Goal: Information Seeking & Learning: Compare options

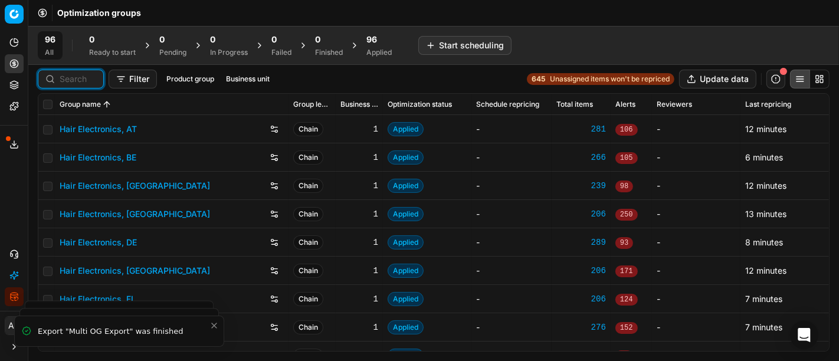
click at [64, 84] on input at bounding box center [78, 79] width 37 height 12
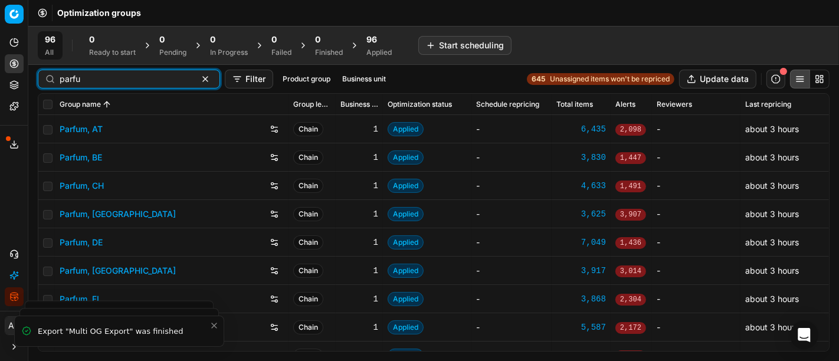
type input "parfu"
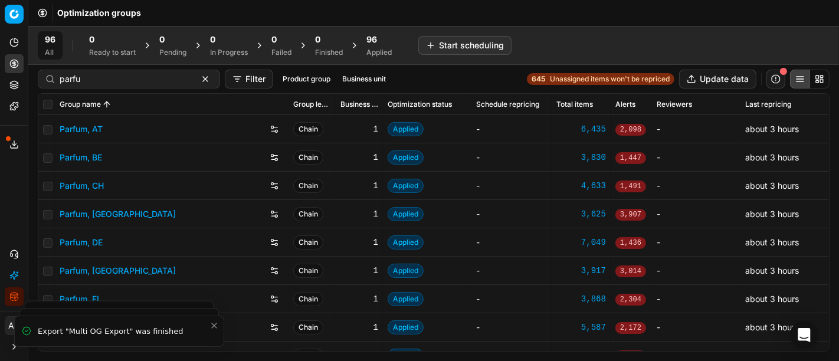
click at [81, 241] on link "Parfum, DE" at bounding box center [81, 243] width 43 height 12
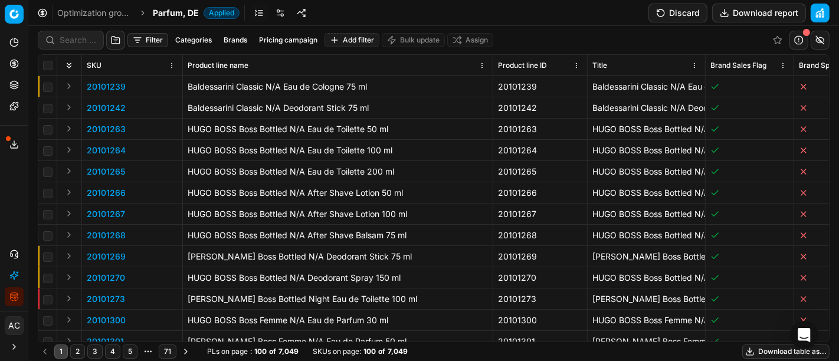
click at [1, 181] on div "Analytics Pricing Product portfolio Templates Export service 17 Contact support…" at bounding box center [14, 169] width 28 height 283
click at [86, 42] on input at bounding box center [78, 40] width 37 height 12
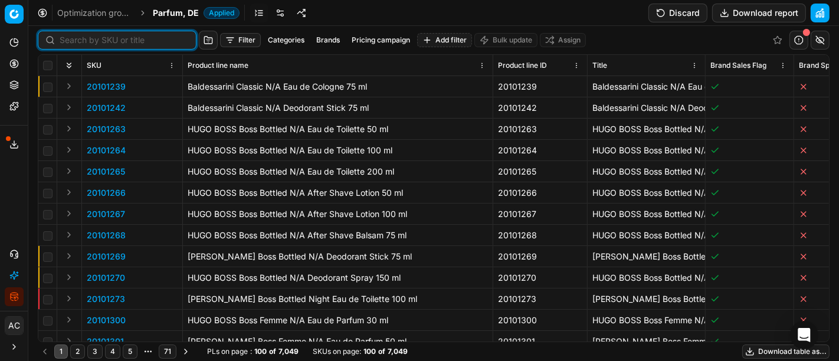
paste input "90004565-0006859"
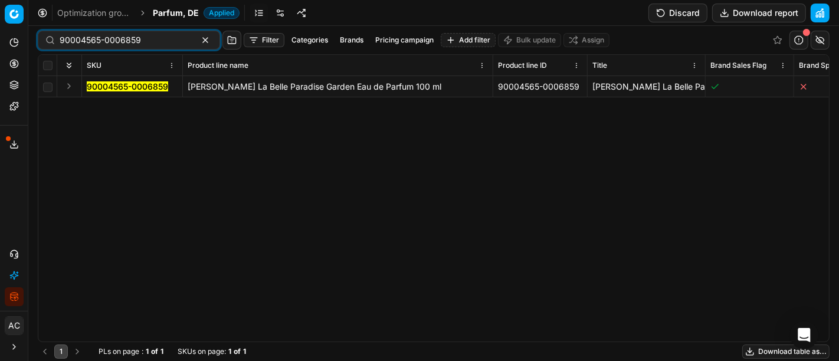
click at [69, 84] on button "Expand" at bounding box center [69, 86] width 14 height 14
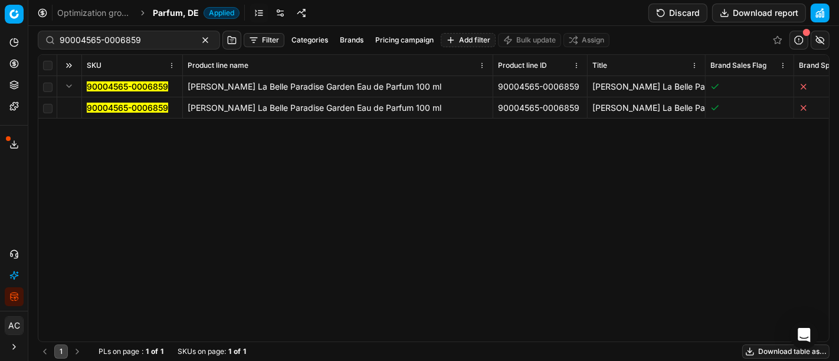
click at [107, 105] on mark "90004565-0006859" at bounding box center [127, 108] width 81 height 10
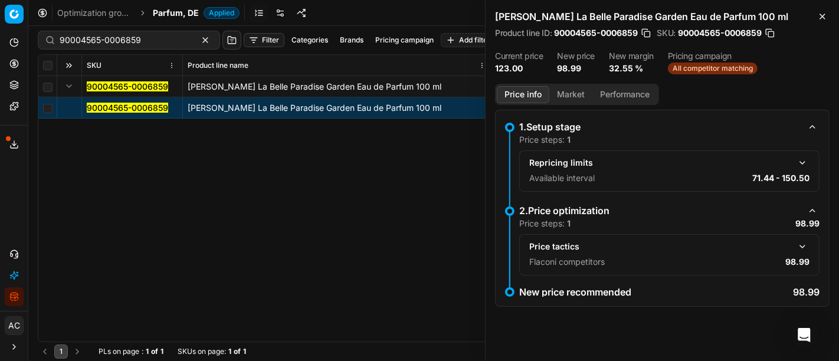
click at [807, 245] on button "button" at bounding box center [802, 247] width 14 height 14
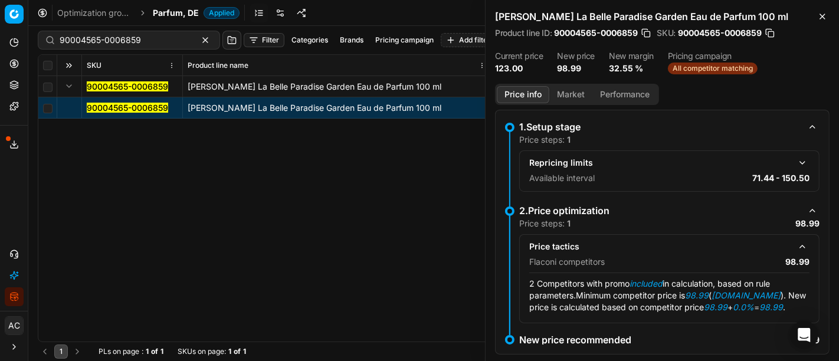
click at [572, 84] on div "Price info Market Performance" at bounding box center [577, 94] width 164 height 21
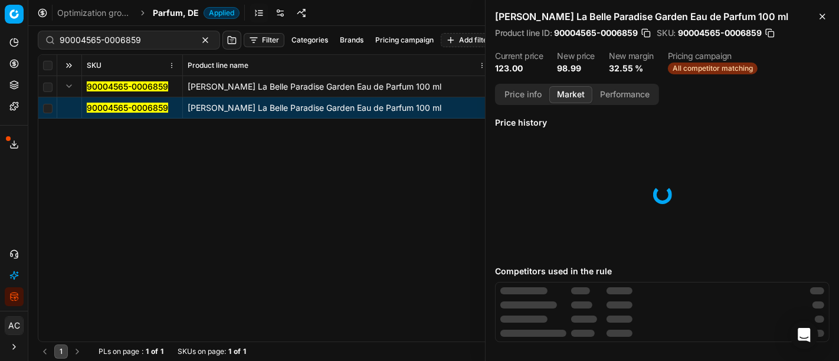
click at [574, 93] on button "Market" at bounding box center [570, 94] width 43 height 17
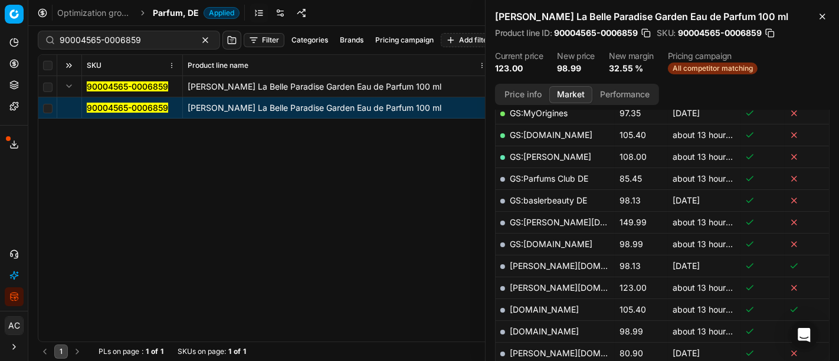
scroll to position [330, 0]
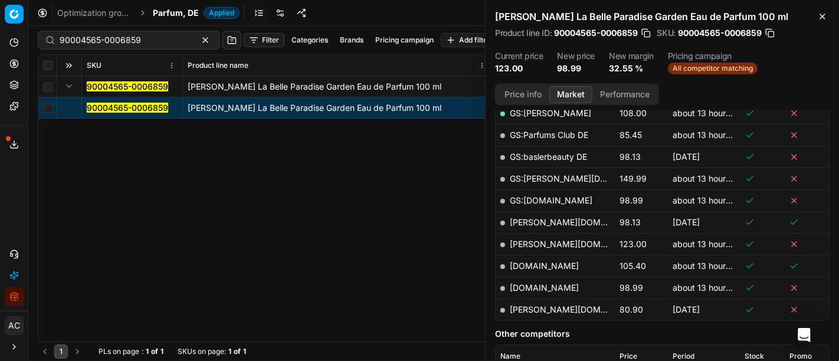
click at [568, 285] on link "[DOMAIN_NAME]" at bounding box center [544, 288] width 69 height 10
click at [164, 35] on input "90004565-0006859" at bounding box center [124, 40] width 129 height 12
paste input "80061632-150"
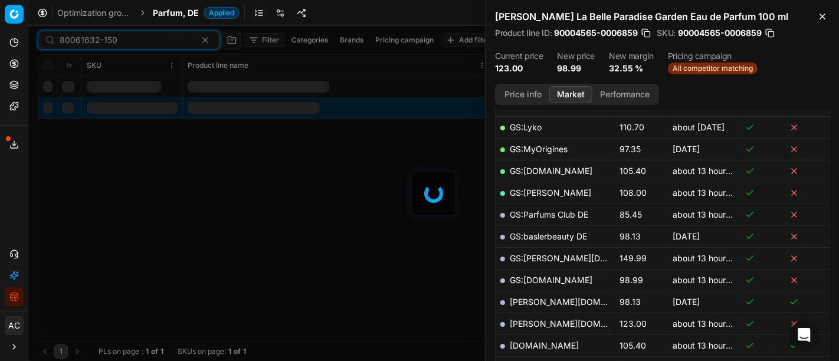
scroll to position [330, 0]
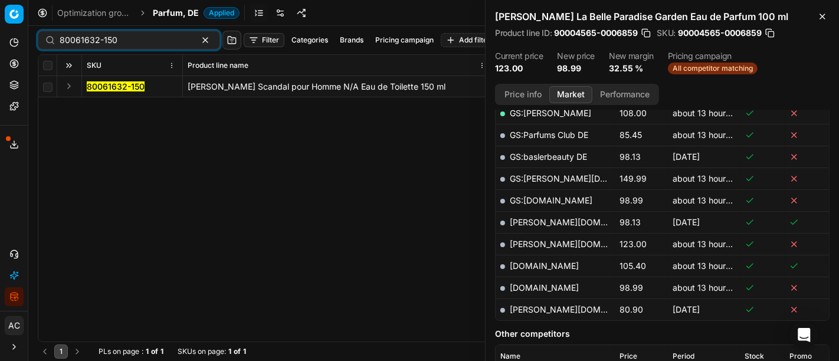
click at [67, 87] on button "Expand" at bounding box center [69, 86] width 14 height 14
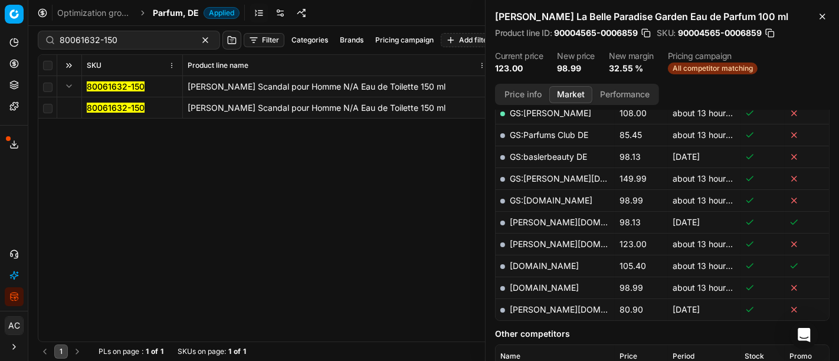
click at [121, 107] on mark "80061632-150" at bounding box center [116, 108] width 58 height 10
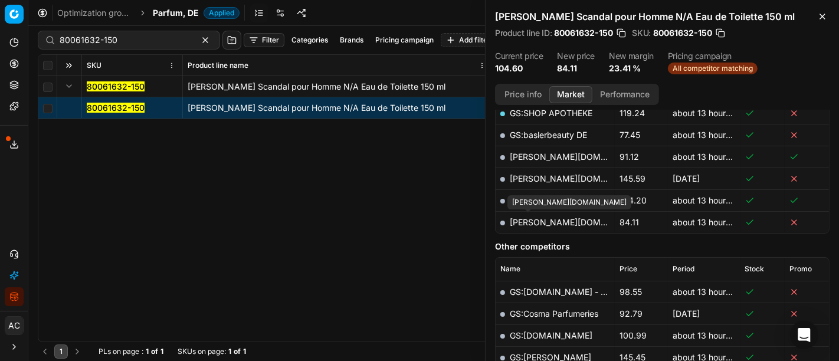
click at [525, 217] on link "[PERSON_NAME][DOMAIN_NAME]" at bounding box center [578, 222] width 137 height 10
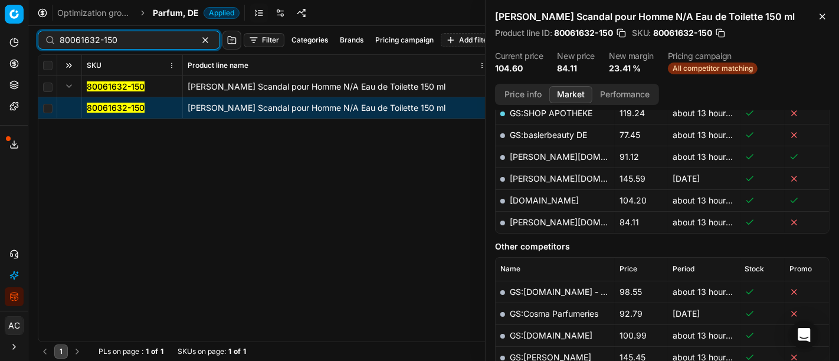
click at [125, 44] on input "80061632-150" at bounding box center [124, 40] width 129 height 12
paste input "9819-10"
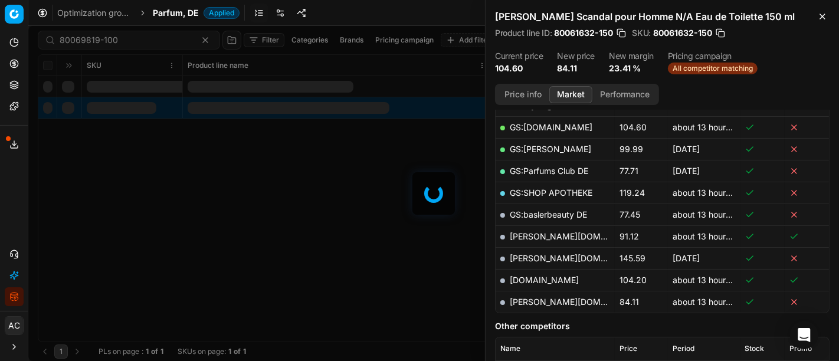
scroll to position [330, 0]
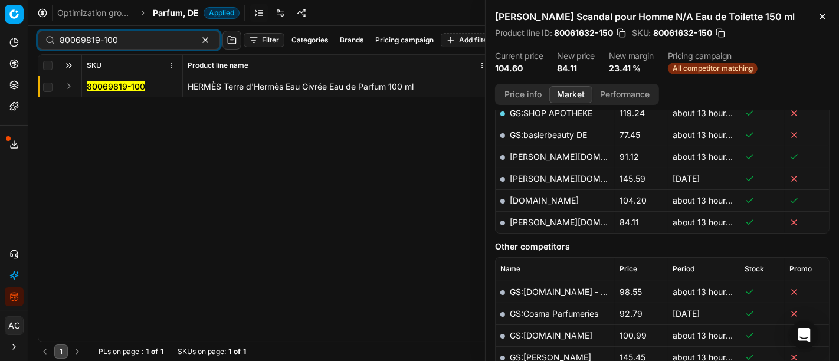
click at [69, 89] on button "Expand" at bounding box center [69, 86] width 14 height 14
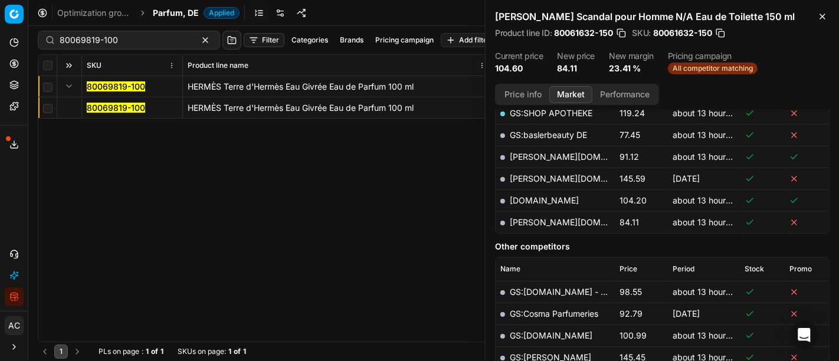
click at [104, 105] on mark "80069819-100" at bounding box center [116, 108] width 58 height 10
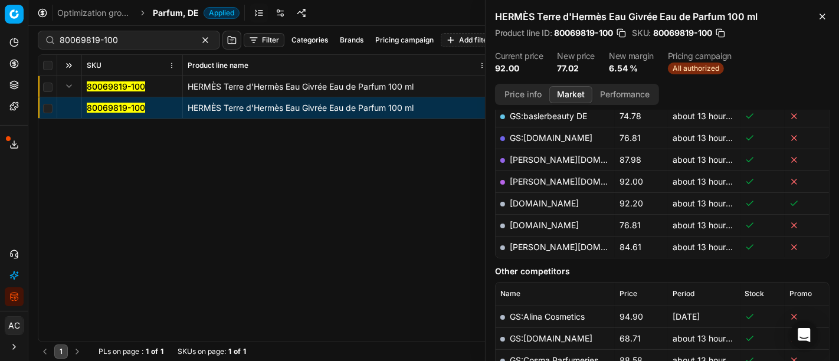
scroll to position [261, 0]
click at [553, 225] on link "[DOMAIN_NAME]" at bounding box center [544, 226] width 69 height 10
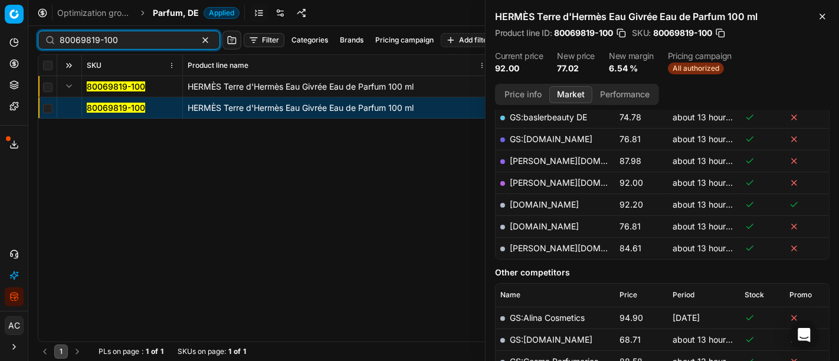
click at [135, 35] on input "80069819-100" at bounding box center [124, 40] width 129 height 12
paste input "90015600-0024375"
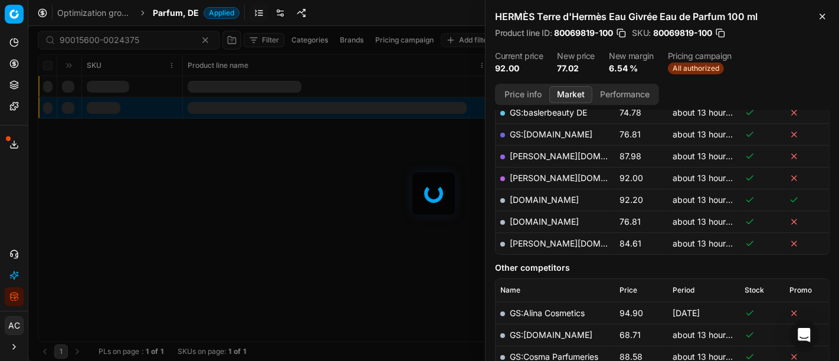
scroll to position [261, 0]
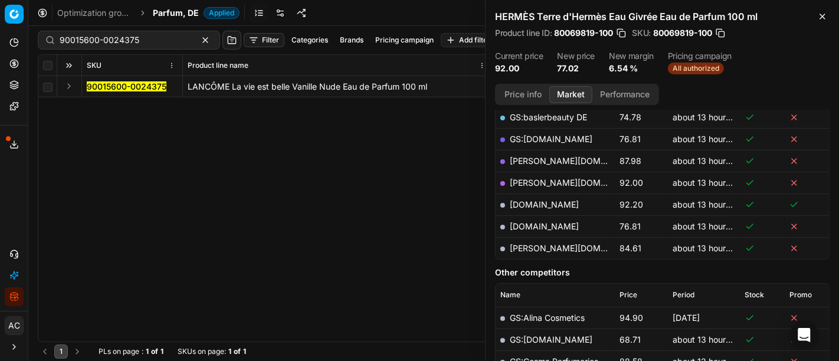
click at [0, 199] on div "Analytics Pricing Product portfolio Templates Export service 17 Contact support…" at bounding box center [14, 169] width 28 height 283
click at [65, 89] on button "Expand" at bounding box center [69, 86] width 14 height 14
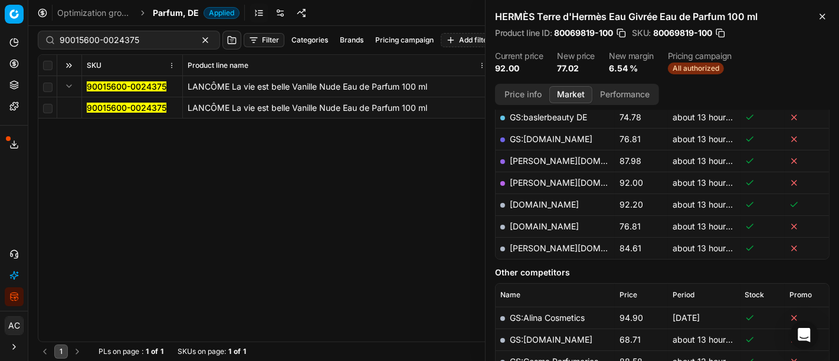
click at [112, 110] on mark "90015600-0024375" at bounding box center [127, 108] width 80 height 10
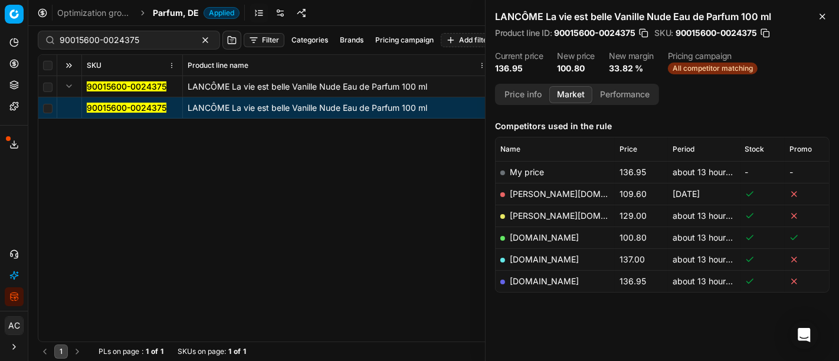
scroll to position [124, 0]
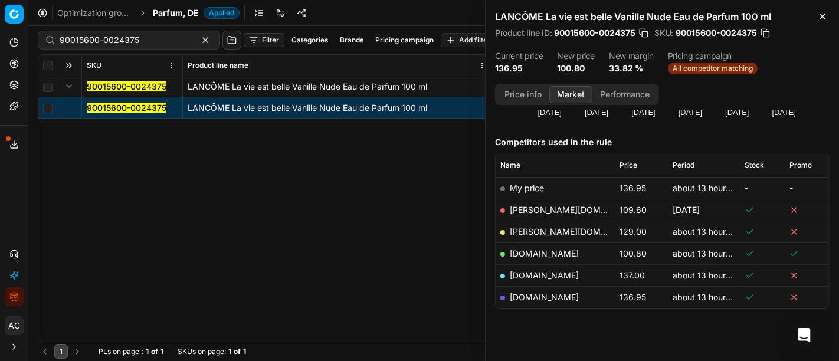
click at [529, 254] on link "[DOMAIN_NAME]" at bounding box center [544, 253] width 69 height 10
click at [166, 42] on input "90015600-0024375" at bounding box center [124, 40] width 129 height 12
paste input "20102044"
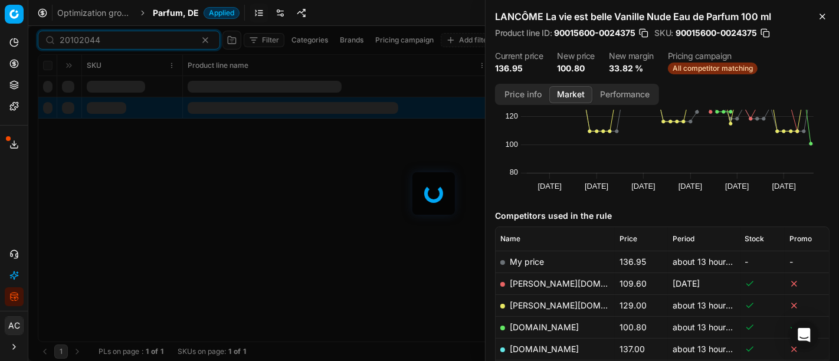
scroll to position [124, 0]
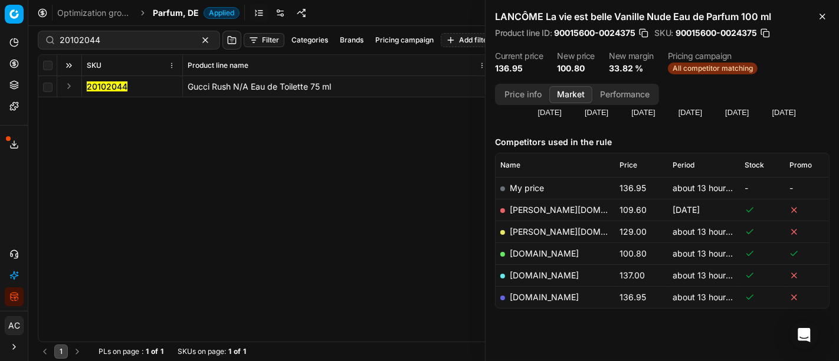
click at [65, 85] on button "Expand" at bounding box center [69, 86] width 14 height 14
click at [91, 106] on mark "20102044" at bounding box center [107, 108] width 41 height 10
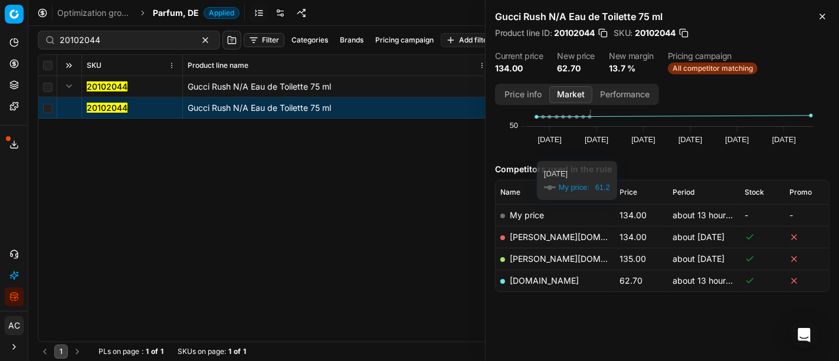
scroll to position [97, 0]
click at [526, 282] on link "[DOMAIN_NAME]" at bounding box center [544, 281] width 69 height 10
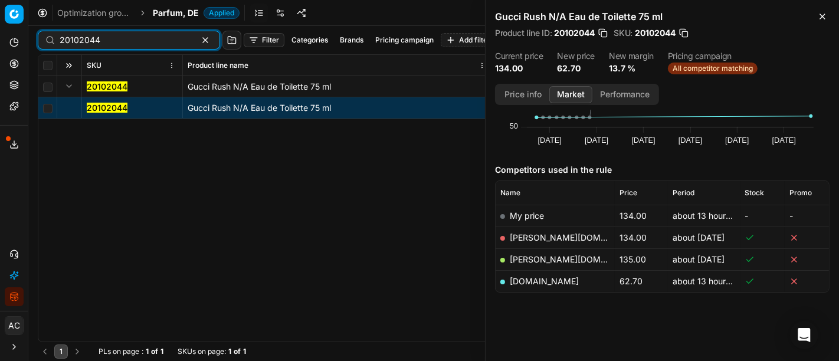
click at [155, 41] on input "20102044" at bounding box center [124, 40] width 129 height 12
paste input "90015692-0024485"
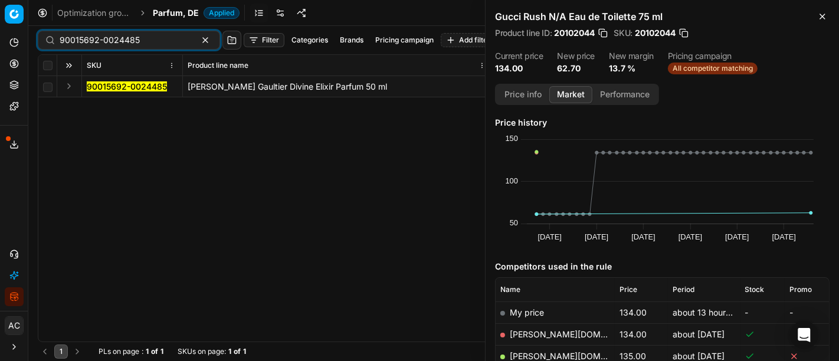
click at [64, 91] on button "Expand" at bounding box center [69, 86] width 14 height 14
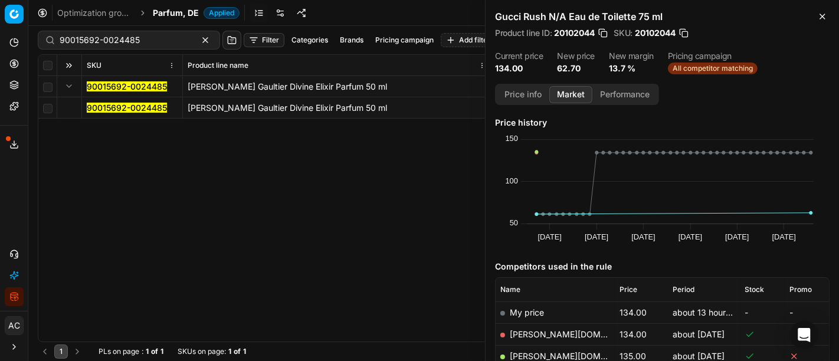
click at [108, 104] on mark "90015692-0024485" at bounding box center [127, 108] width 80 height 10
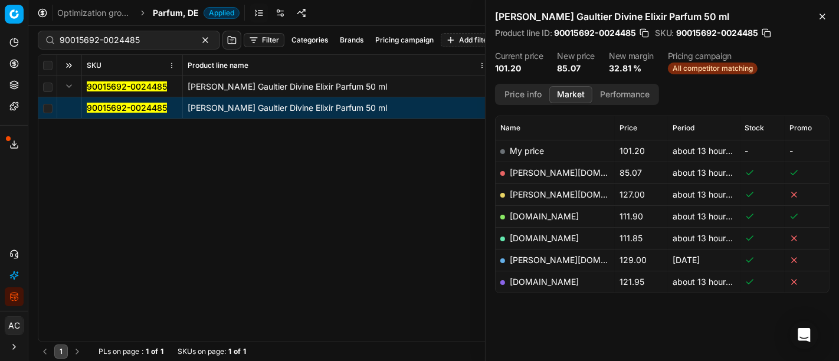
scroll to position [162, 0]
click at [538, 172] on link "[PERSON_NAME][DOMAIN_NAME]" at bounding box center [578, 172] width 137 height 10
click at [126, 45] on input "90015692-0024485" at bounding box center [124, 40] width 129 height 12
paste input "04565-0006858"
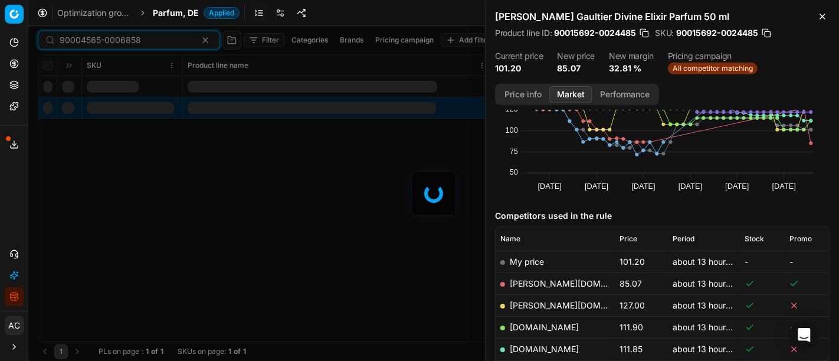
scroll to position [162, 0]
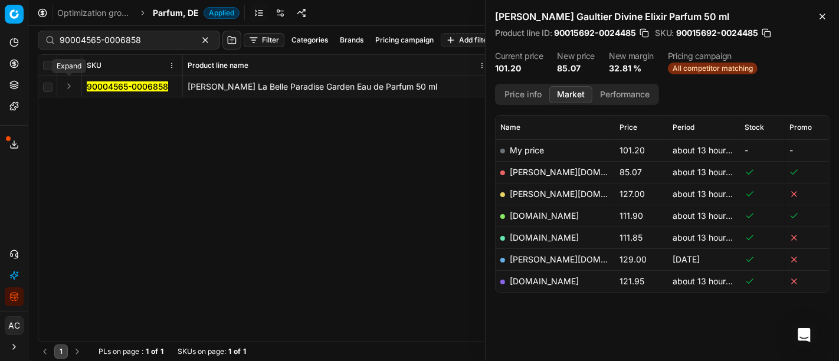
click at [67, 85] on button "Expand" at bounding box center [69, 86] width 14 height 14
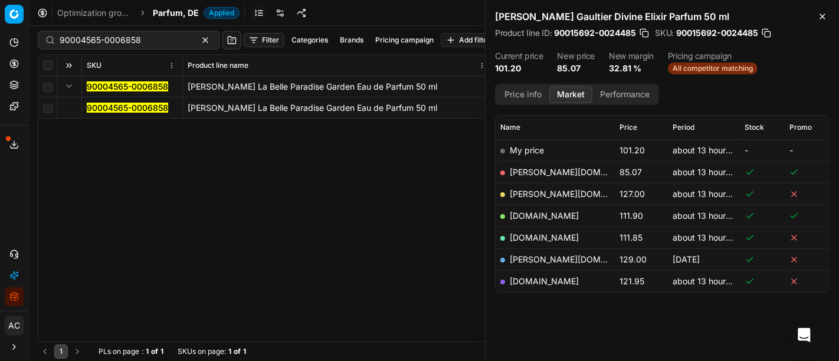
click at [123, 107] on mark "90004565-0006858" at bounding box center [127, 108] width 81 height 10
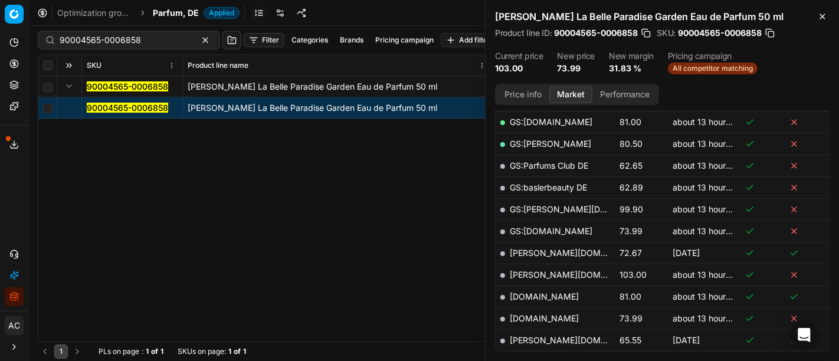
scroll to position [314, 0]
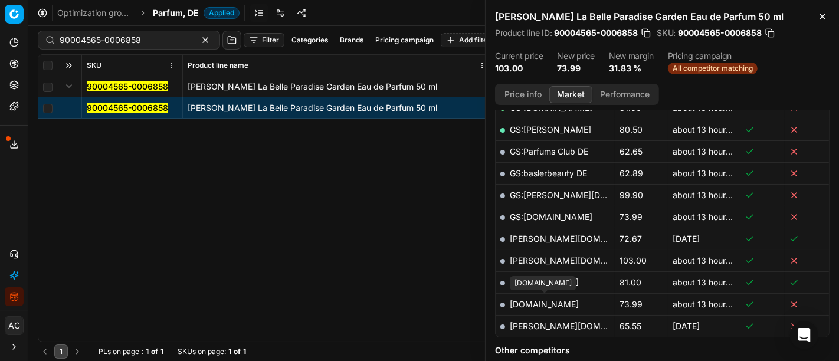
click at [565, 299] on link "[DOMAIN_NAME]" at bounding box center [544, 304] width 69 height 10
click at [143, 45] on input "90004565-0006858" at bounding box center [124, 40] width 129 height 12
paste input "80053748-50"
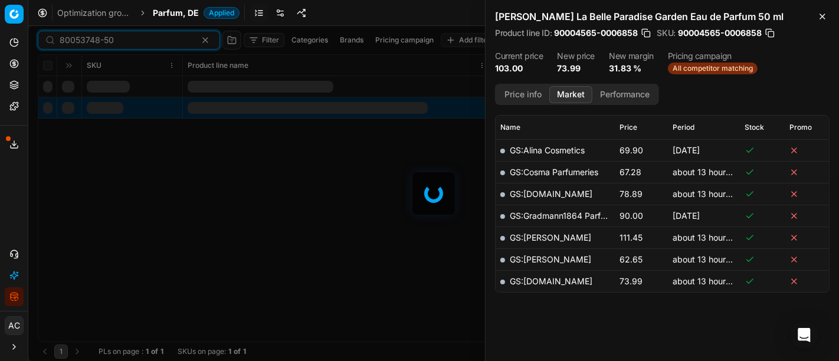
scroll to position [314, 0]
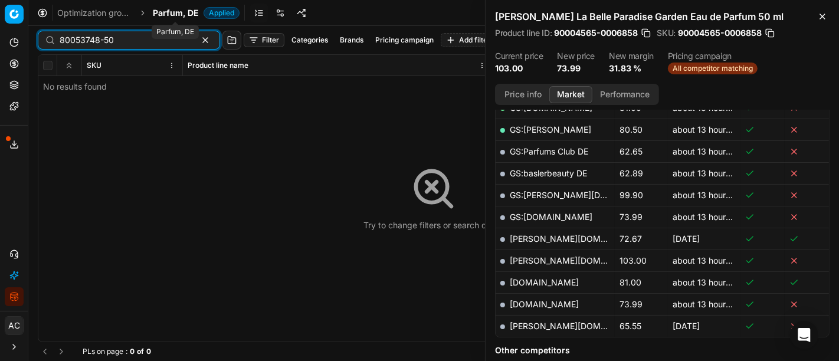
type input "80053748-50"
click at [175, 14] on span "Parfum, DE" at bounding box center [176, 13] width 46 height 12
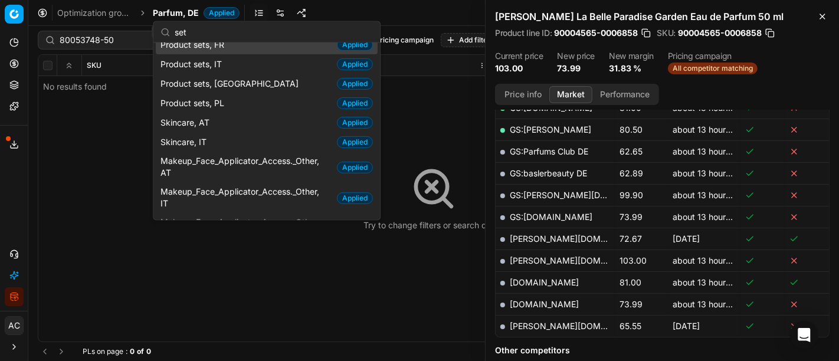
scroll to position [0, 0]
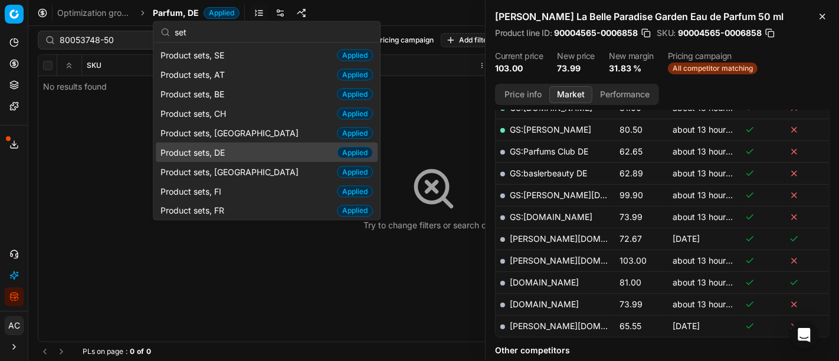
type input "set"
click at [241, 156] on div "Product sets, DE Applied" at bounding box center [267, 152] width 222 height 19
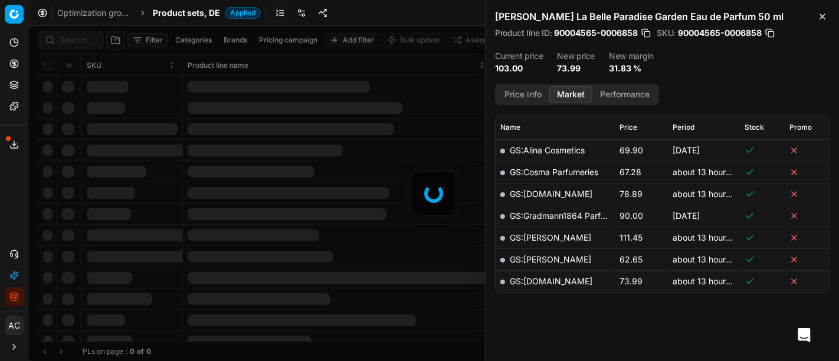
click at [76, 36] on div at bounding box center [433, 193] width 811 height 335
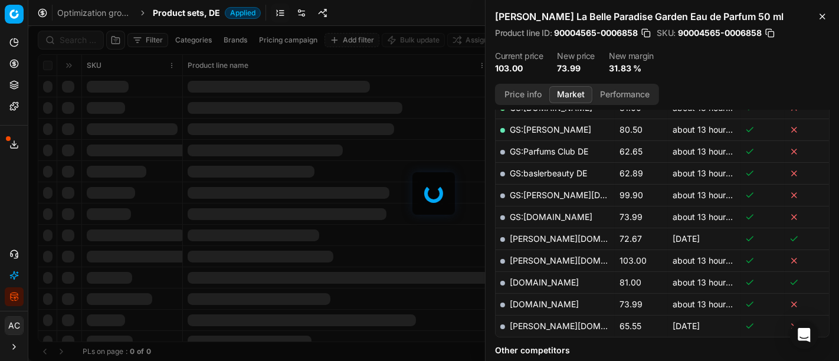
click at [76, 36] on div at bounding box center [433, 193] width 811 height 335
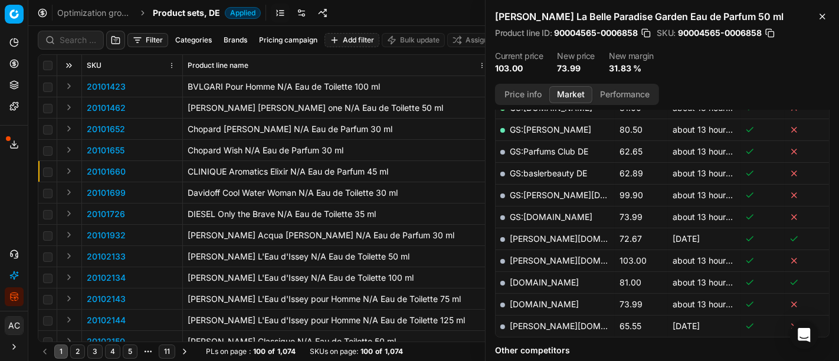
click at [76, 36] on div "Filter Categories Brands Pricing campaign Add filter Bulk update Assign SKU Pro…" at bounding box center [433, 193] width 811 height 335
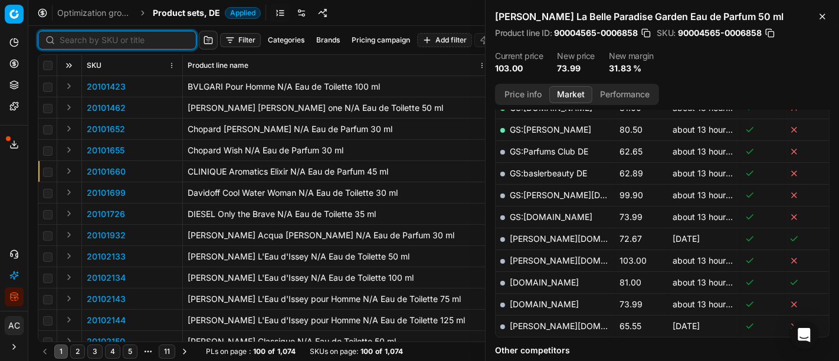
paste input "80053748-50"
click at [76, 36] on input at bounding box center [124, 40] width 129 height 12
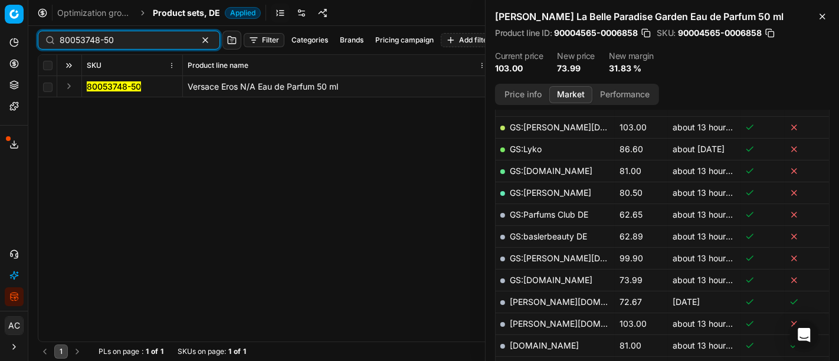
scroll to position [314, 0]
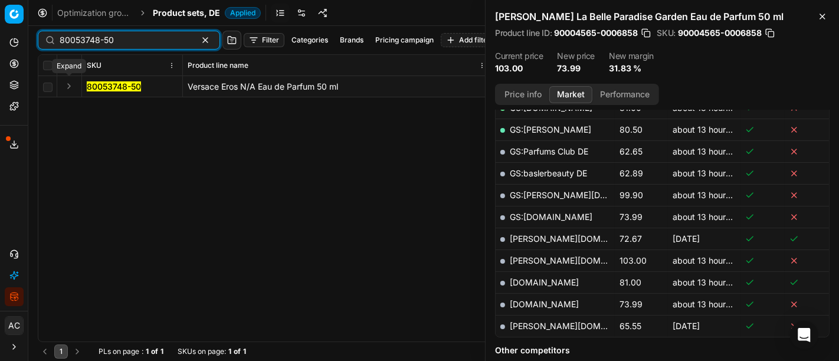
type input "80053748-50"
click at [70, 87] on button "Expand" at bounding box center [69, 86] width 14 height 14
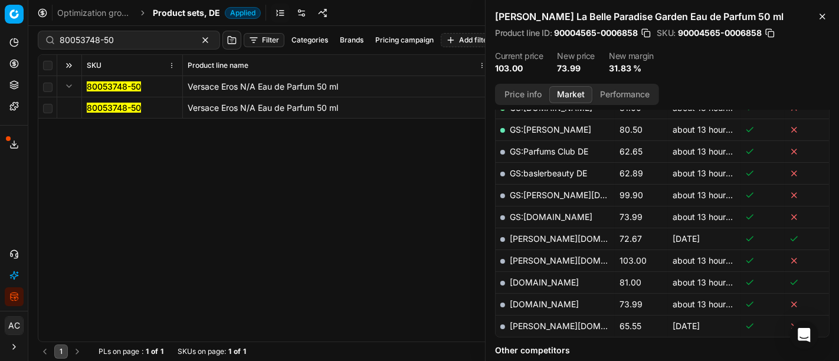
click at [118, 107] on mark "80053748-50" at bounding box center [114, 108] width 54 height 10
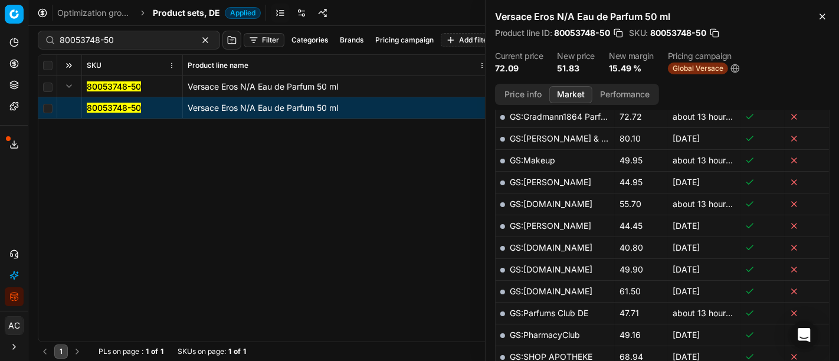
scroll to position [520, 0]
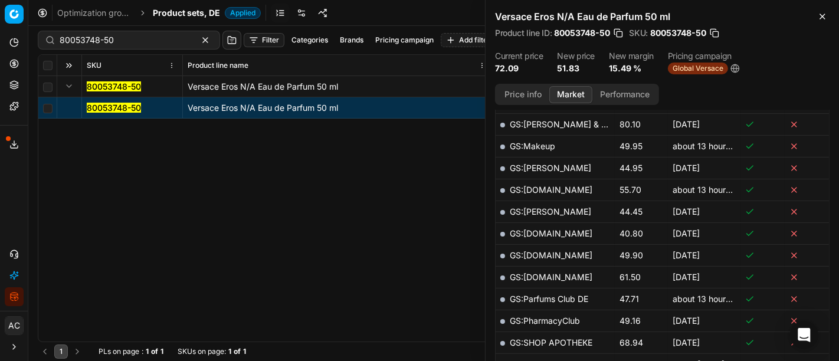
click at [522, 93] on button "Price info" at bounding box center [523, 94] width 53 height 17
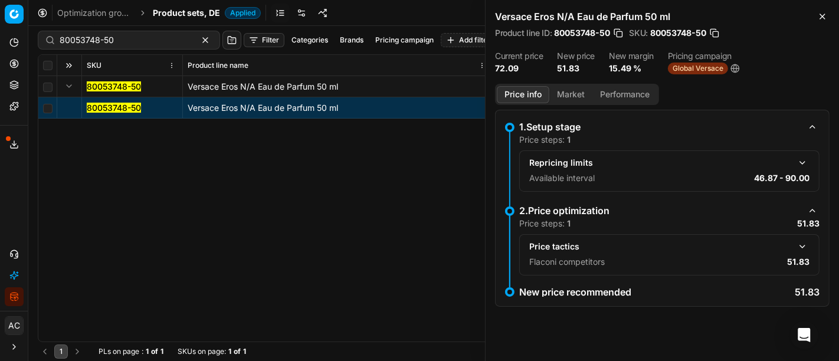
click at [802, 251] on button "button" at bounding box center [802, 247] width 14 height 14
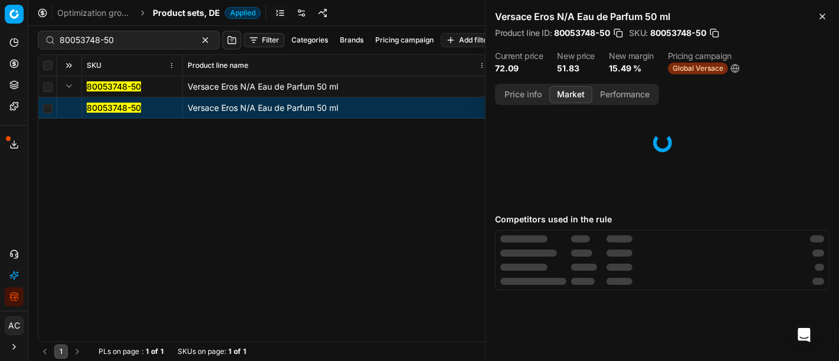
scroll to position [0, 0]
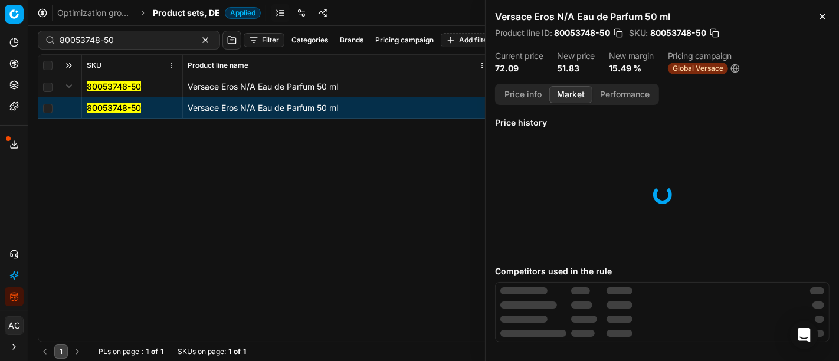
click at [569, 88] on button "Market" at bounding box center [570, 94] width 43 height 17
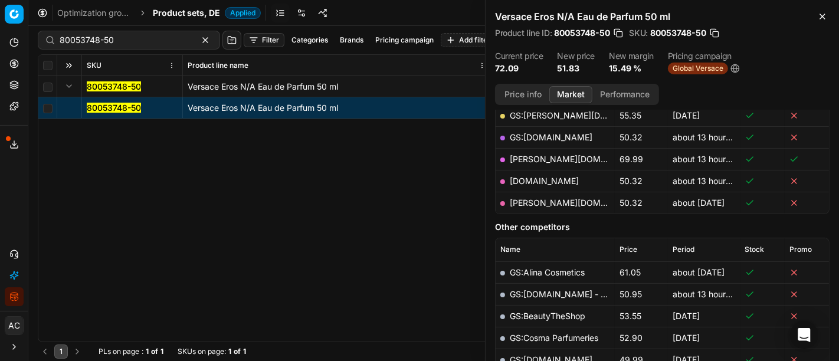
scroll to position [179, 0]
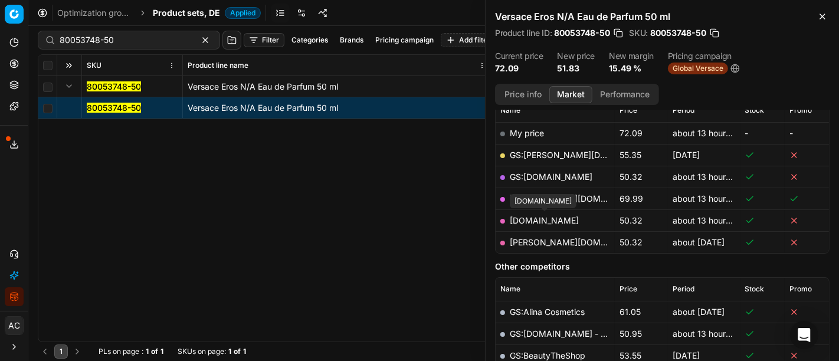
click at [569, 219] on link "[DOMAIN_NAME]" at bounding box center [544, 220] width 69 height 10
click at [182, 9] on span "Product sets, DE" at bounding box center [186, 13] width 67 height 12
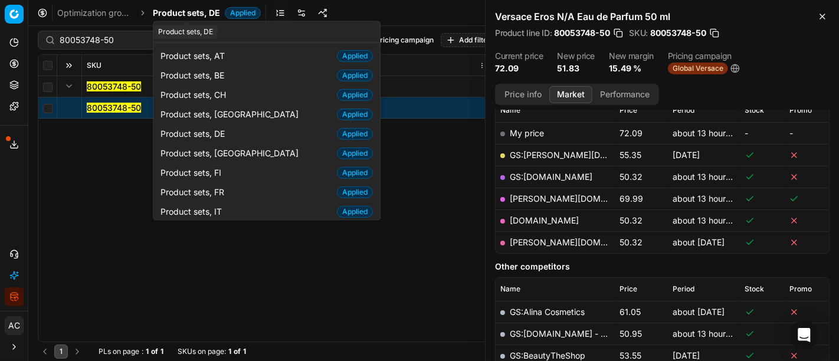
type input "s"
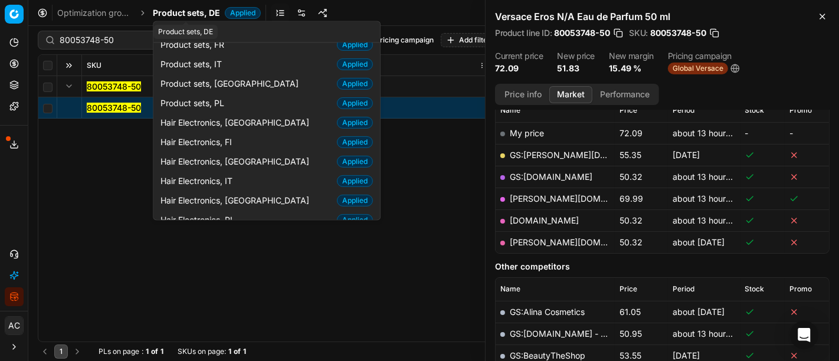
scroll to position [915, 0]
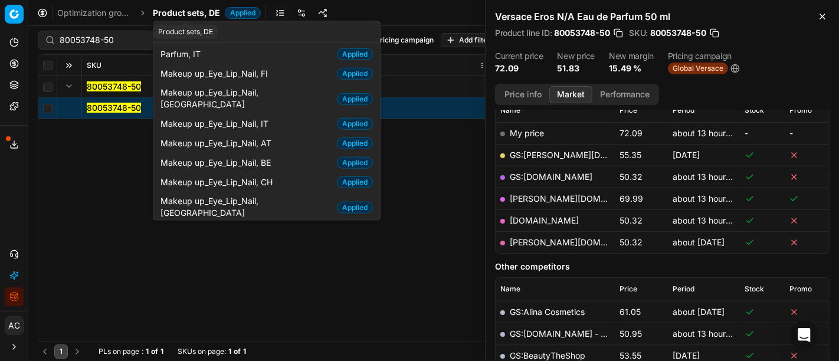
type input "a"
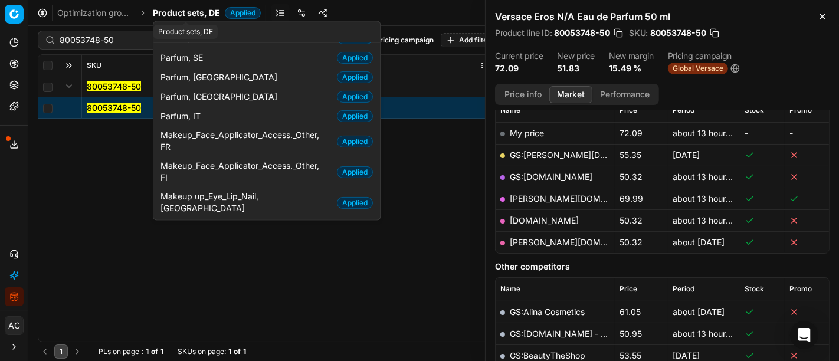
scroll to position [60, 0]
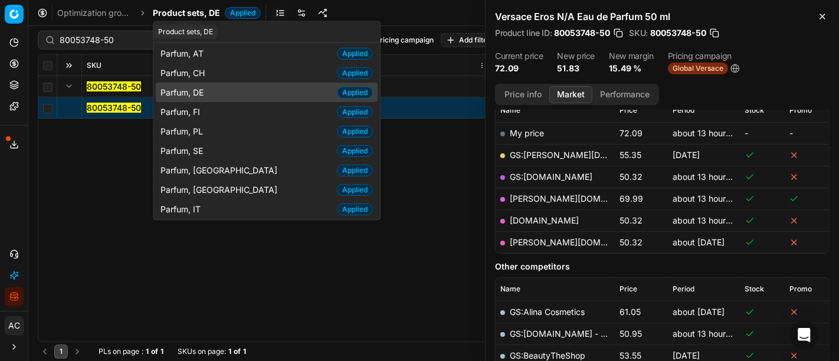
type input "parfu"
click at [226, 90] on div "Parfum, DE Applied" at bounding box center [267, 92] width 222 height 19
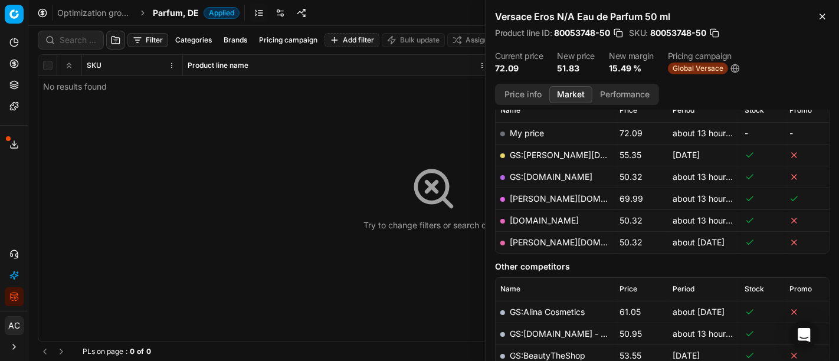
click at [82, 35] on div at bounding box center [433, 193] width 811 height 335
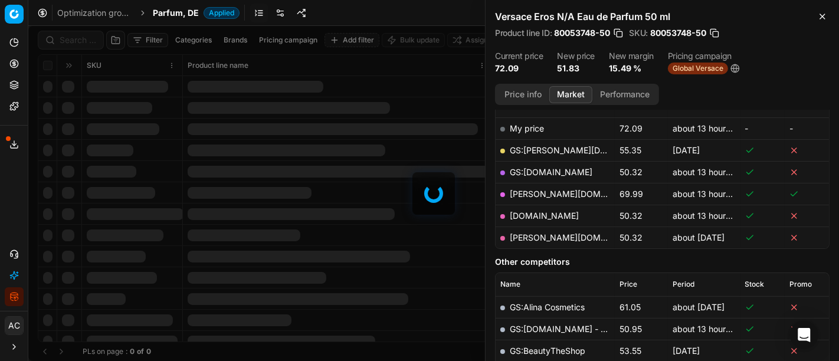
scroll to position [179, 0]
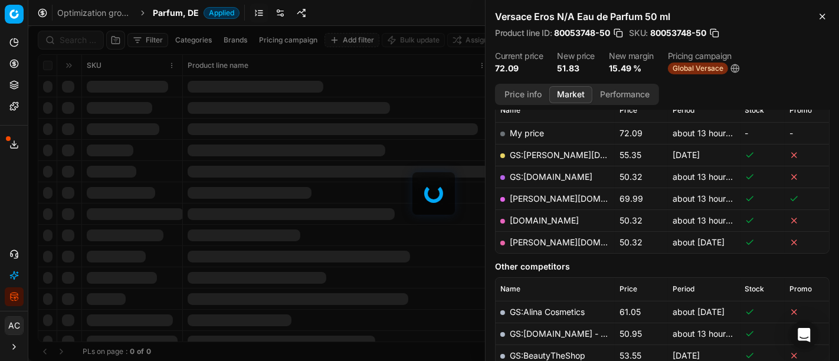
click at [82, 35] on div at bounding box center [433, 193] width 811 height 335
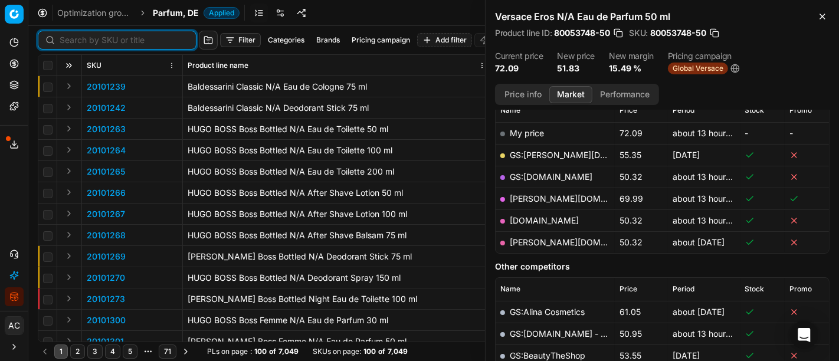
click at [82, 35] on input at bounding box center [124, 40] width 129 height 12
paste input "90015404-0023990"
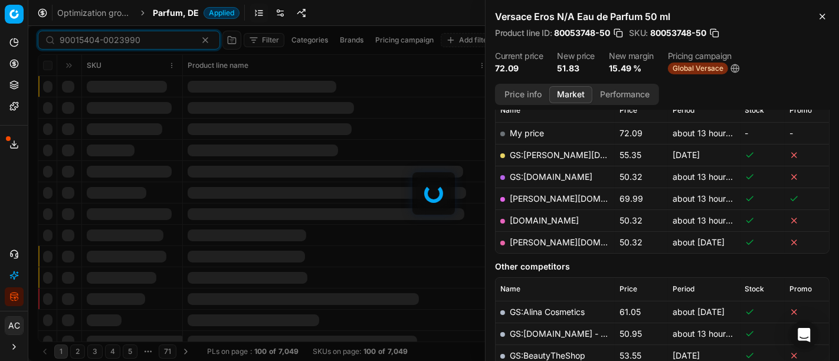
type input "90015404-0023990"
click at [820, 16] on icon "button" at bounding box center [822, 16] width 9 height 9
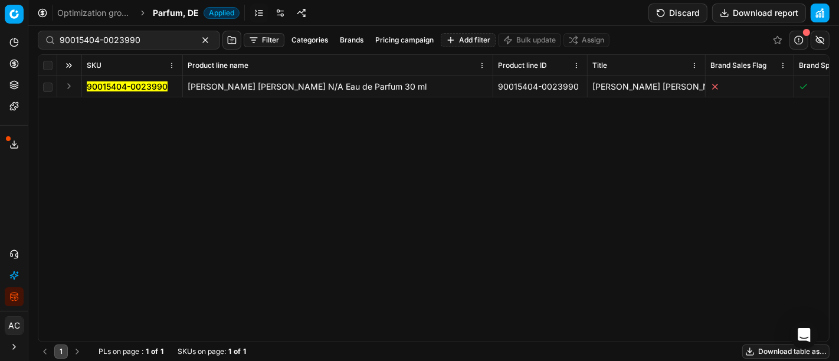
click at [71, 83] on button "Expand" at bounding box center [69, 86] width 14 height 14
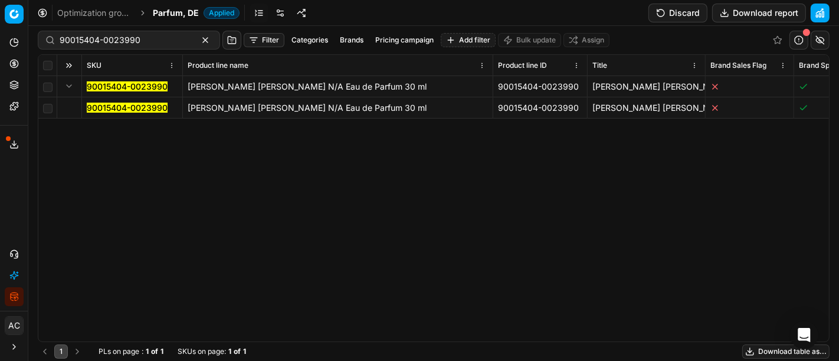
click at [139, 108] on mark "90015404-0023990" at bounding box center [127, 108] width 81 height 10
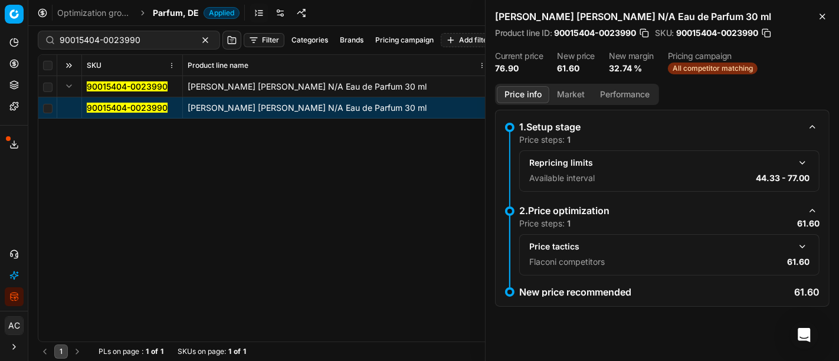
click at [798, 242] on button "button" at bounding box center [802, 247] width 14 height 14
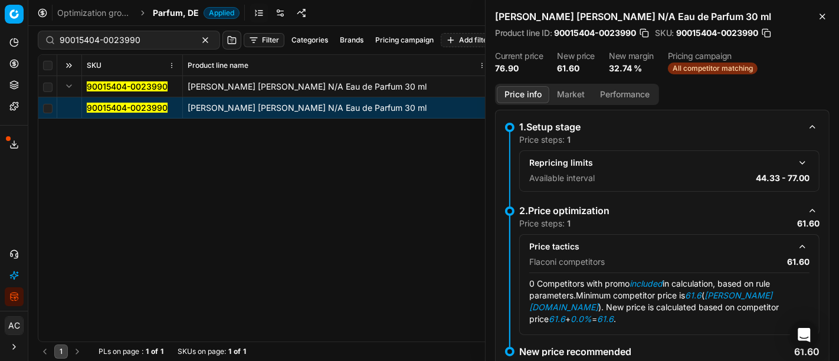
click at [176, 14] on span "Parfum, DE" at bounding box center [176, 13] width 46 height 12
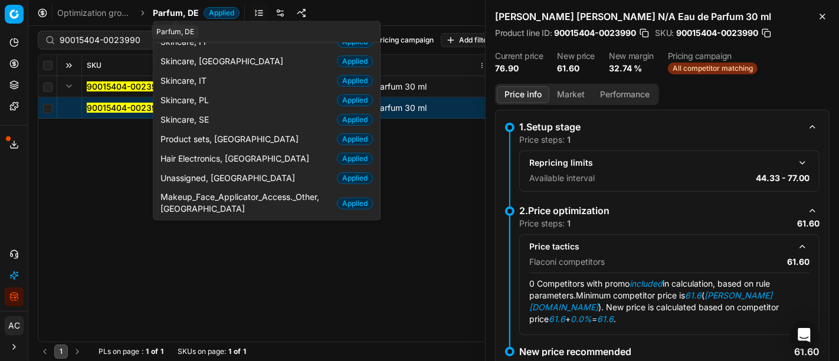
scroll to position [60, 0]
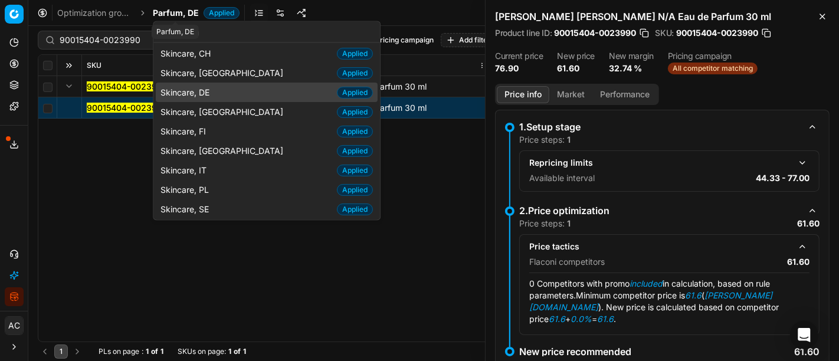
type input "skinca"
click at [196, 89] on span "Skincare, DE" at bounding box center [187, 92] width 54 height 12
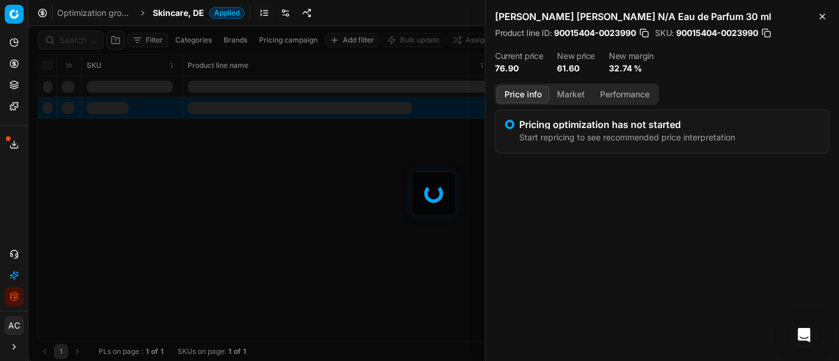
click at [91, 41] on div at bounding box center [433, 193] width 811 height 335
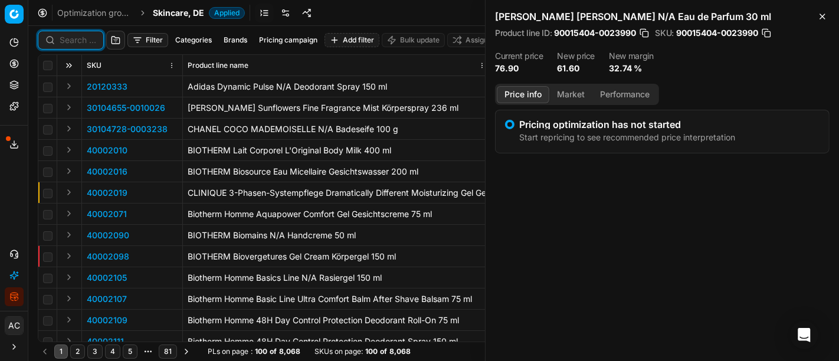
click at [91, 41] on input at bounding box center [78, 40] width 37 height 12
paste input "90015783-0024621"
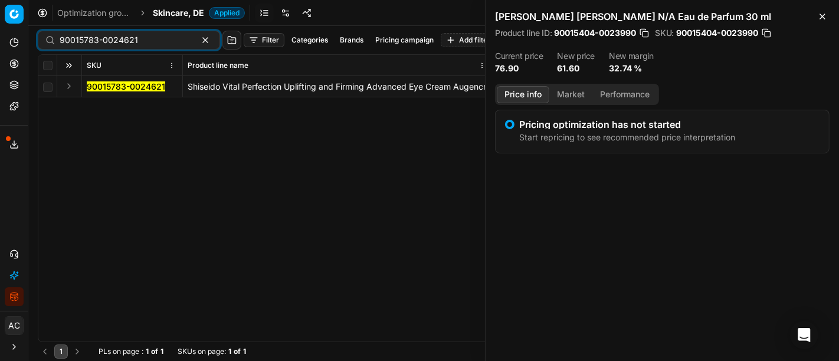
click at [65, 85] on button "Expand" at bounding box center [69, 86] width 14 height 14
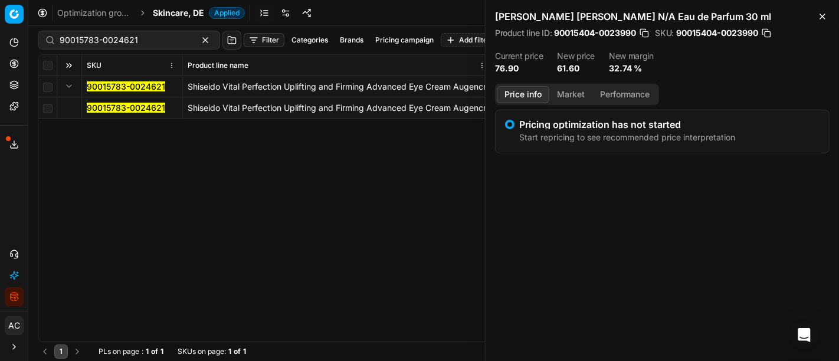
click at [119, 108] on mark "90015783-0024621" at bounding box center [126, 108] width 78 height 10
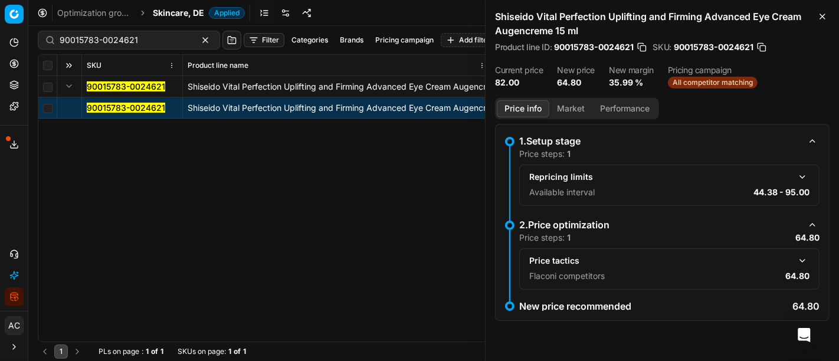
click at [809, 263] on button "button" at bounding box center [802, 261] width 14 height 14
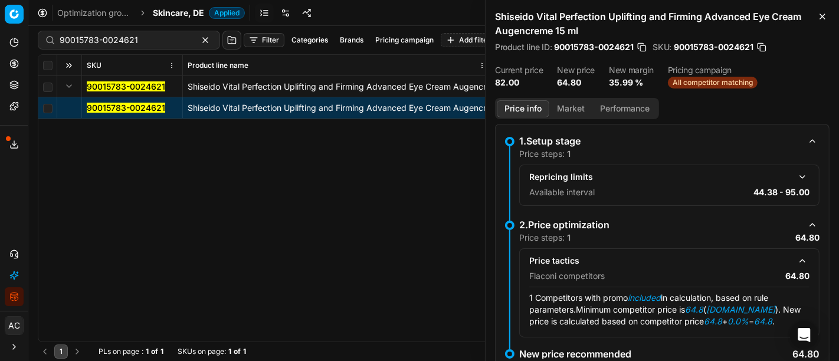
click at [571, 109] on button "Market" at bounding box center [570, 108] width 43 height 17
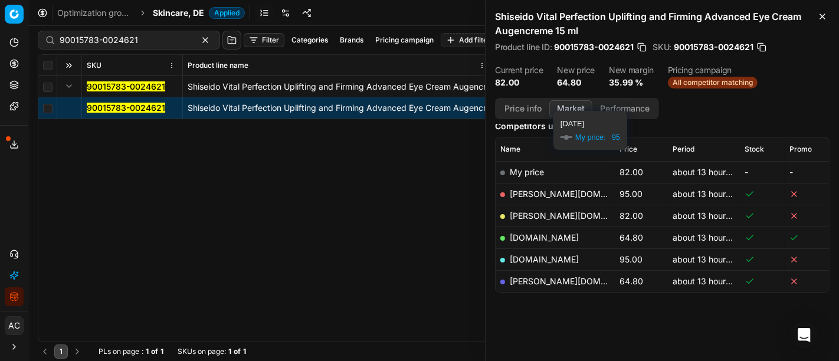
scroll to position [153, 0]
click at [530, 237] on link "[DOMAIN_NAME]" at bounding box center [544, 239] width 69 height 10
click at [148, 31] on div "90015783-0024621" at bounding box center [129, 40] width 182 height 19
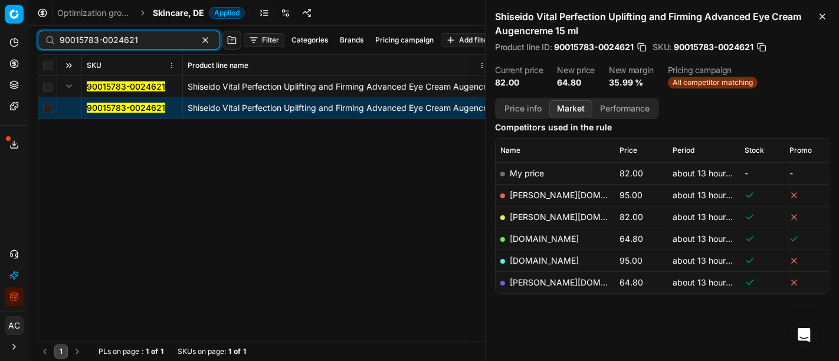
paste input "20104800"
type input "20104800"
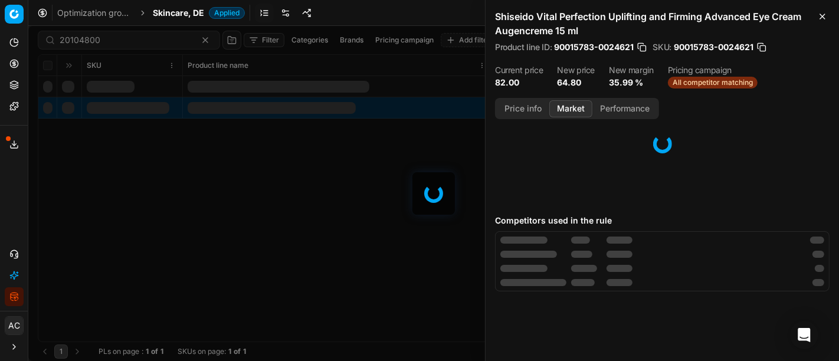
scroll to position [153, 0]
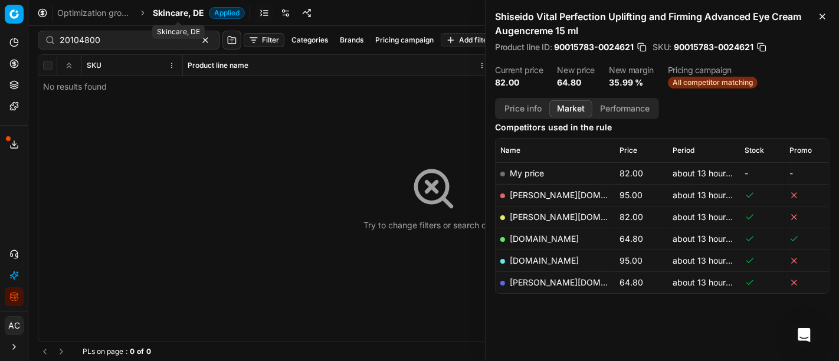
click at [190, 12] on span "Skincare, DE" at bounding box center [178, 13] width 51 height 12
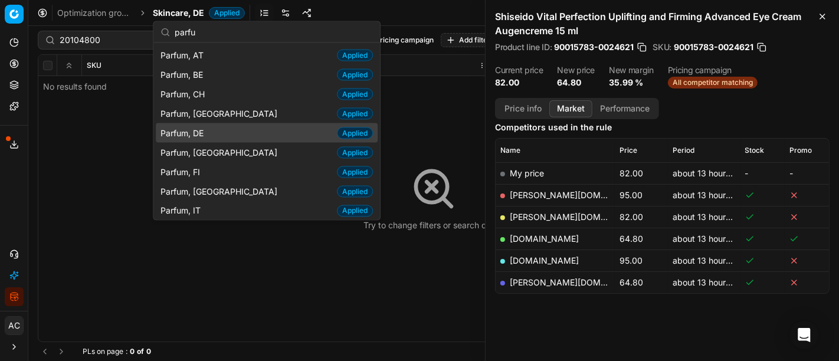
type input "parfu"
click at [214, 123] on div "Parfum, DE Applied" at bounding box center [267, 132] width 222 height 19
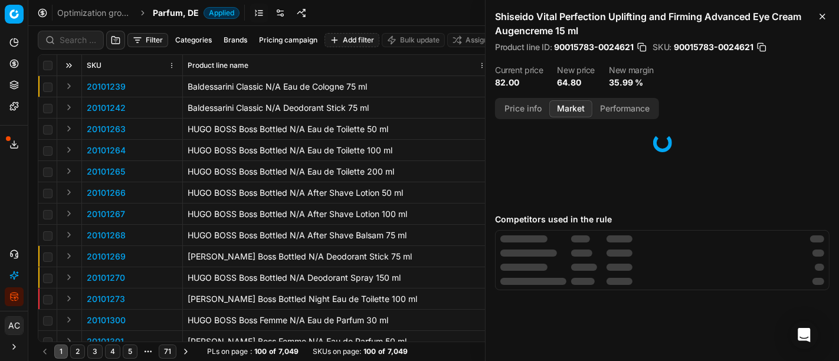
scroll to position [153, 0]
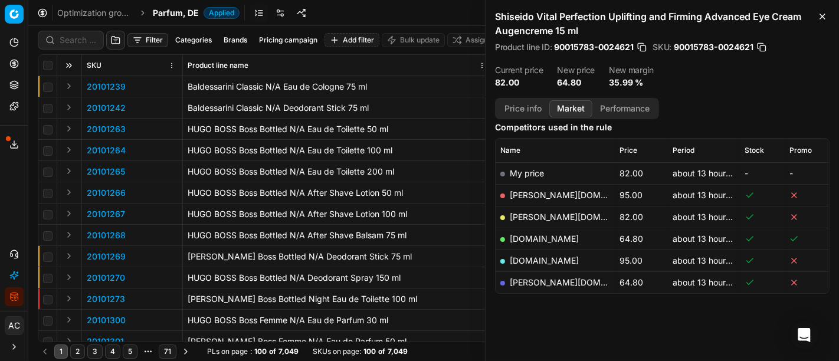
click at [9, 198] on div "Analytics Pricing Product portfolio Templates Export service 17 Contact support…" at bounding box center [14, 169] width 28 height 283
click at [81, 46] on div at bounding box center [71, 40] width 66 height 19
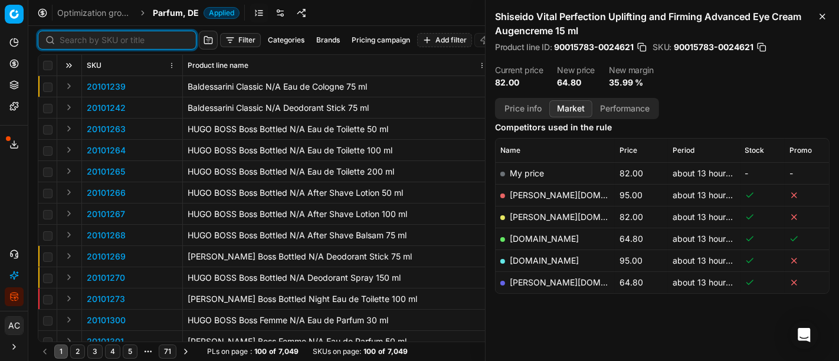
paste input "20104800"
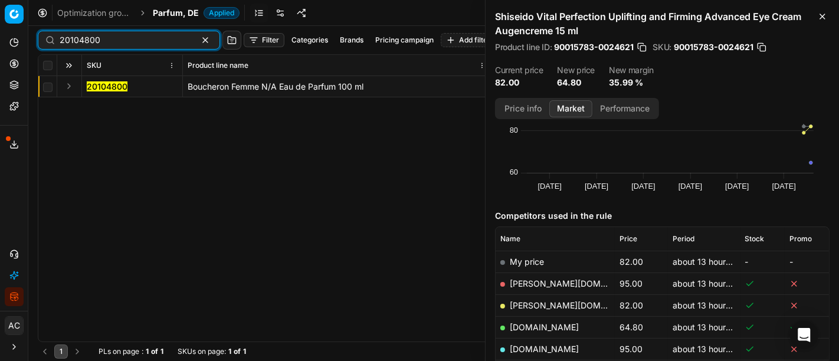
scroll to position [153, 0]
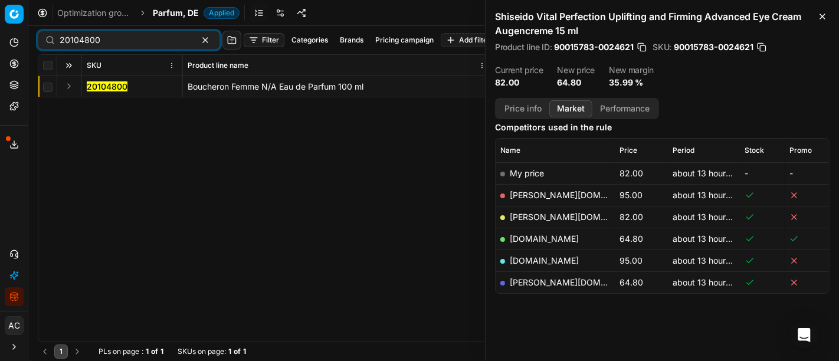
click at [65, 86] on button "Expand" at bounding box center [69, 86] width 14 height 14
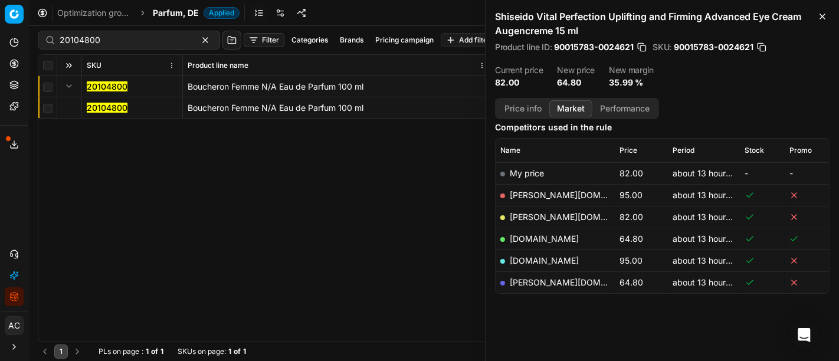
click at [103, 109] on mark "20104800" at bounding box center [107, 108] width 41 height 10
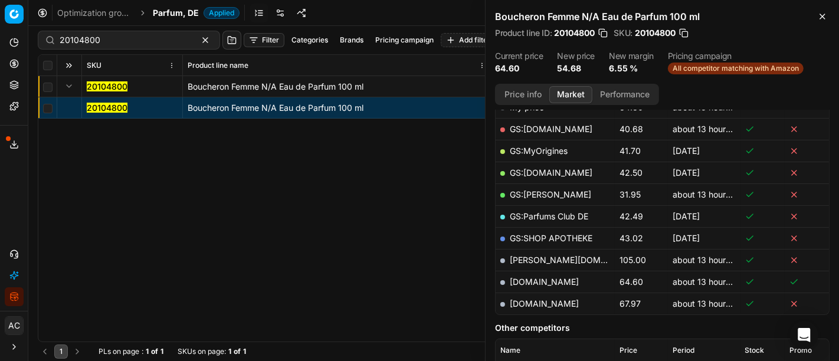
scroll to position [204, 0]
click at [524, 91] on button "Price info" at bounding box center [523, 94] width 53 height 17
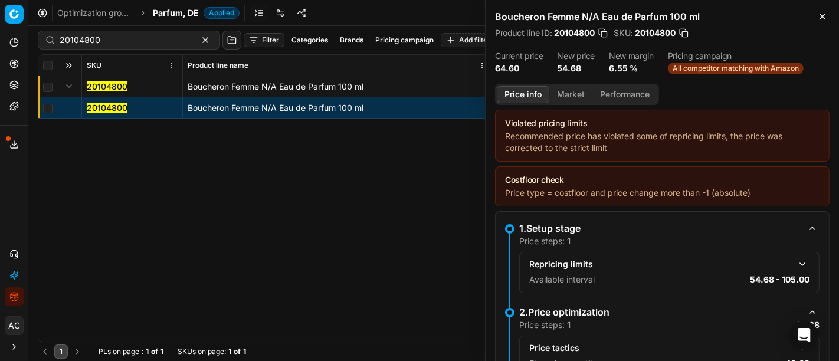
scroll to position [84, 0]
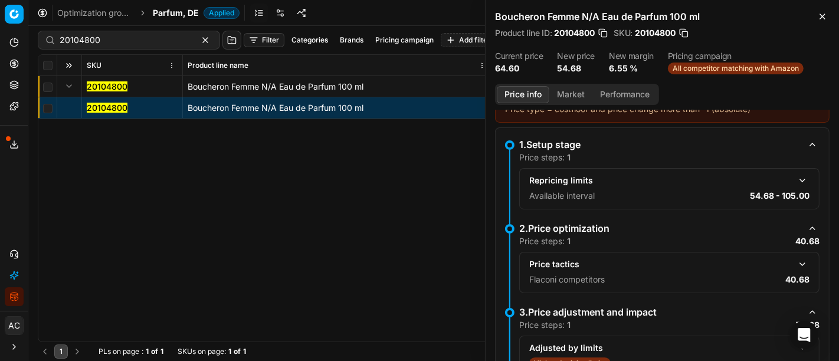
click at [795, 262] on button "button" at bounding box center [802, 264] width 14 height 14
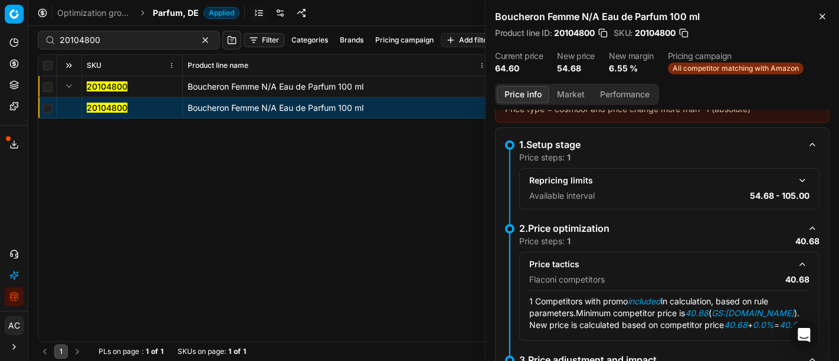
click at [572, 91] on button "Market" at bounding box center [570, 94] width 43 height 17
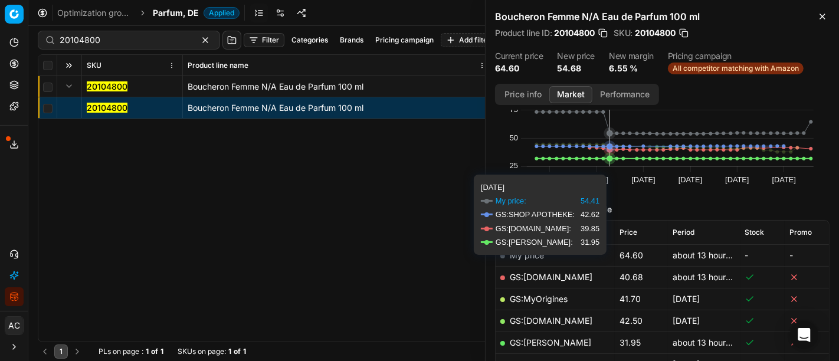
scroll to position [57, 0]
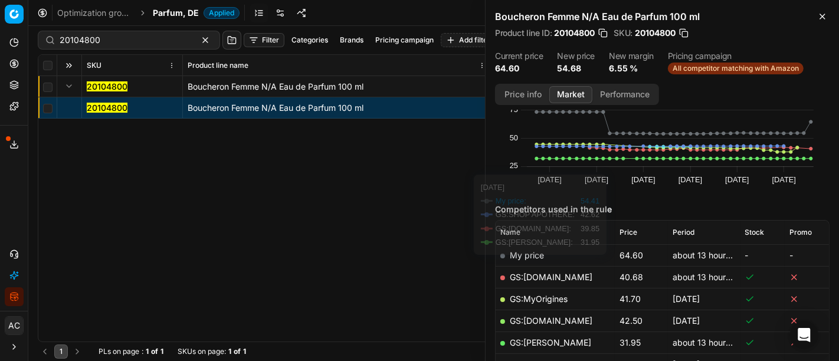
click at [552, 272] on link "GS:[DOMAIN_NAME]" at bounding box center [551, 277] width 83 height 10
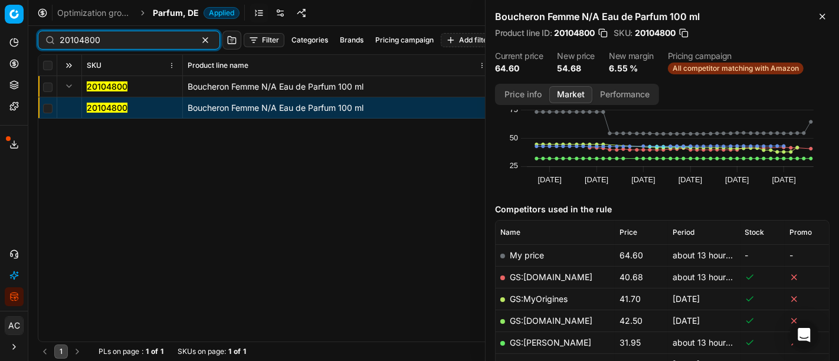
click at [165, 35] on input "20104800" at bounding box center [124, 40] width 129 height 12
paste input "90015692-0024484"
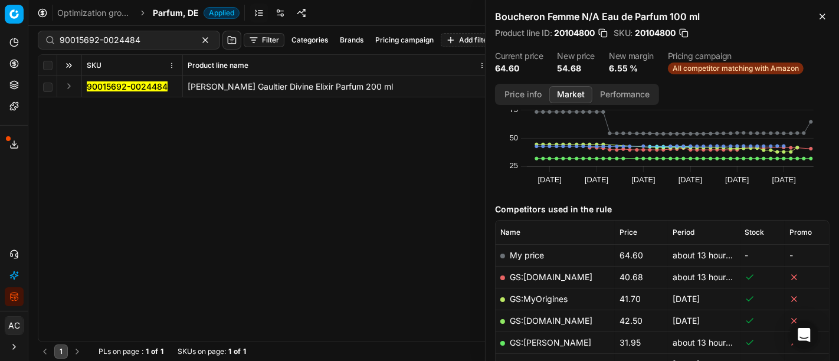
click at [12, 181] on div "Analytics Pricing Product portfolio Templates Export service 17 Contact support…" at bounding box center [14, 169] width 28 height 283
click at [71, 85] on button "Expand" at bounding box center [69, 86] width 14 height 14
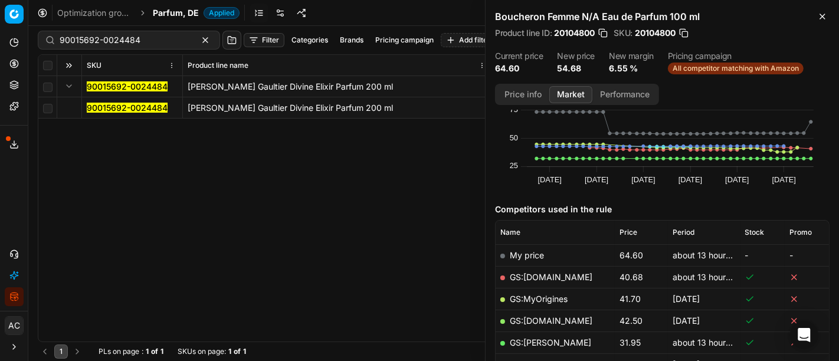
click at [118, 109] on mark "90015692-0024484" at bounding box center [127, 108] width 81 height 10
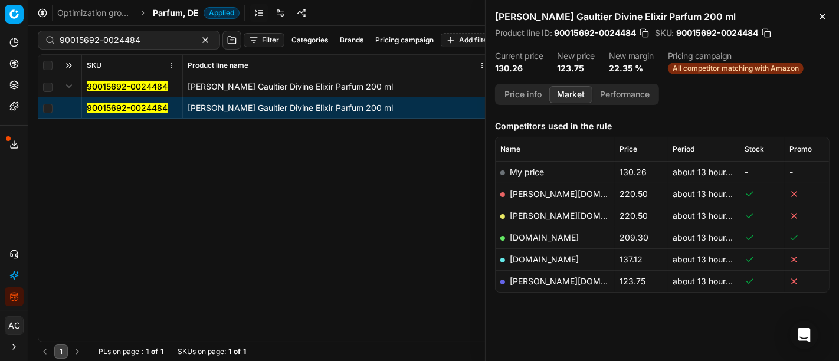
scroll to position [140, 0]
click at [531, 280] on link "[PERSON_NAME][DOMAIN_NAME]" at bounding box center [578, 282] width 137 height 10
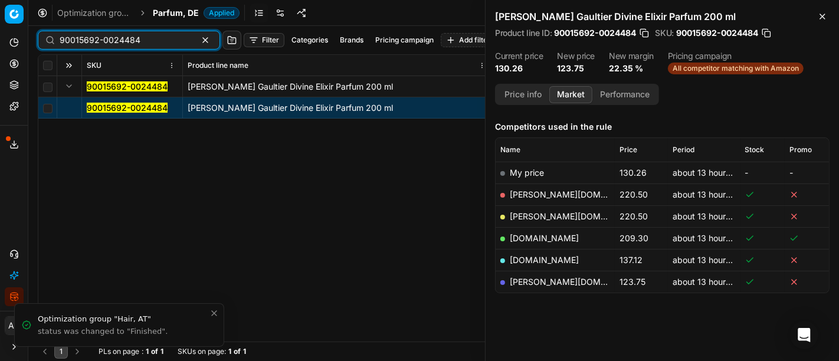
click at [145, 36] on input "90015692-0024484" at bounding box center [124, 40] width 129 height 12
paste input "80070468-100"
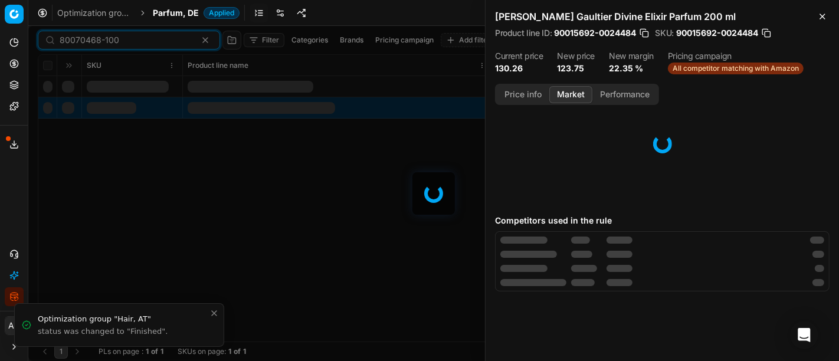
scroll to position [140, 0]
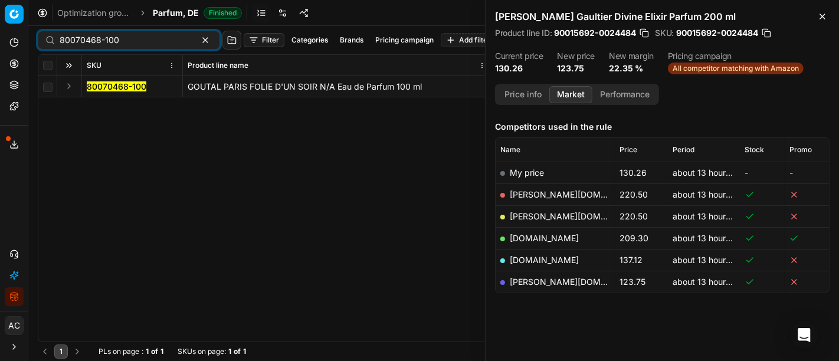
click at [71, 88] on button "Expand" at bounding box center [69, 86] width 14 height 14
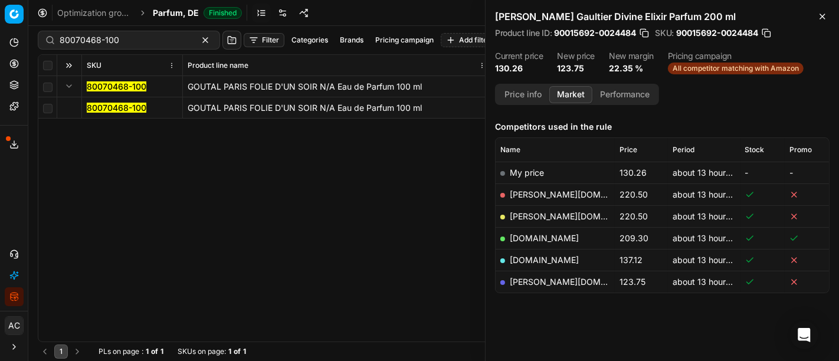
click at [97, 106] on mark "80070468-100" at bounding box center [117, 108] width 60 height 10
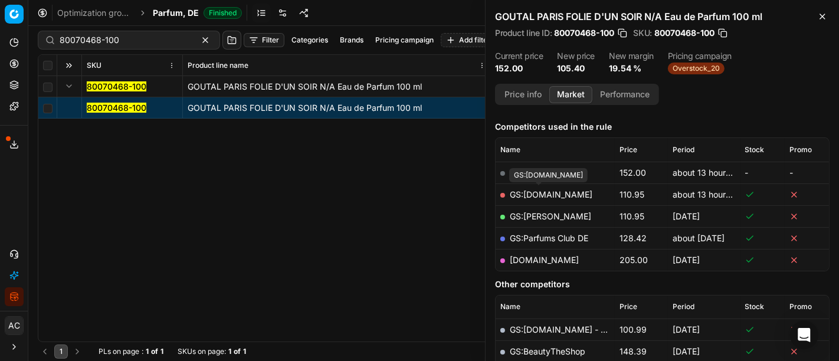
click at [549, 194] on link "GS:[DOMAIN_NAME]" at bounding box center [551, 194] width 83 height 10
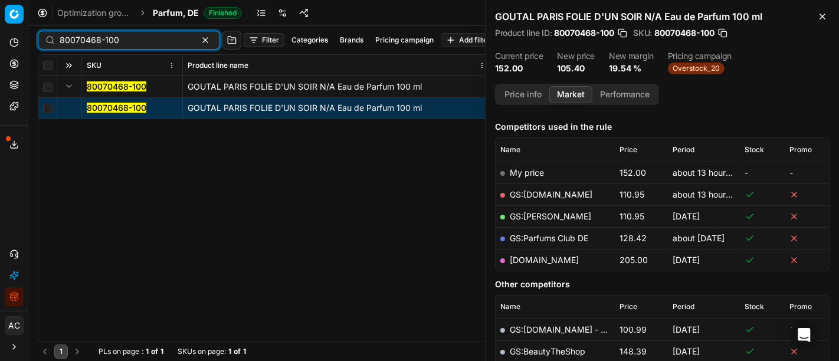
click at [150, 42] on input "80070468-100" at bounding box center [124, 40] width 129 height 12
paste input "90015417-0024019"
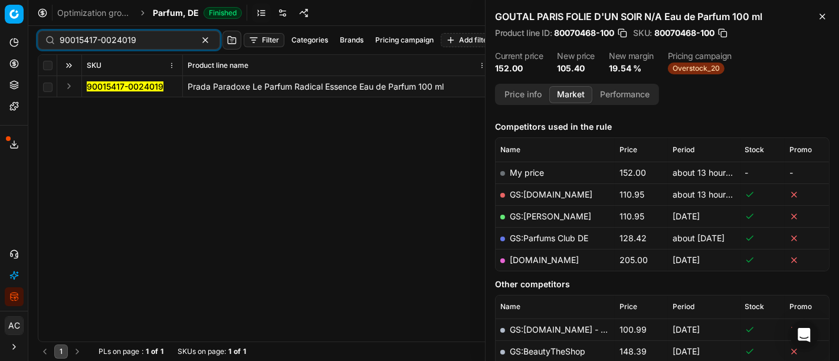
click at [64, 90] on button "Expand" at bounding box center [69, 86] width 14 height 14
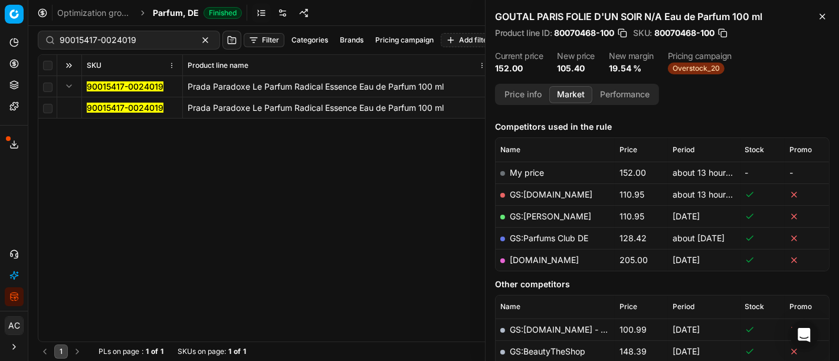
click at [104, 109] on mark "90015417-0024019" at bounding box center [125, 108] width 77 height 10
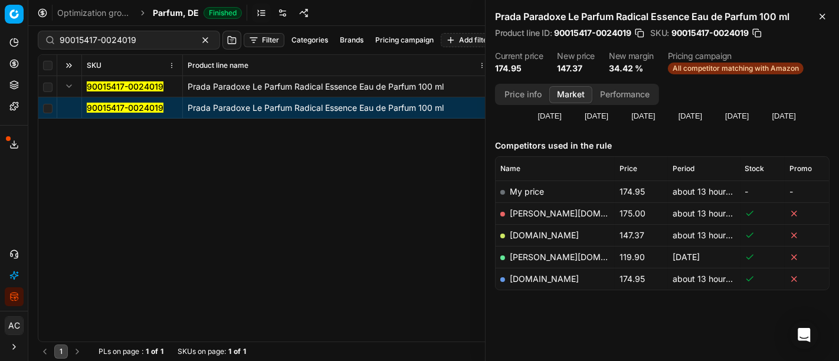
scroll to position [119, 0]
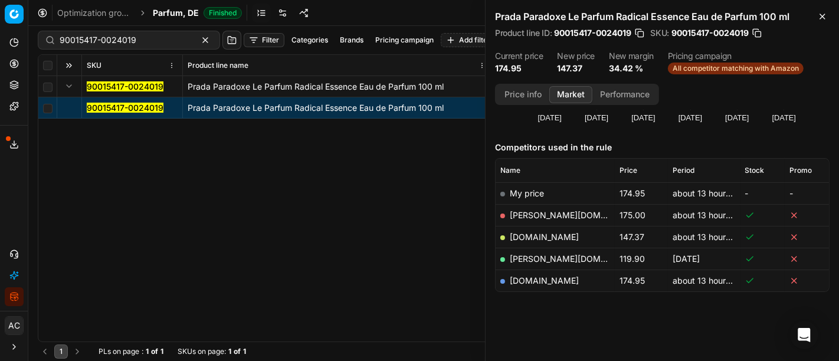
click at [548, 234] on link "[DOMAIN_NAME]" at bounding box center [544, 237] width 69 height 10
click at [154, 34] on input "90015417-0024019" at bounding box center [124, 40] width 129 height 12
paste input "1687-0018580"
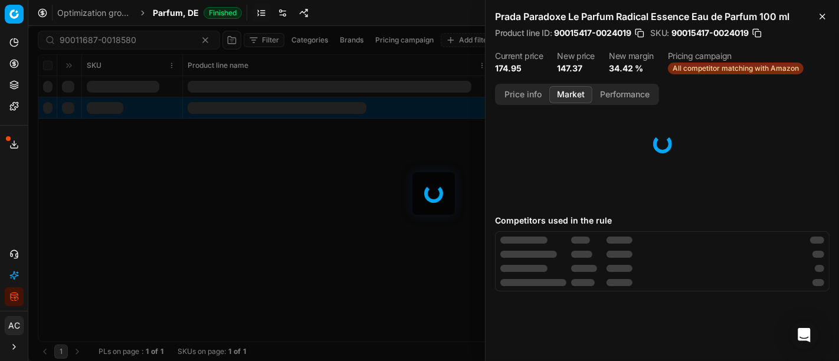
scroll to position [119, 0]
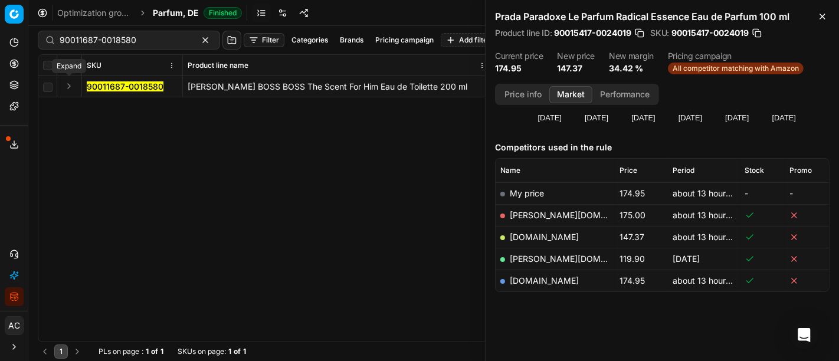
click at [69, 85] on button "Expand" at bounding box center [69, 86] width 14 height 14
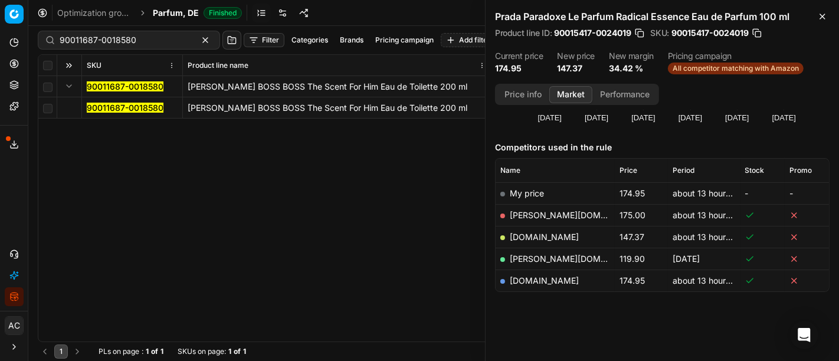
click at [146, 107] on mark "90011687-0018580" at bounding box center [125, 108] width 77 height 10
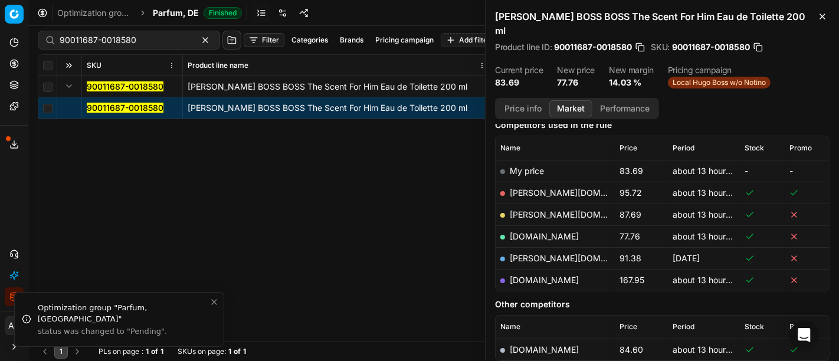
scroll to position [27, 0]
click at [526, 100] on button "Price info" at bounding box center [523, 108] width 53 height 17
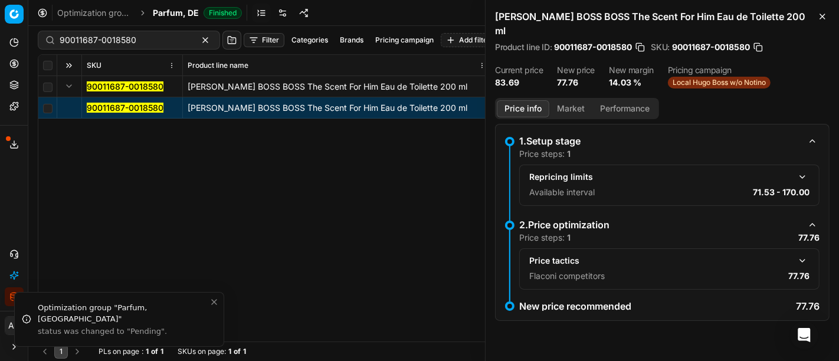
scroll to position [0, 0]
click at [566, 100] on button "Market" at bounding box center [570, 108] width 43 height 17
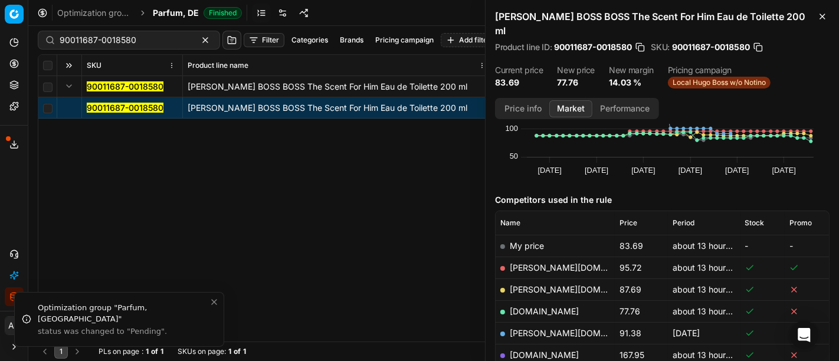
scroll to position [80, 0]
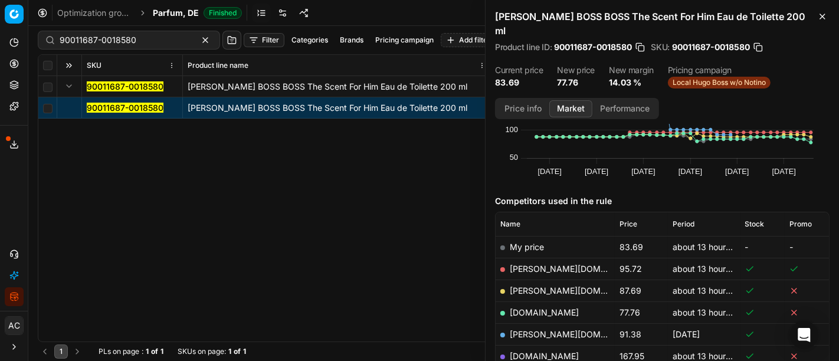
click at [547, 307] on link "[DOMAIN_NAME]" at bounding box center [544, 312] width 69 height 10
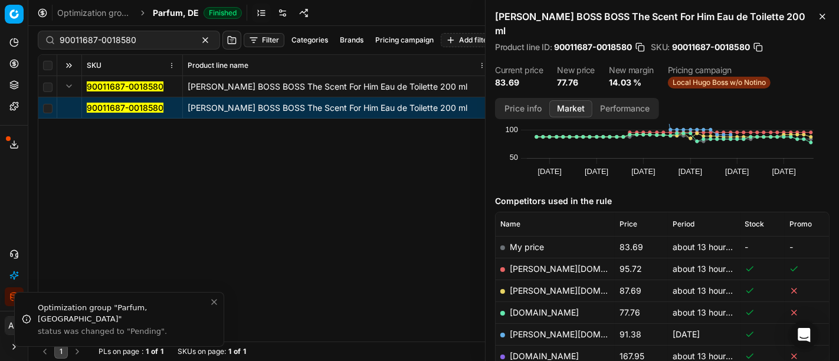
click at [149, 47] on div "90011687-0018580" at bounding box center [129, 40] width 182 height 19
paste input "80070412-15"
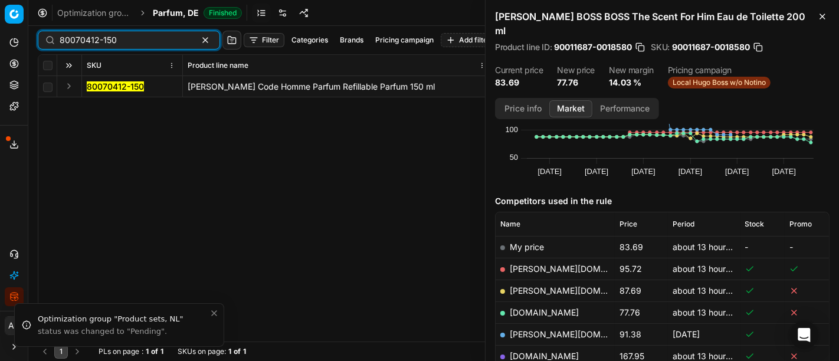
type input "80070412-150"
click at [69, 84] on button "Expand" at bounding box center [69, 86] width 14 height 14
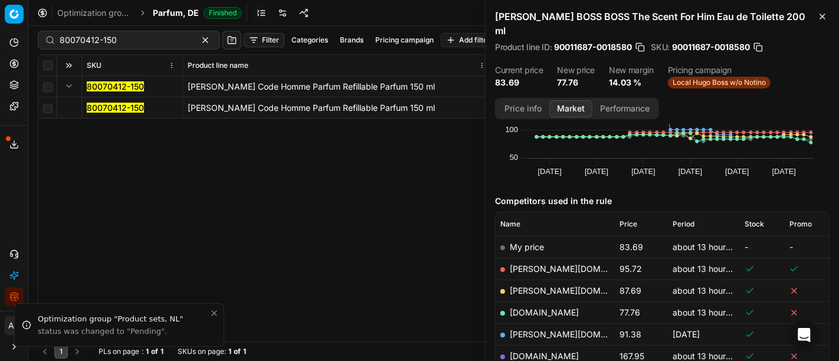
click at [104, 107] on mark "80070412-150" at bounding box center [115, 108] width 57 height 10
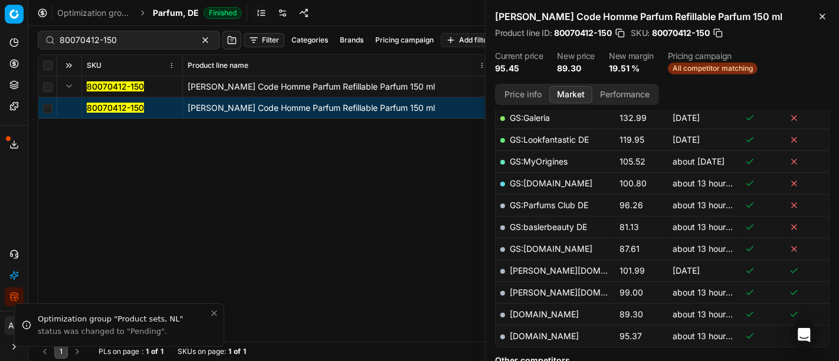
scroll to position [260, 0]
click at [539, 309] on link "[DOMAIN_NAME]" at bounding box center [544, 314] width 69 height 10
click at [171, 17] on span "Parfum, DE" at bounding box center [176, 13] width 46 height 12
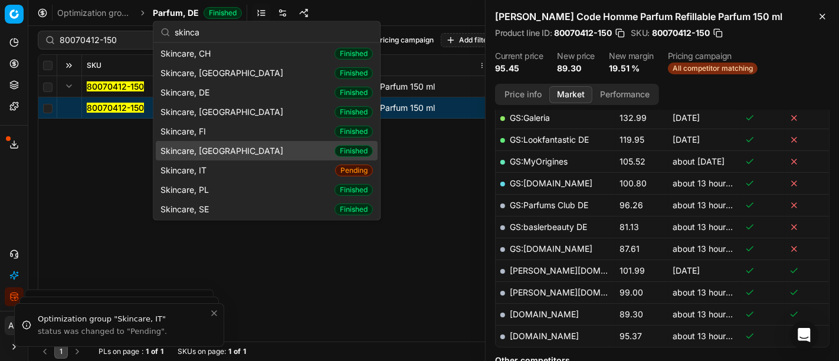
scroll to position [0, 0]
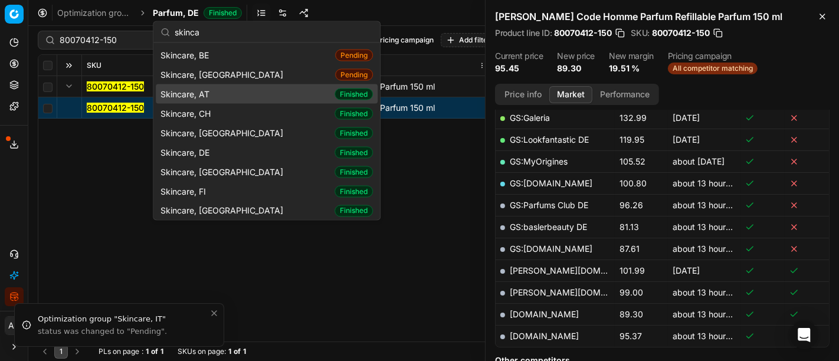
type input "skinca"
click at [215, 99] on div "Skincare, AT Finished" at bounding box center [267, 93] width 222 height 19
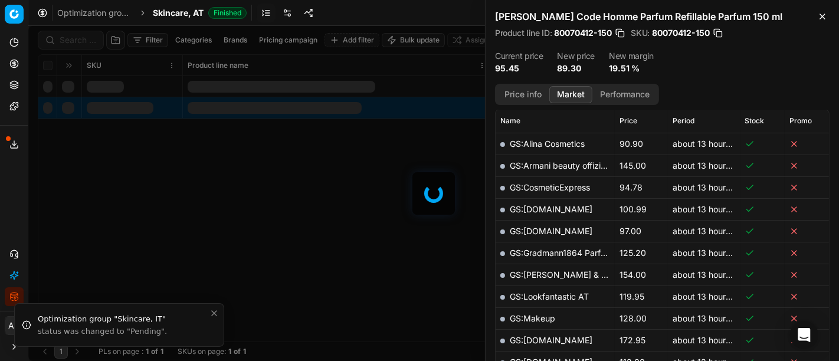
click at [79, 34] on div at bounding box center [433, 193] width 811 height 335
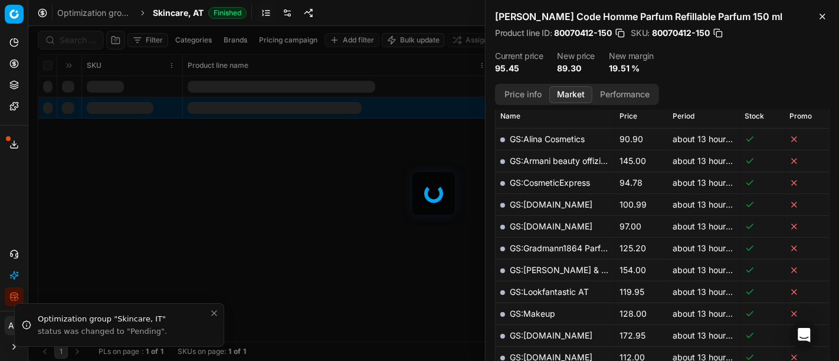
scroll to position [260, 0]
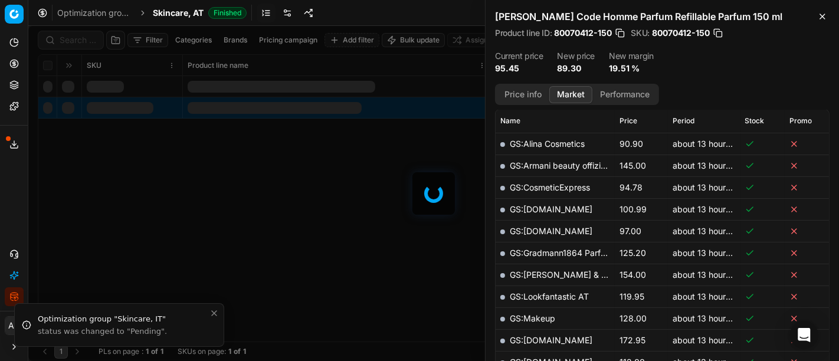
click at [79, 34] on div at bounding box center [433, 193] width 811 height 335
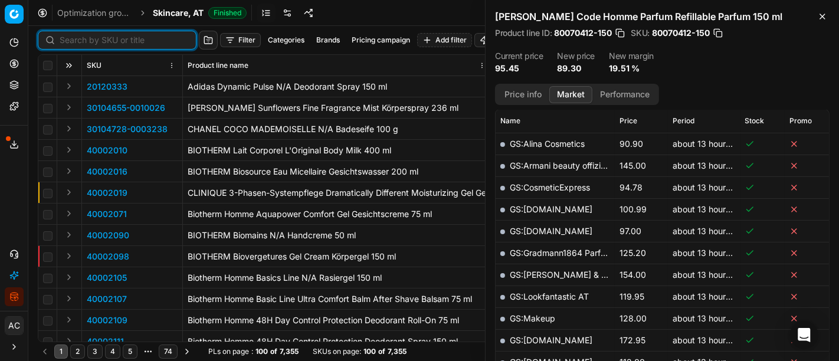
click at [79, 34] on input at bounding box center [124, 40] width 129 height 12
paste input "90003602-0005297"
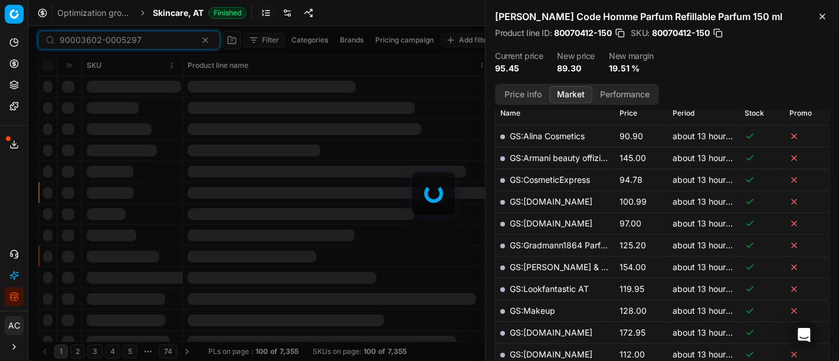
scroll to position [260, 0]
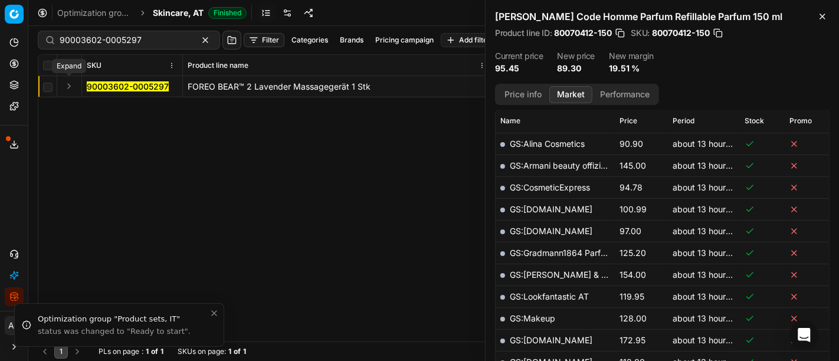
click at [67, 85] on button "Expand" at bounding box center [69, 86] width 14 height 14
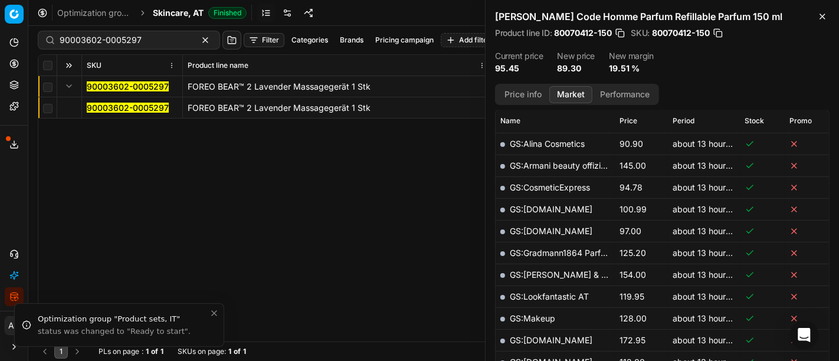
click at [101, 110] on mark "90003602-0005297" at bounding box center [128, 108] width 82 height 10
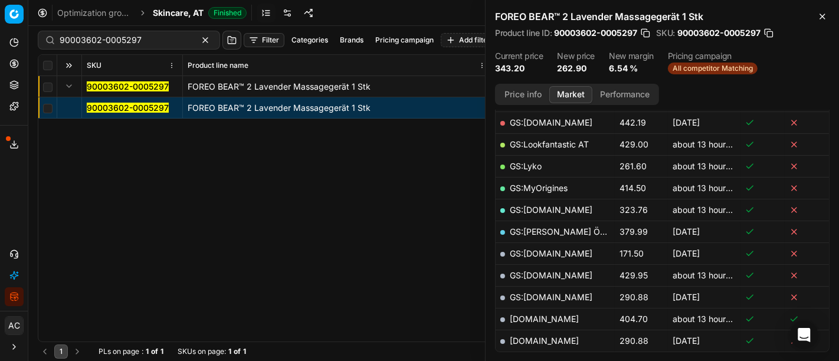
scroll to position [208, 0]
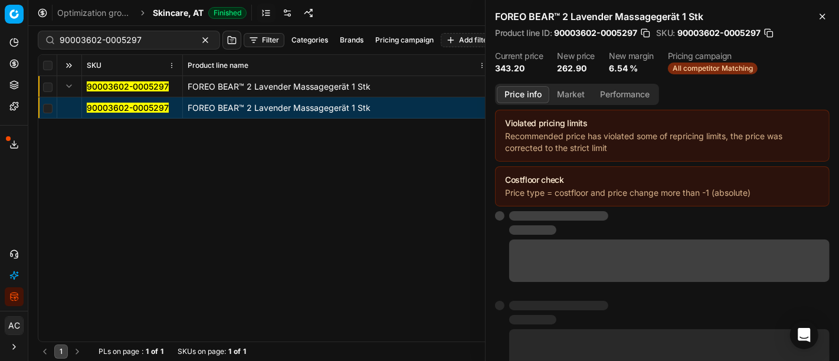
click at [526, 87] on button "Price info" at bounding box center [523, 94] width 53 height 17
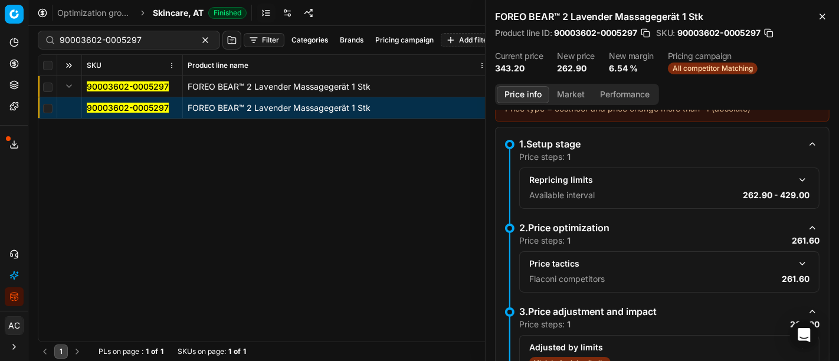
scroll to position [86, 0]
click at [795, 261] on button "button" at bounding box center [802, 262] width 14 height 14
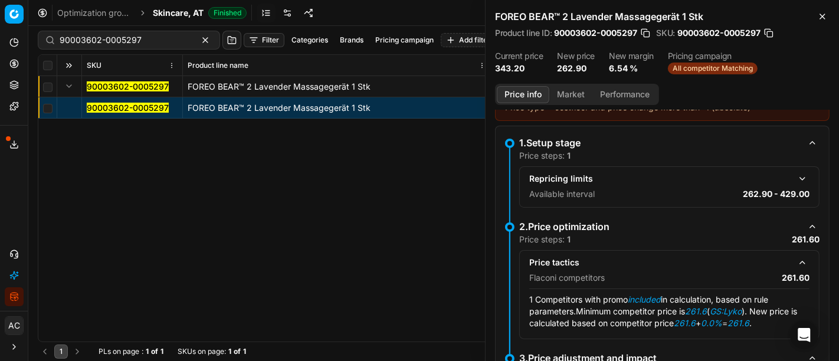
click at [565, 99] on button "Market" at bounding box center [570, 94] width 43 height 17
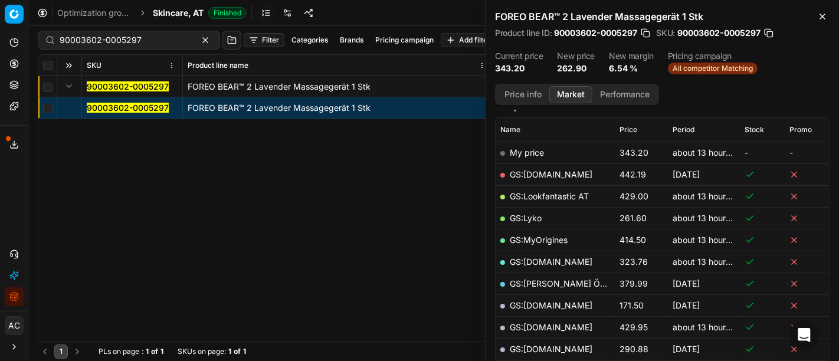
scroll to position [158, 0]
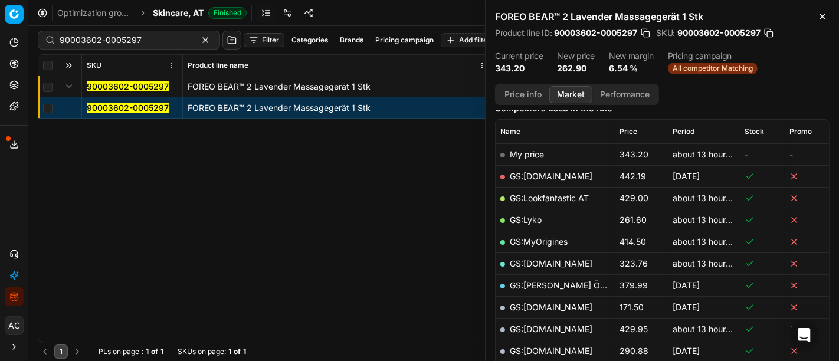
click at [526, 212] on td "GS:Lyko" at bounding box center [555, 220] width 119 height 22
click at [527, 216] on link "GS:Lyko" at bounding box center [526, 220] width 32 height 10
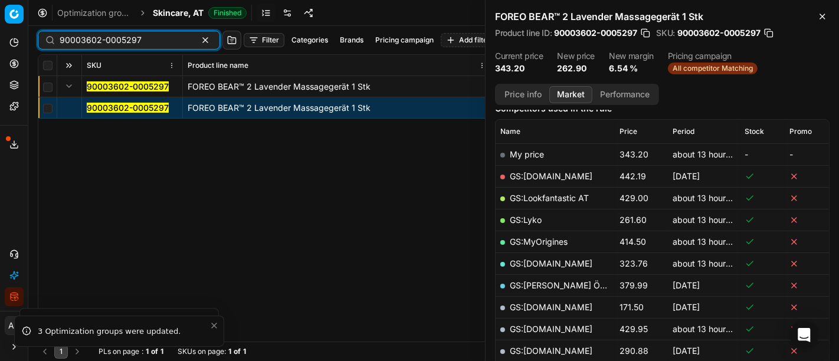
click at [146, 41] on input "90003602-0005297" at bounding box center [124, 40] width 129 height 12
paste input "80017480-15"
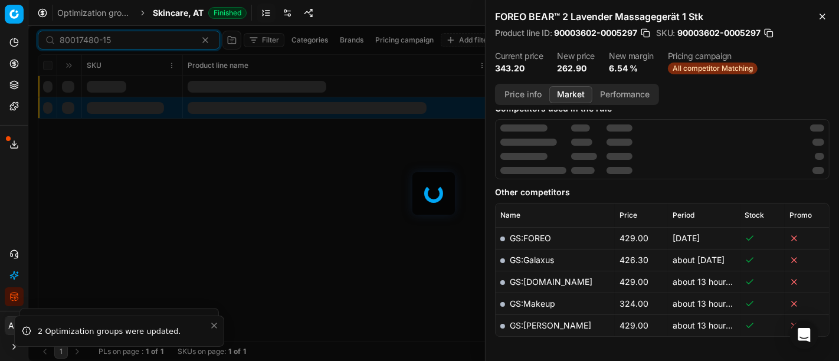
scroll to position [158, 0]
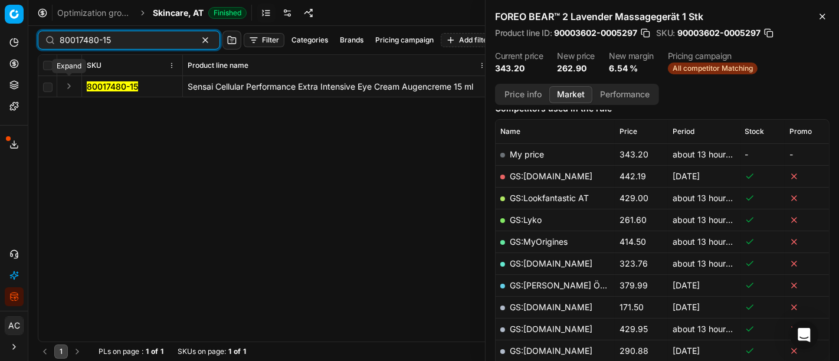
type input "80017480-15"
click at [70, 85] on button "Expand" at bounding box center [69, 86] width 14 height 14
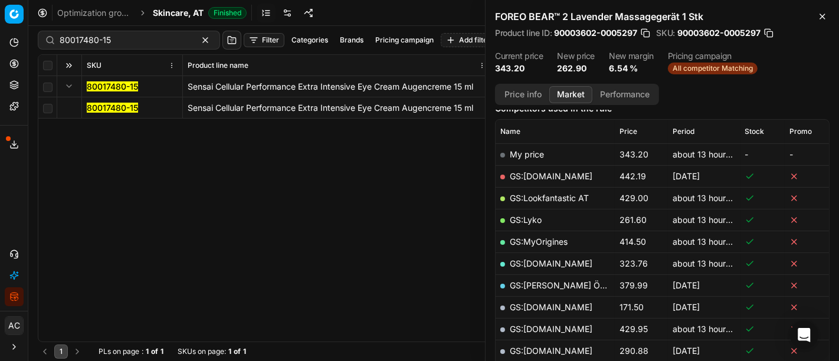
click at [115, 109] on mark "80017480-15" at bounding box center [112, 108] width 51 height 10
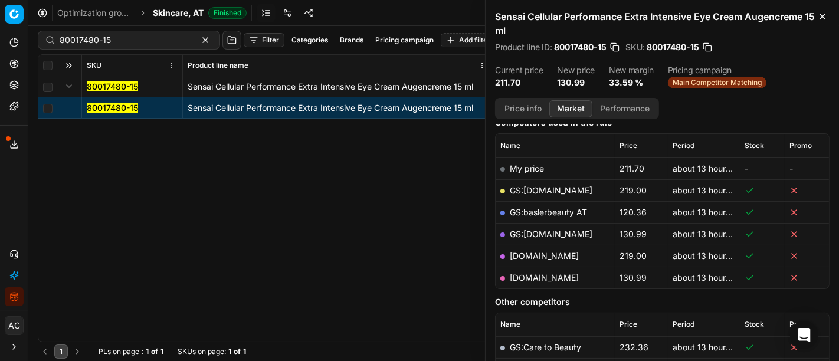
click at [539, 277] on link "[DOMAIN_NAME]" at bounding box center [544, 278] width 69 height 10
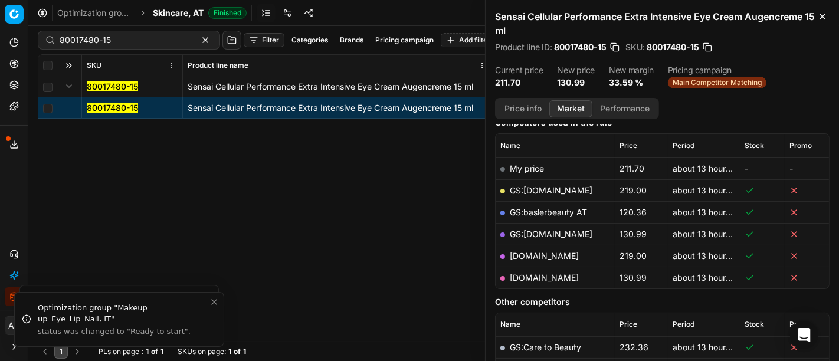
click at [195, 9] on span "Skincare, AT" at bounding box center [178, 13] width 51 height 12
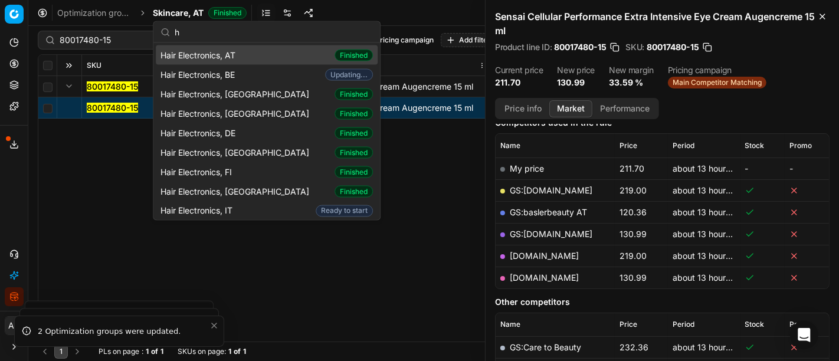
type input "h"
click at [255, 59] on div "Hair Electronics, AT Finished" at bounding box center [267, 54] width 222 height 19
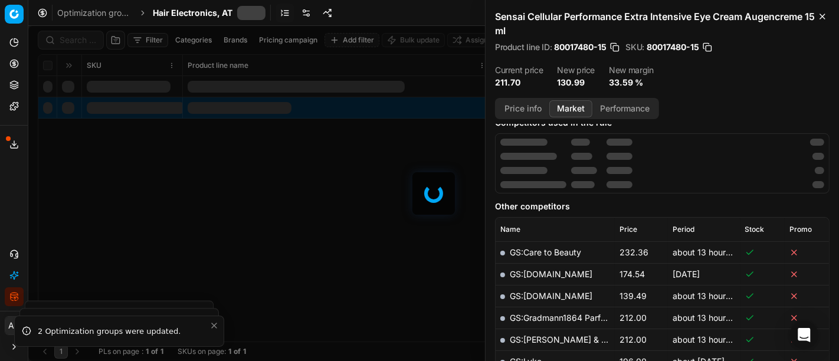
scroll to position [158, 0]
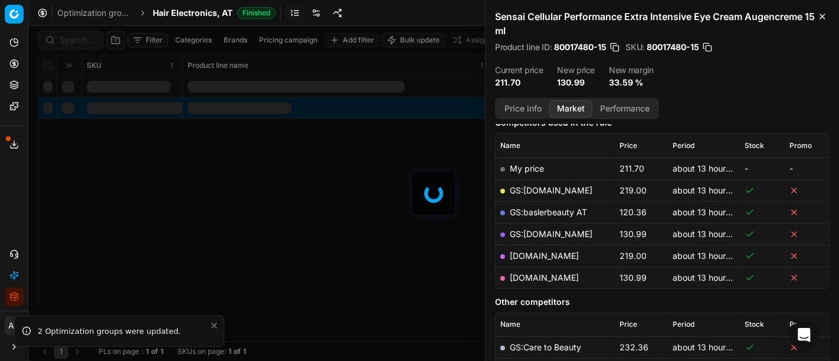
click at [79, 40] on div at bounding box center [433, 193] width 811 height 335
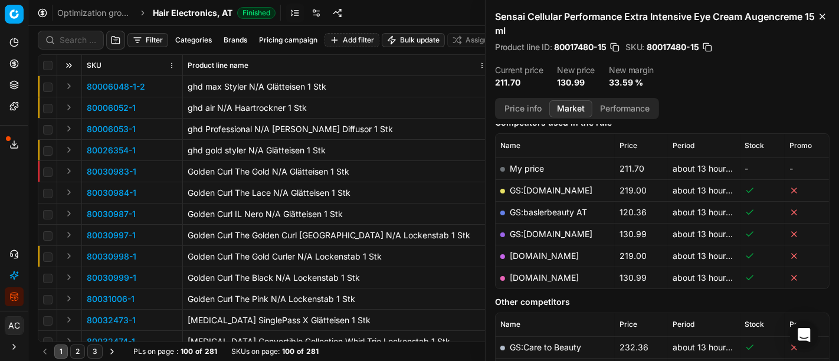
click at [79, 40] on div "Filter Categories Brands Pricing campaign Add filter Bulk update Assign SKU Pro…" at bounding box center [433, 193] width 811 height 335
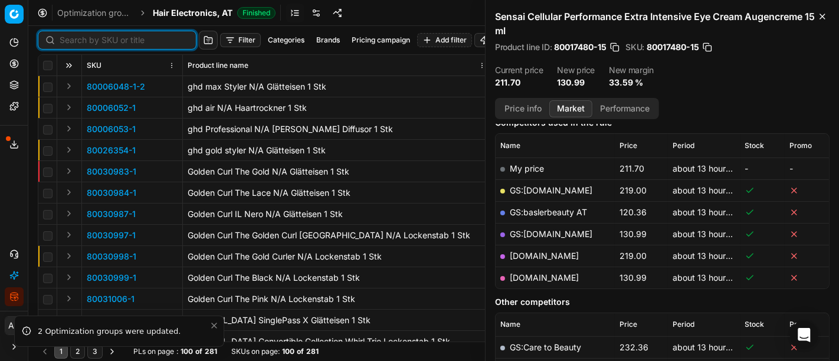
click at [79, 40] on input at bounding box center [124, 40] width 129 height 12
paste input "90009879-0015226"
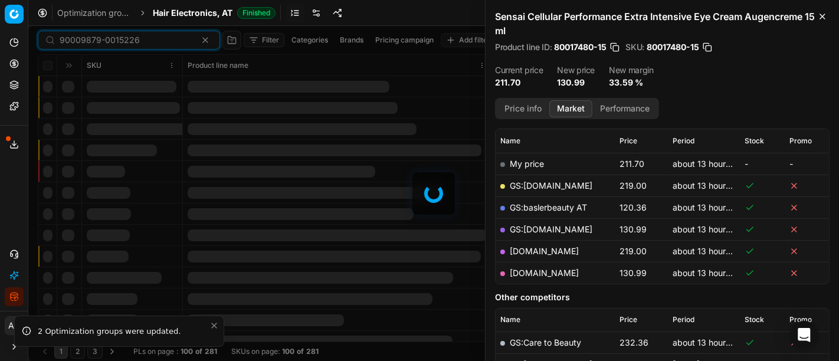
scroll to position [158, 0]
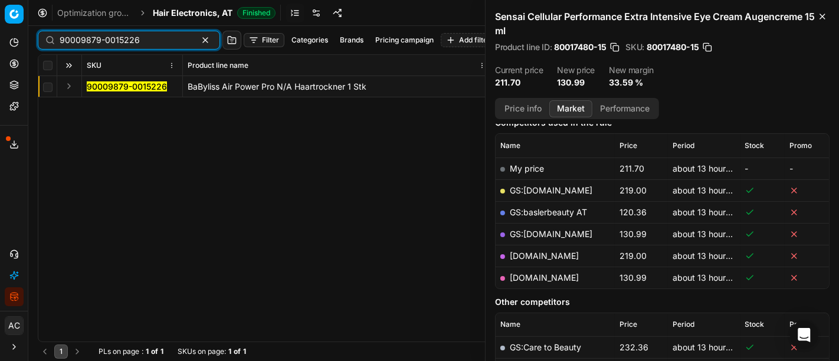
type input "90009879-0015226"
click at [74, 85] on button "Expand" at bounding box center [69, 86] width 14 height 14
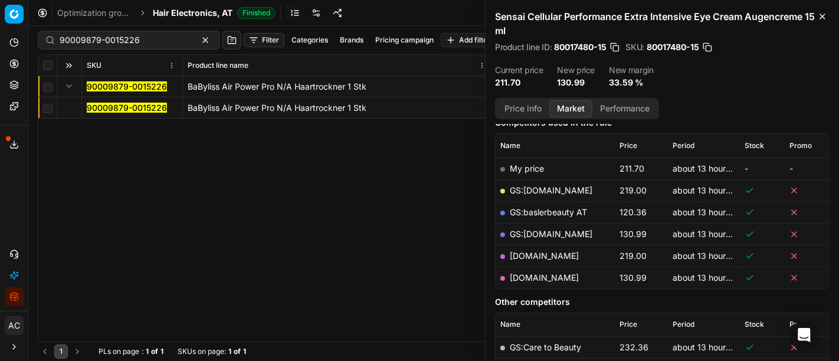
click at [104, 106] on mark "90009879-0015226" at bounding box center [127, 108] width 80 height 10
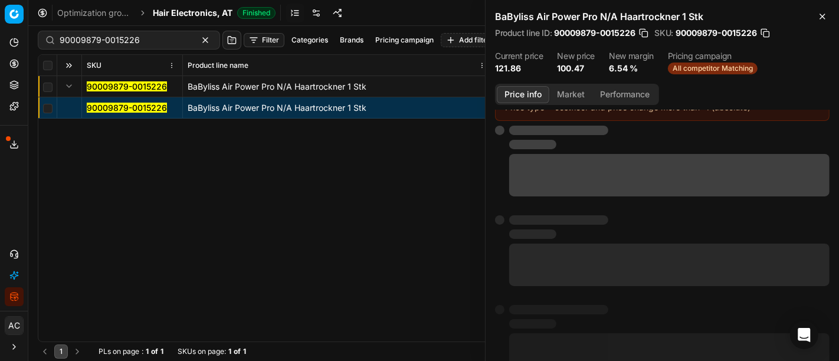
click at [525, 91] on button "Price info" at bounding box center [523, 94] width 53 height 17
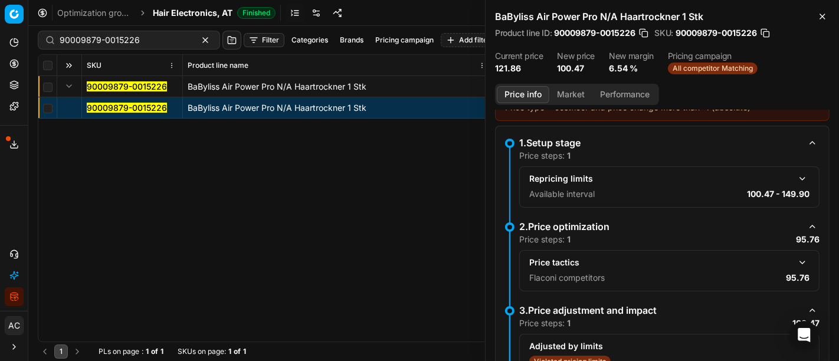
click at [795, 257] on button "button" at bounding box center [802, 262] width 14 height 14
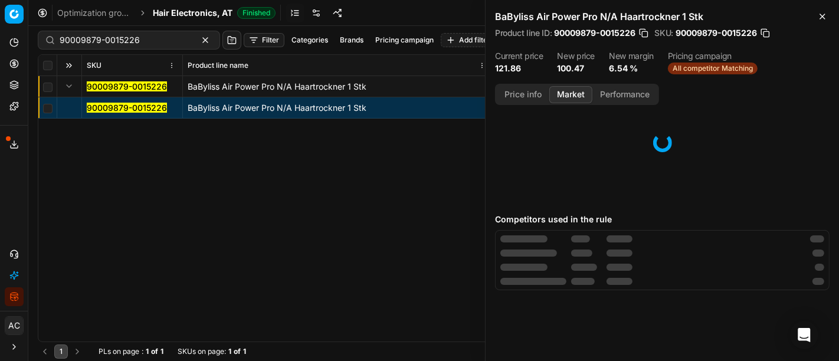
click at [574, 96] on button "Market" at bounding box center [570, 94] width 43 height 17
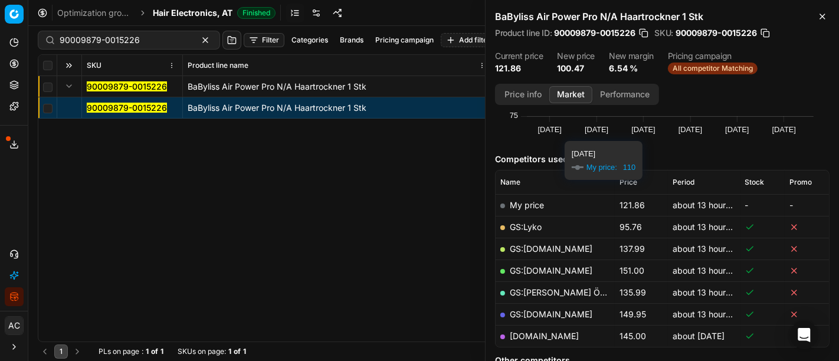
scroll to position [111, 0]
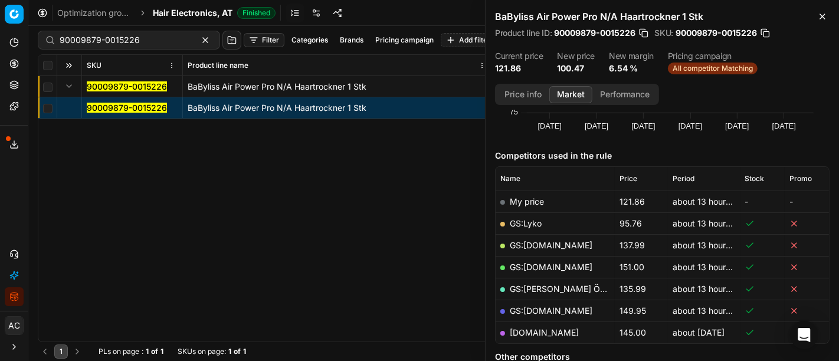
click at [533, 223] on link "GS:Lyko" at bounding box center [526, 223] width 32 height 10
click at [185, 8] on span "Hair Electronics, AT" at bounding box center [193, 13] width 80 height 12
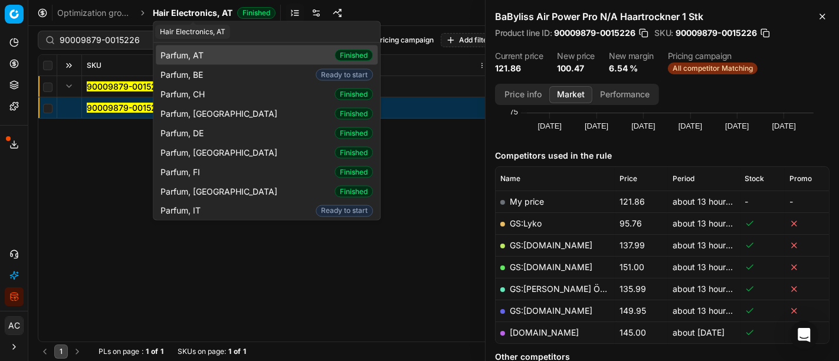
type input "parfu"
click at [218, 52] on div "Parfum, AT Finished" at bounding box center [267, 54] width 222 height 19
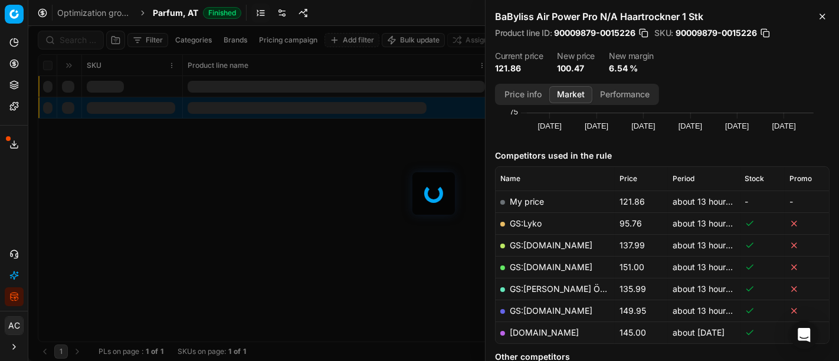
click at [79, 44] on div at bounding box center [433, 193] width 811 height 335
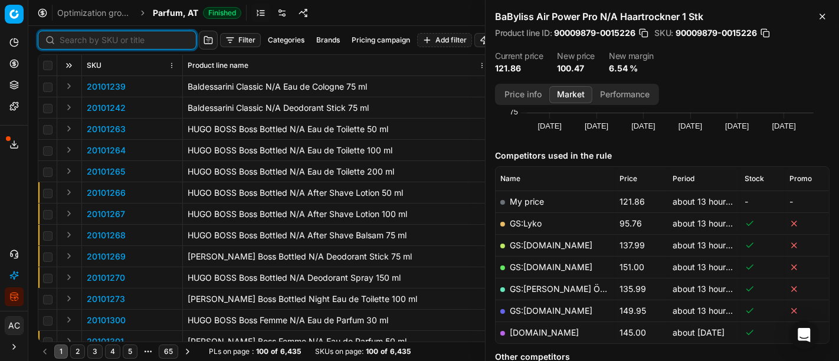
click at [79, 44] on input at bounding box center [124, 40] width 129 height 12
paste input "20102151"
click at [79, 44] on input at bounding box center [124, 40] width 129 height 12
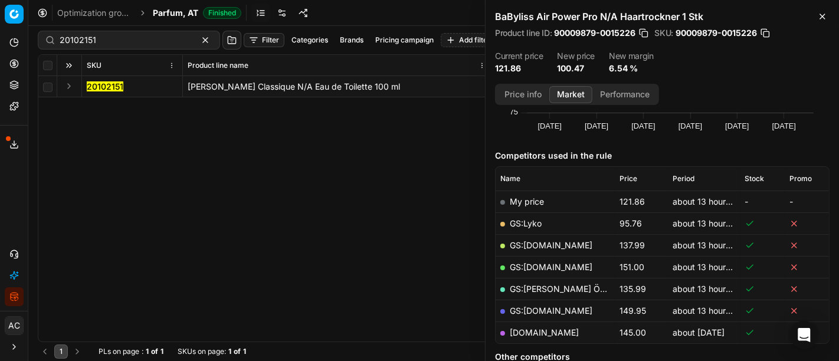
click at [70, 88] on button "Expand" at bounding box center [69, 86] width 14 height 14
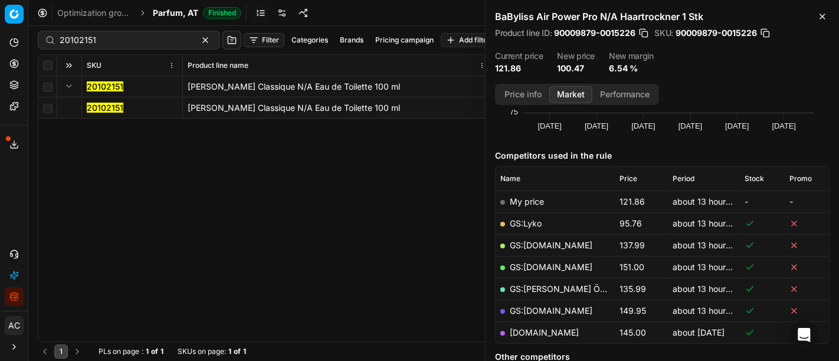
click at [96, 103] on mark "20102151" at bounding box center [105, 108] width 37 height 10
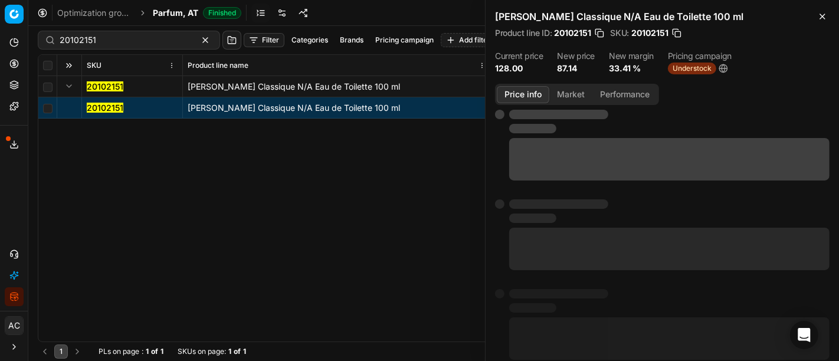
click at [530, 90] on button "Price info" at bounding box center [523, 94] width 53 height 17
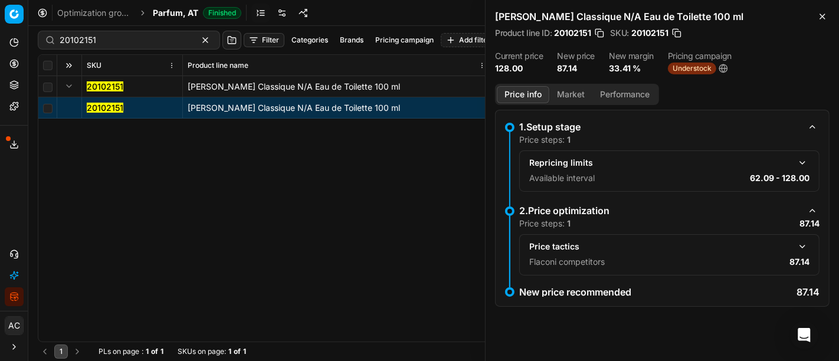
click at [802, 240] on button "button" at bounding box center [802, 247] width 14 height 14
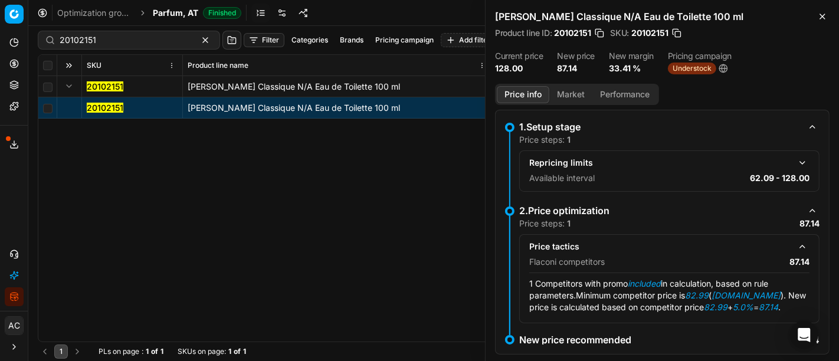
click at [573, 95] on button "Market" at bounding box center [570, 94] width 43 height 17
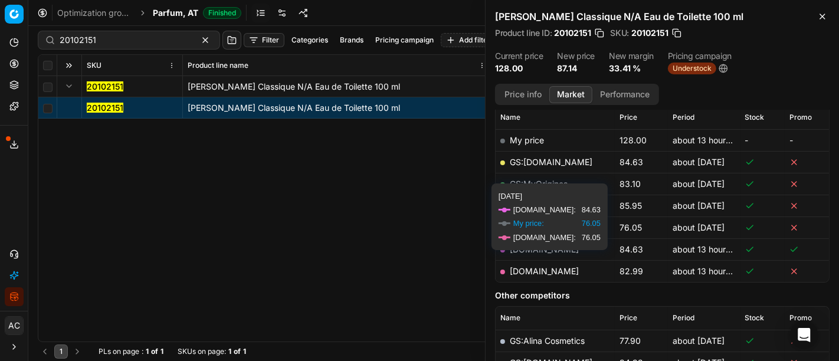
scroll to position [172, 0]
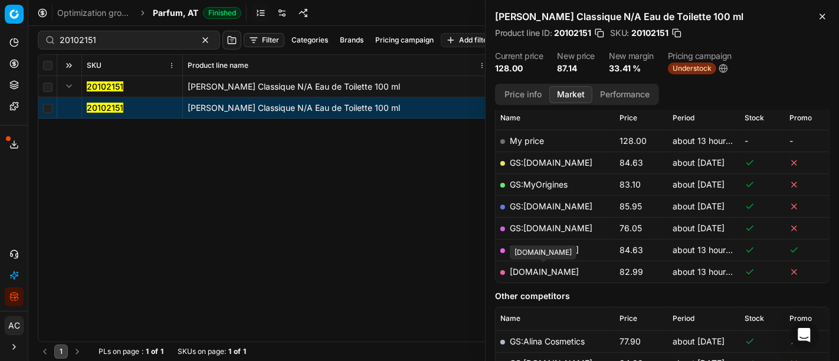
click at [562, 268] on link "[DOMAIN_NAME]" at bounding box center [544, 272] width 69 height 10
click at [160, 40] on input "20102151" at bounding box center [124, 40] width 129 height 12
paste input "90015428-0024022"
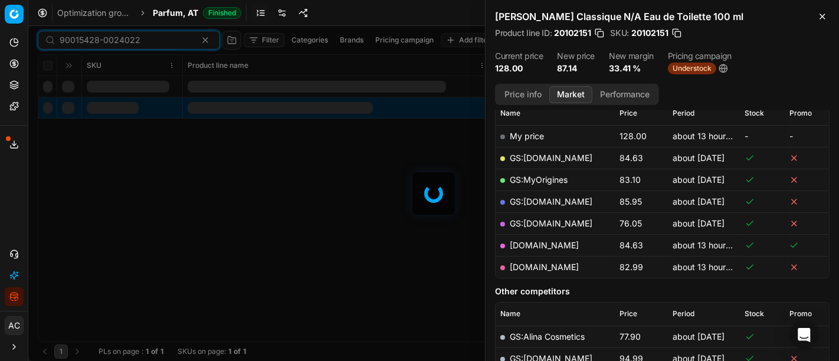
scroll to position [172, 0]
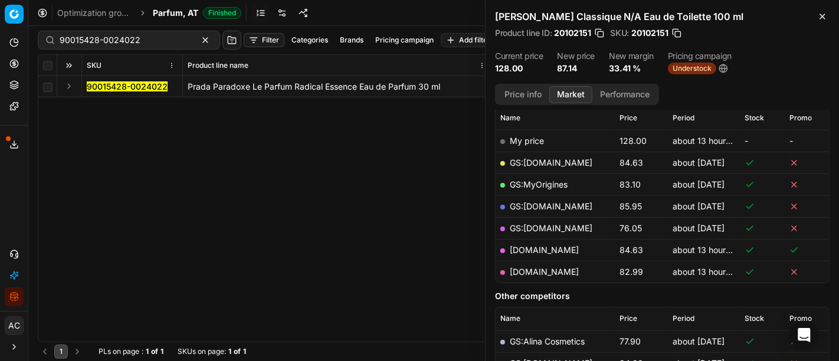
click at [66, 87] on button "Expand" at bounding box center [69, 86] width 14 height 14
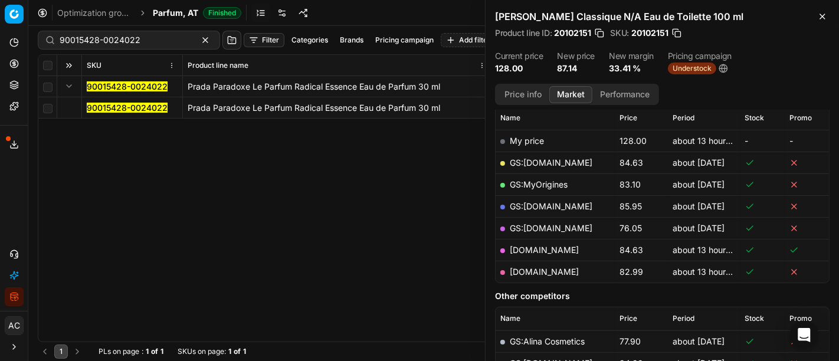
click at [91, 106] on mark "90015428-0024022" at bounding box center [127, 108] width 81 height 10
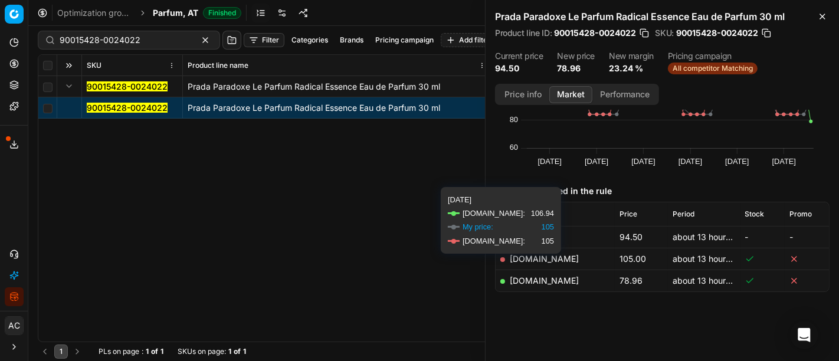
scroll to position [76, 0]
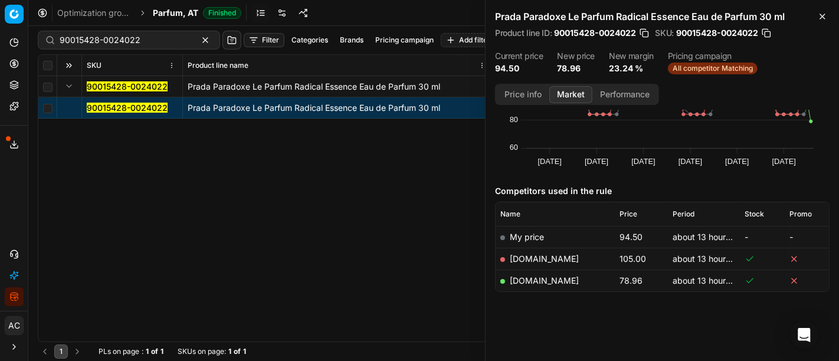
click at [555, 277] on link "[DOMAIN_NAME]" at bounding box center [544, 281] width 69 height 10
click at [155, 37] on input "90015428-0024022" at bounding box center [124, 40] width 129 height 12
paste input "03655-0005368"
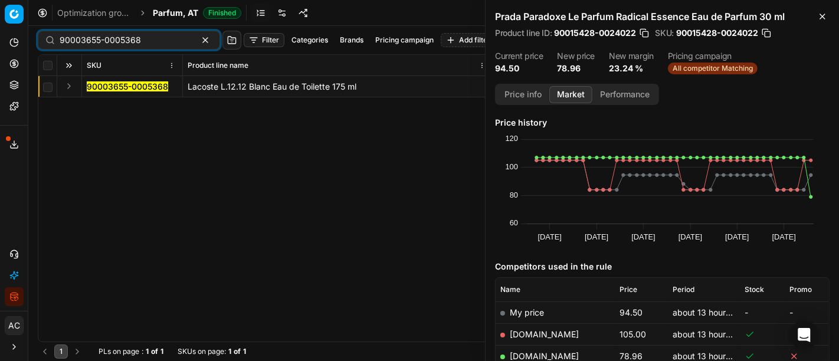
click at [66, 86] on button "Expand" at bounding box center [69, 86] width 14 height 14
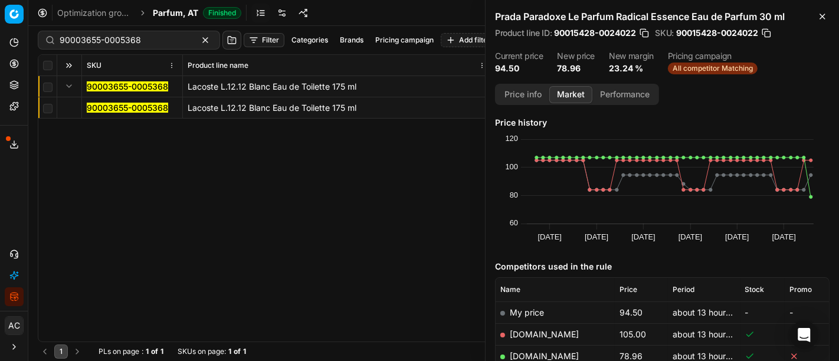
click at [100, 104] on mark "90003655-0005368" at bounding box center [127, 108] width 81 height 10
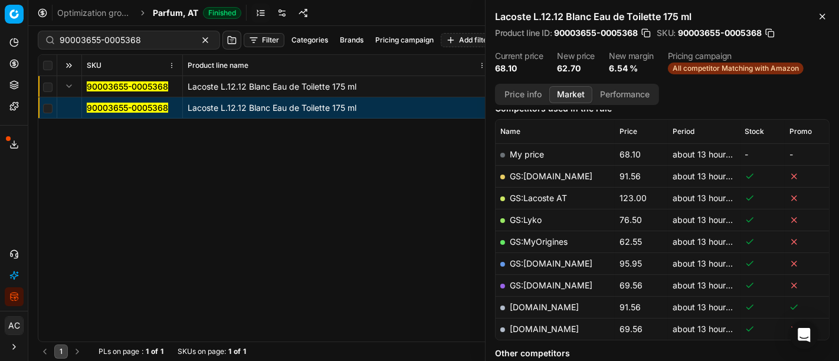
scroll to position [165, 0]
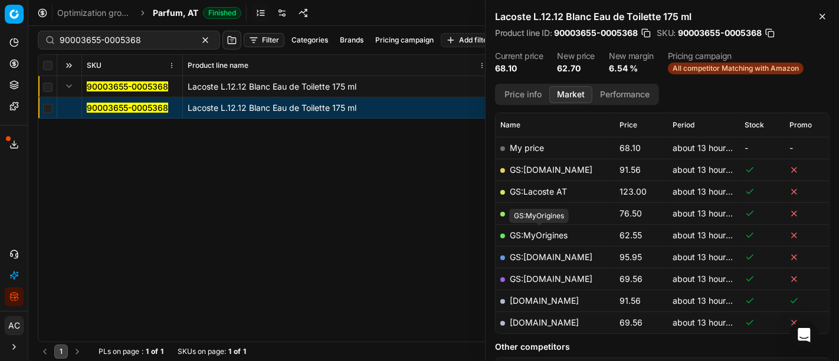
click at [550, 233] on link "GS:MyOrigines" at bounding box center [539, 235] width 58 height 10
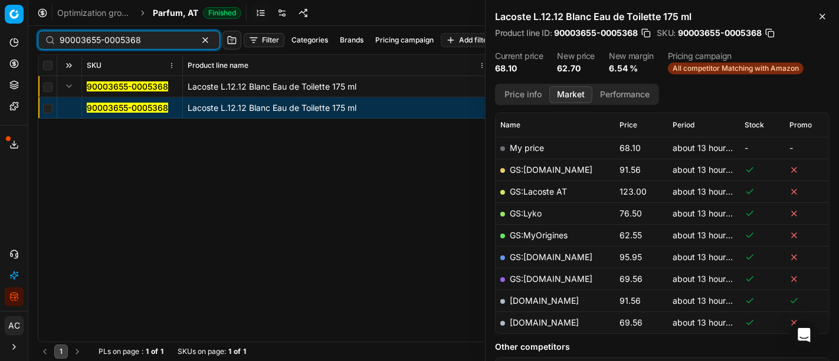
click at [148, 37] on input "90003655-0005368" at bounding box center [124, 40] width 129 height 12
paste input "20101860"
type input "20101860"
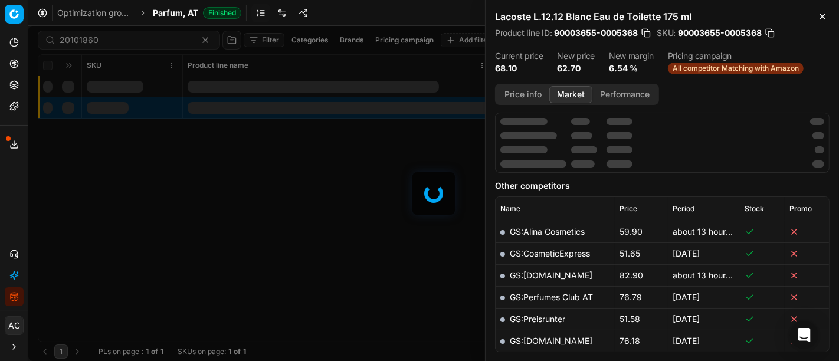
scroll to position [165, 0]
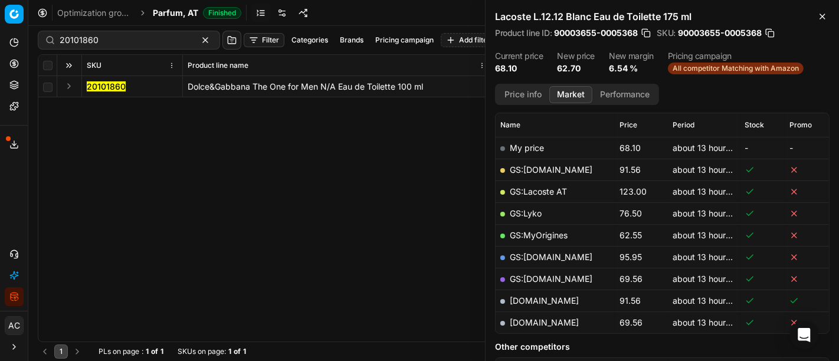
click at [1, 194] on div "Analytics Pricing Product portfolio Templates Export service 17 Contact support…" at bounding box center [14, 169] width 28 height 283
click at [65, 87] on button "Expand" at bounding box center [69, 86] width 14 height 14
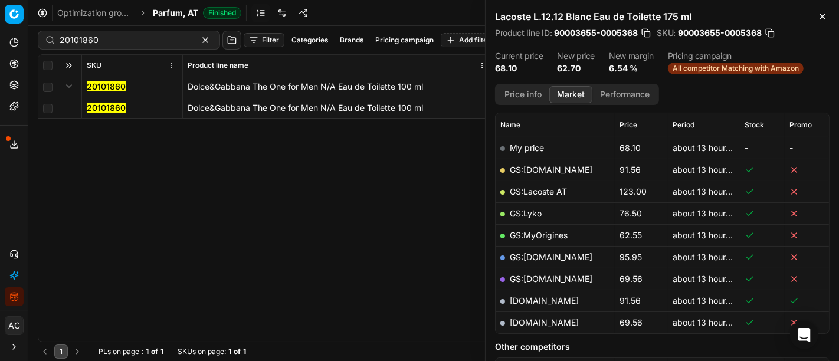
click at [97, 109] on mark "20101860" at bounding box center [106, 108] width 39 height 10
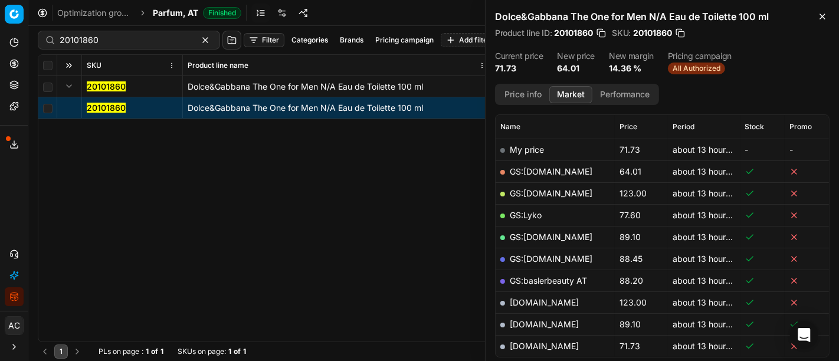
scroll to position [163, 0]
click at [549, 169] on link "GS:[DOMAIN_NAME]" at bounding box center [551, 171] width 83 height 10
click at [123, 42] on input "20101860" at bounding box center [124, 40] width 129 height 12
click at [158, 15] on span "Parfum, AT" at bounding box center [175, 13] width 45 height 12
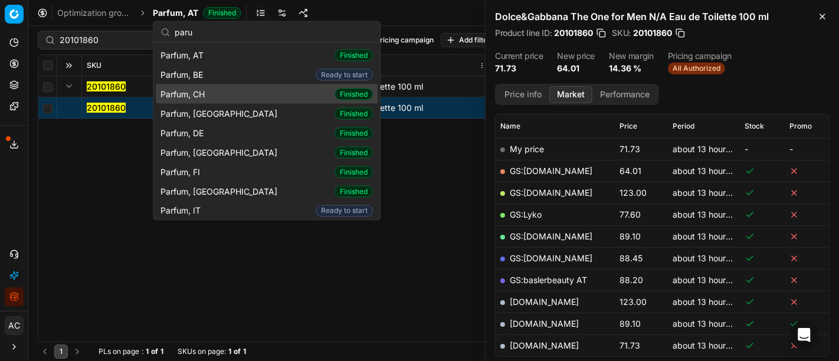
type input "paru"
click at [248, 94] on div "Parfum, CH Finished" at bounding box center [267, 93] width 222 height 19
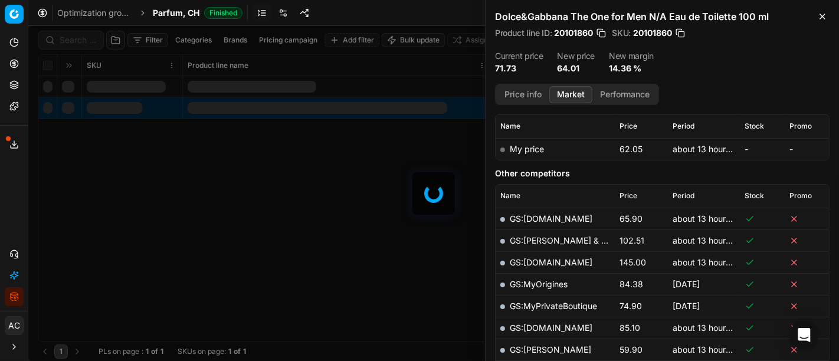
click at [77, 39] on div at bounding box center [433, 193] width 811 height 335
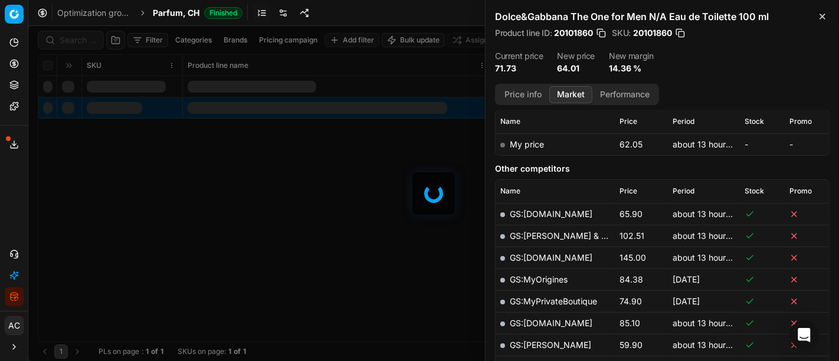
scroll to position [163, 0]
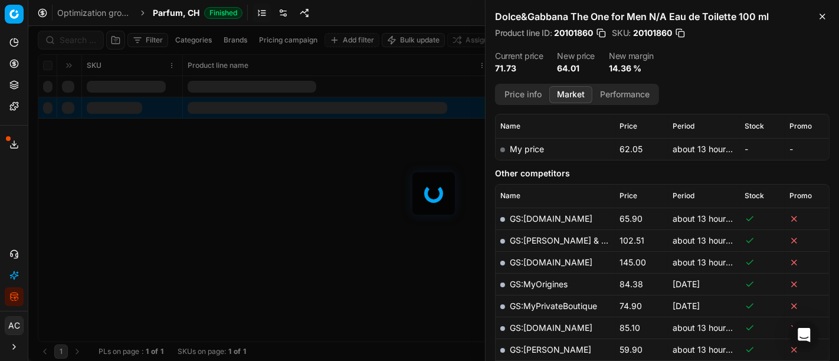
click at [77, 39] on div at bounding box center [433, 193] width 811 height 335
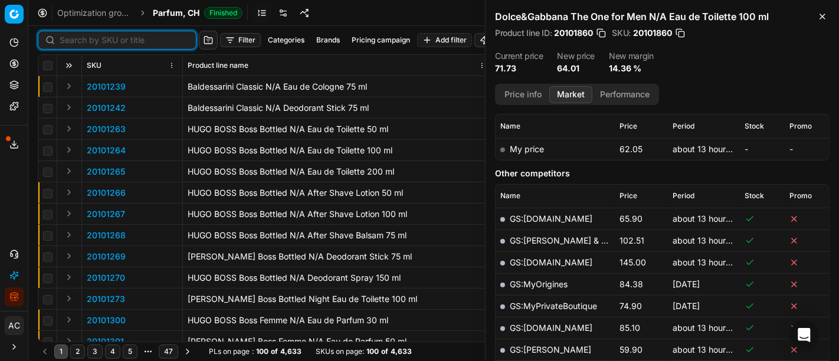
click at [77, 39] on input at bounding box center [124, 40] width 129 height 12
paste input "80059084-100"
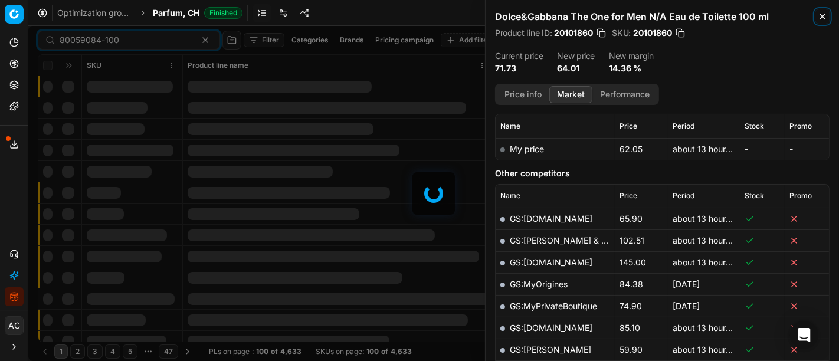
click at [820, 17] on icon "button" at bounding box center [822, 16] width 9 height 9
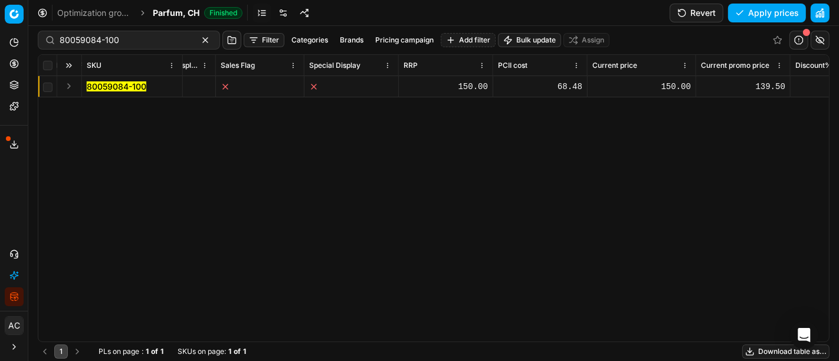
scroll to position [0, 762]
click at [484, 87] on div "68.48" at bounding box center [451, 87] width 84 height 12
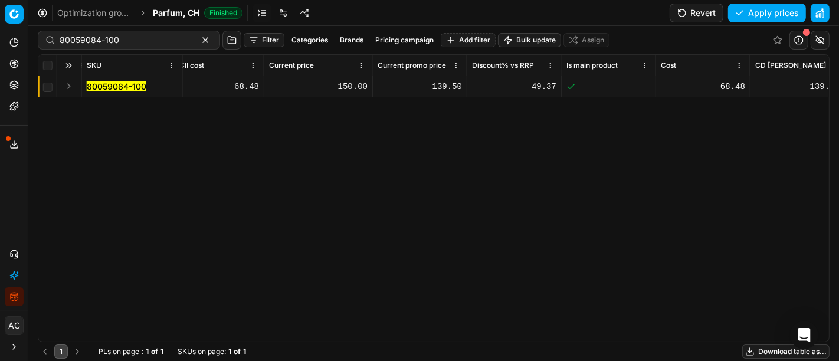
scroll to position [0, 995]
click at [535, 84] on div "49.37" at bounding box center [515, 87] width 84 height 12
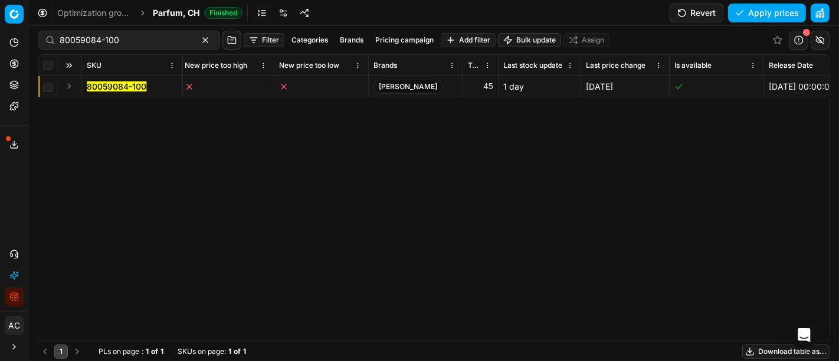
scroll to position [0, 2663]
click at [571, 162] on div "SKU Product line name Product line ID Title Brand Sales Flag Brand Special Disp…" at bounding box center [433, 198] width 791 height 287
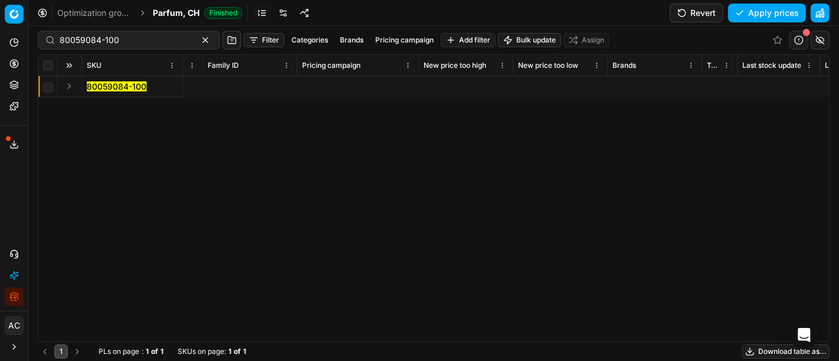
scroll to position [0, 7510]
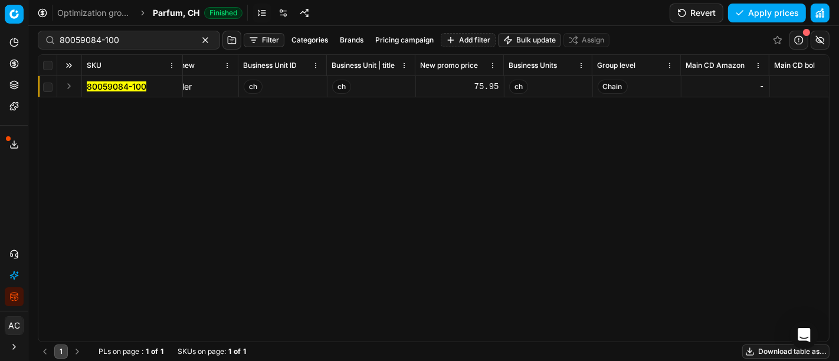
click at [480, 87] on div "75.95" at bounding box center [460, 87] width 78 height 12
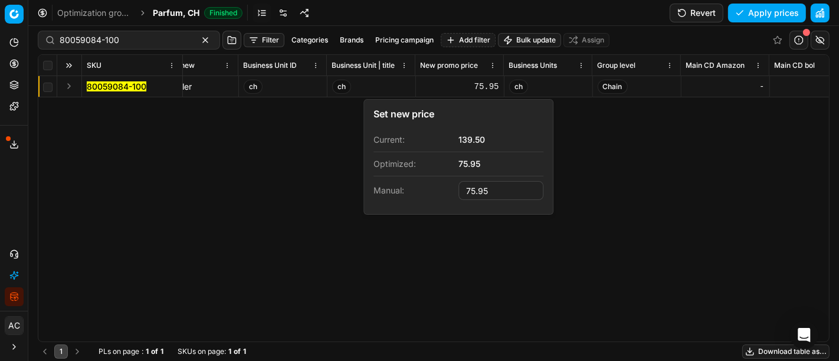
click at [72, 87] on button "Expand" at bounding box center [69, 86] width 14 height 14
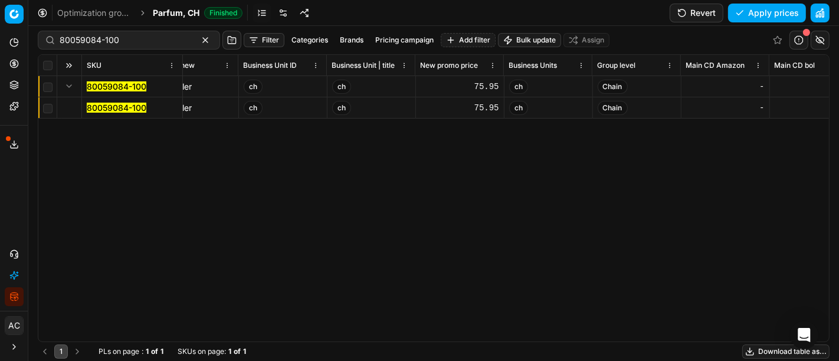
click at [99, 109] on mark "80059084-100" at bounding box center [117, 108] width 60 height 10
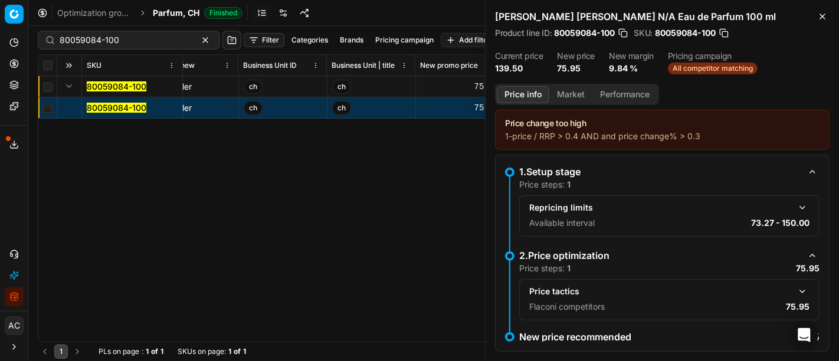
scroll to position [17, 0]
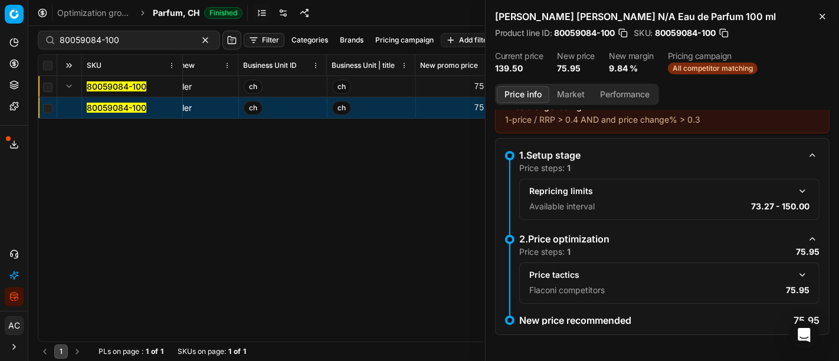
click at [795, 272] on button "button" at bounding box center [802, 275] width 14 height 14
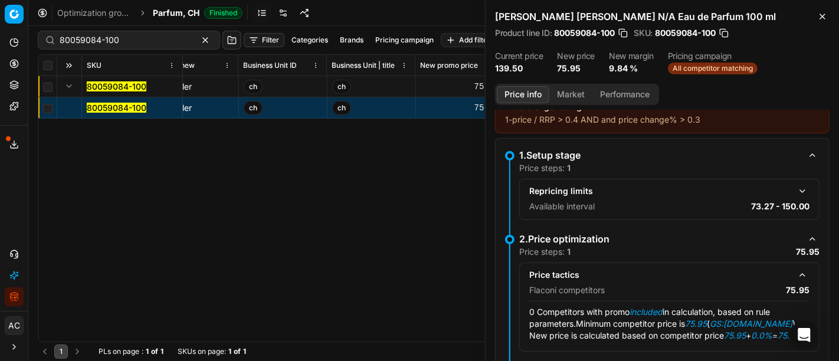
scroll to position [64, 0]
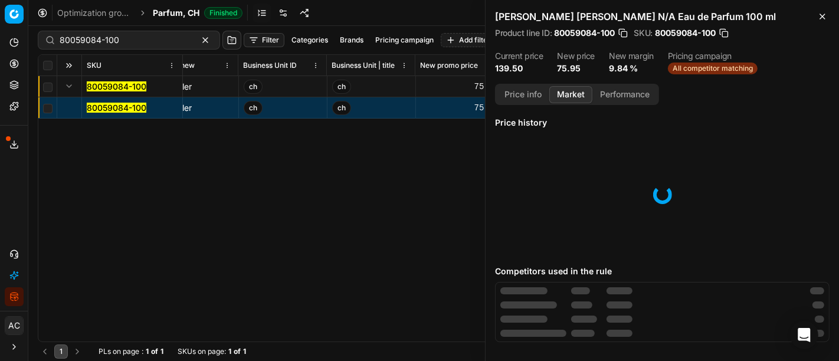
click at [576, 93] on button "Market" at bounding box center [570, 94] width 43 height 17
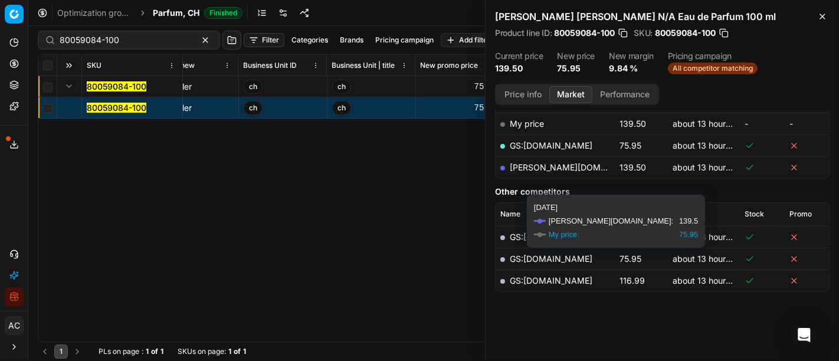
scroll to position [187, 0]
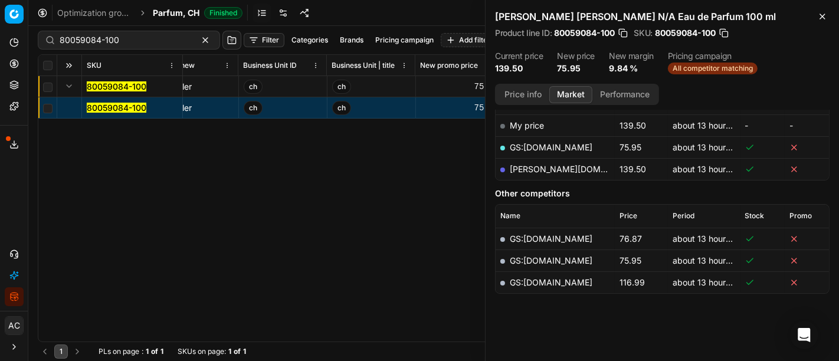
click at [549, 144] on link "GS:[DOMAIN_NAME]" at bounding box center [551, 147] width 83 height 10
click at [142, 40] on input "80059084-100" at bounding box center [124, 40] width 129 height 12
paste input "90018247-0028479"
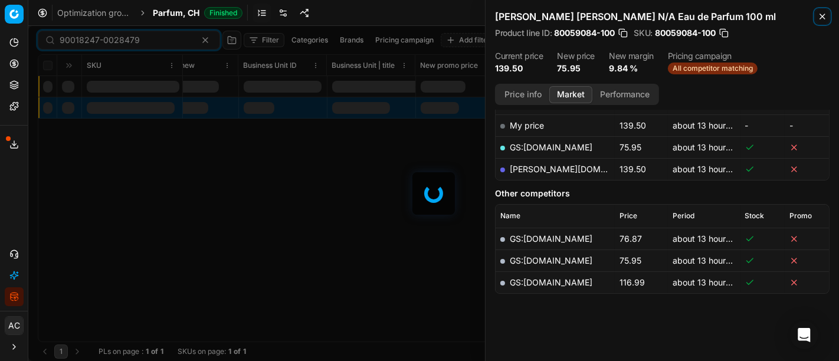
click at [820, 17] on icon "button" at bounding box center [822, 16] width 9 height 9
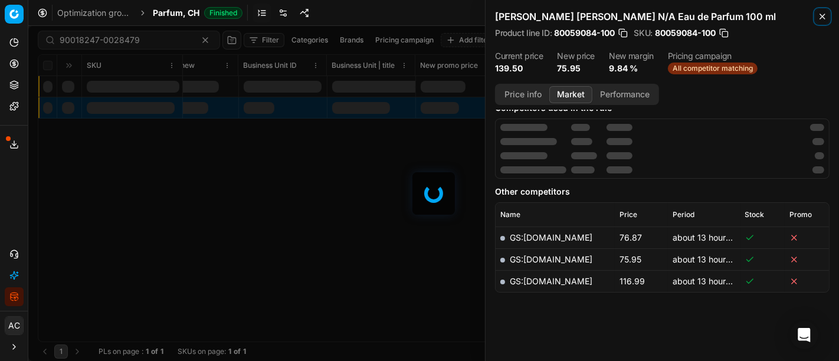
scroll to position [187, 0]
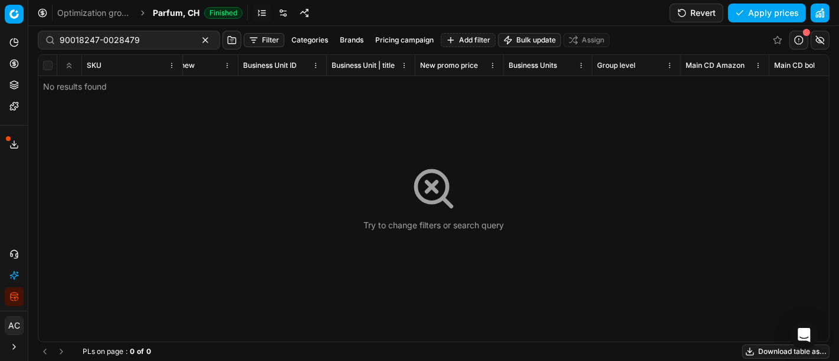
click at [146, 31] on div "90018247-0028479" at bounding box center [129, 40] width 182 height 19
paste input "01943-0002701"
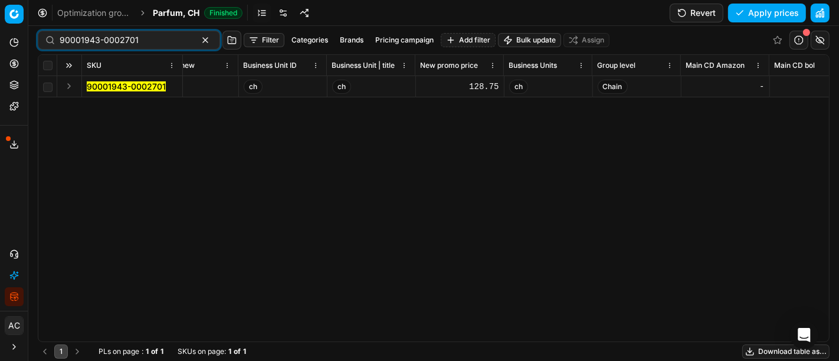
click at [71, 87] on button "Expand" at bounding box center [69, 86] width 14 height 14
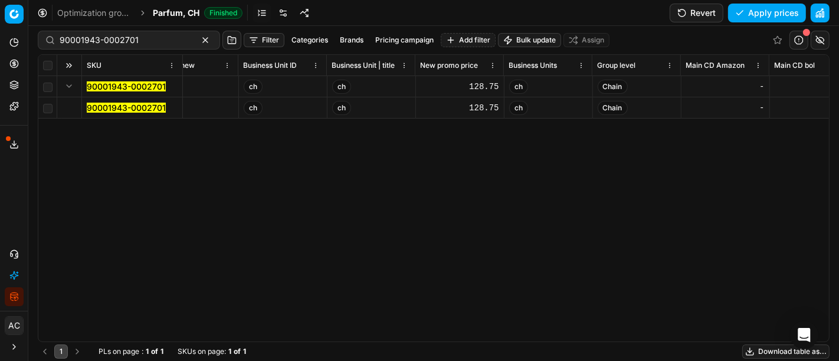
click at [110, 106] on mark "90001943-0002701" at bounding box center [126, 108] width 79 height 10
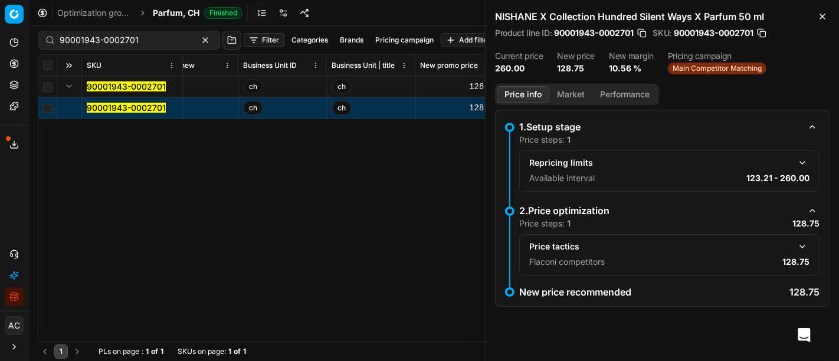
click at [801, 242] on button "button" at bounding box center [802, 247] width 14 height 14
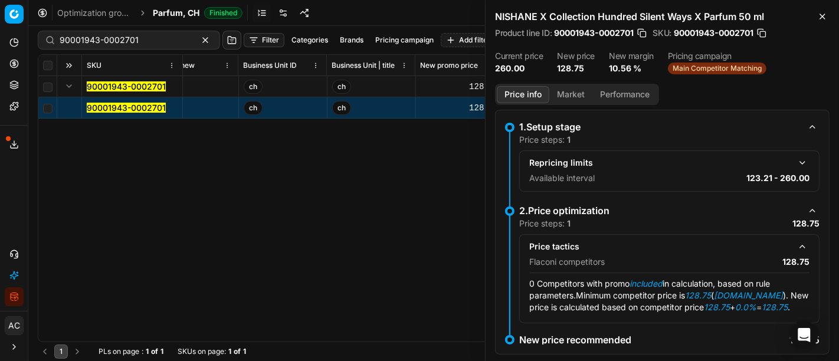
scroll to position [28, 0]
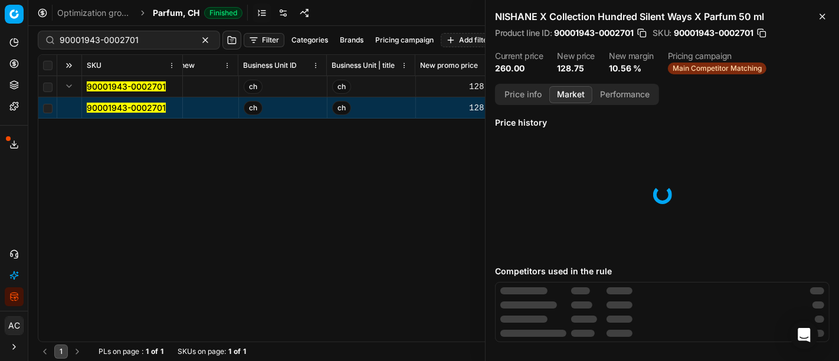
click at [558, 96] on button "Market" at bounding box center [570, 94] width 43 height 17
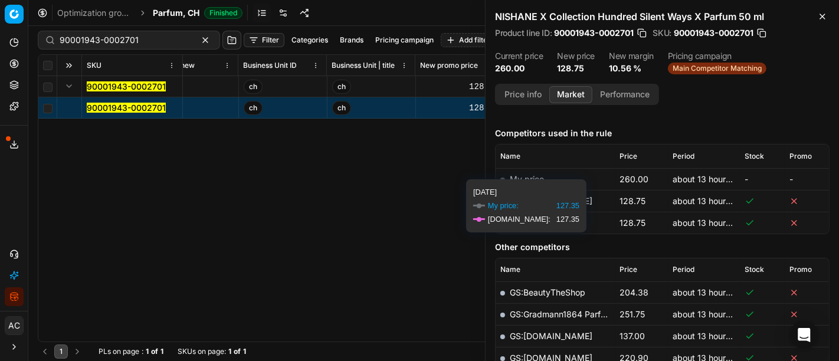
scroll to position [133, 0]
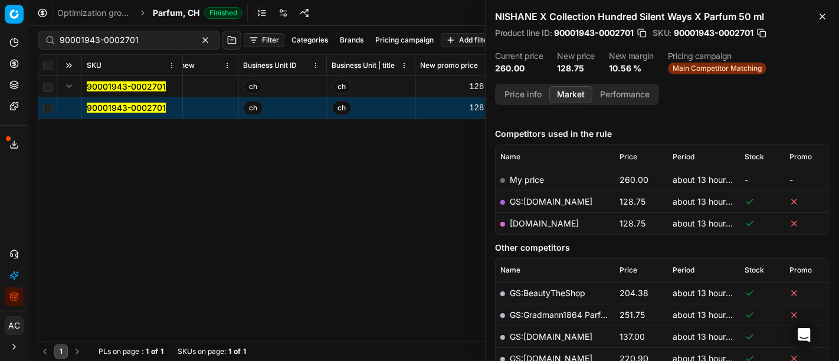
click at [562, 221] on link "[DOMAIN_NAME]" at bounding box center [544, 223] width 69 height 10
click at [162, 36] on input "90001943-0002701" at bounding box center [124, 40] width 129 height 12
paste input "80066208-50"
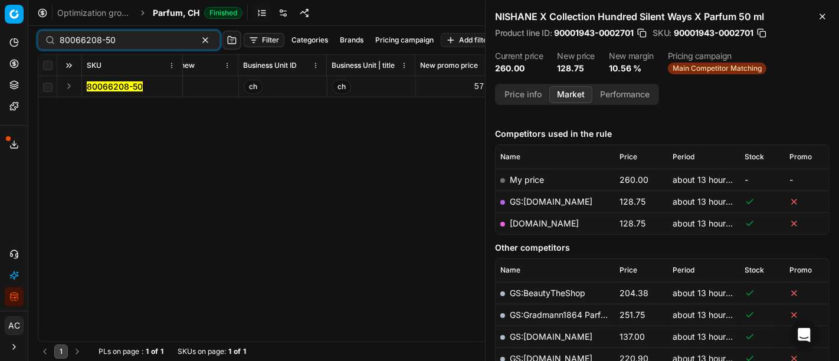
click at [69, 85] on button "Expand" at bounding box center [69, 86] width 14 height 14
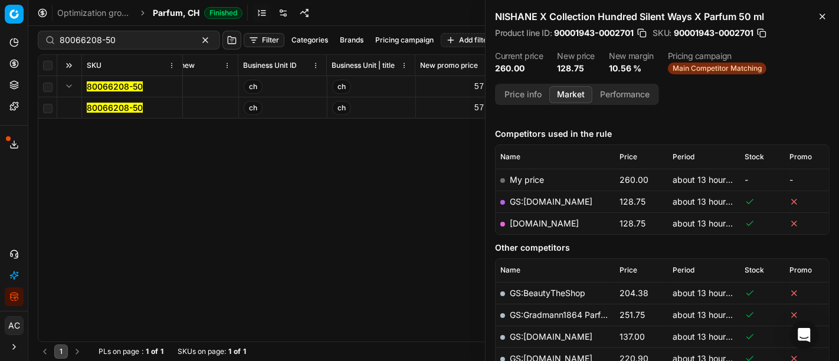
click at [119, 112] on mark "80066208-50" at bounding box center [115, 108] width 56 height 10
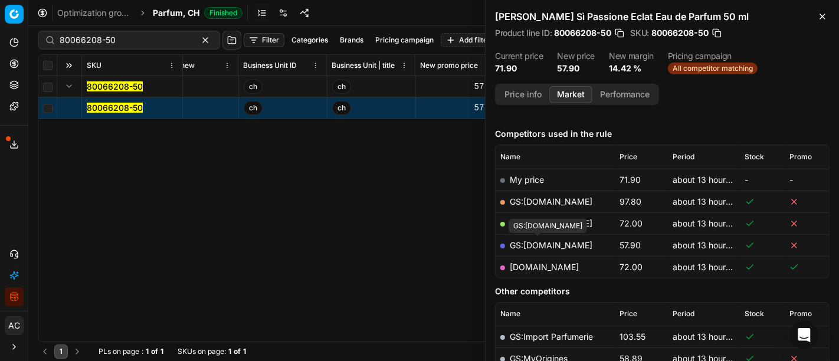
click at [561, 243] on link "GS:[DOMAIN_NAME]" at bounding box center [551, 245] width 83 height 10
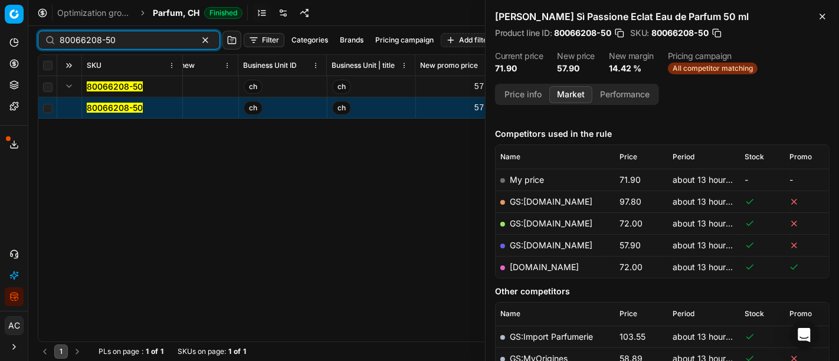
click at [160, 35] on input "80066208-50" at bounding box center [124, 40] width 129 height 12
paste input "76972-125"
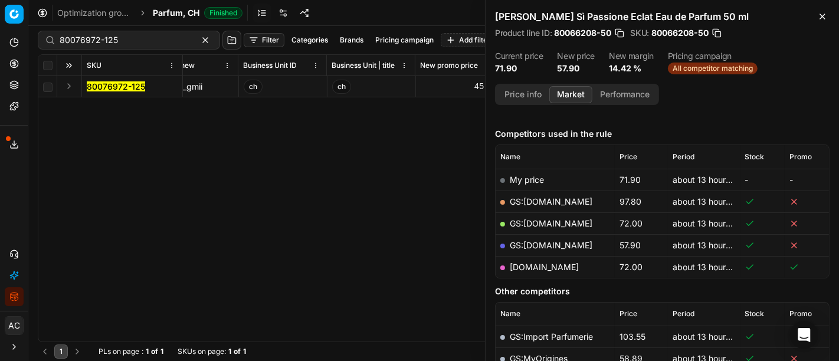
click at [65, 88] on button "Expand" at bounding box center [69, 86] width 14 height 14
click at [94, 107] on mark "80076972-125" at bounding box center [116, 108] width 58 height 10
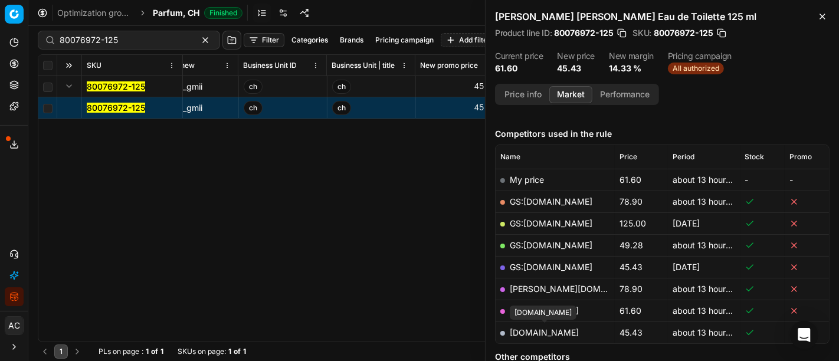
click at [551, 330] on link "[DOMAIN_NAME]" at bounding box center [544, 332] width 69 height 10
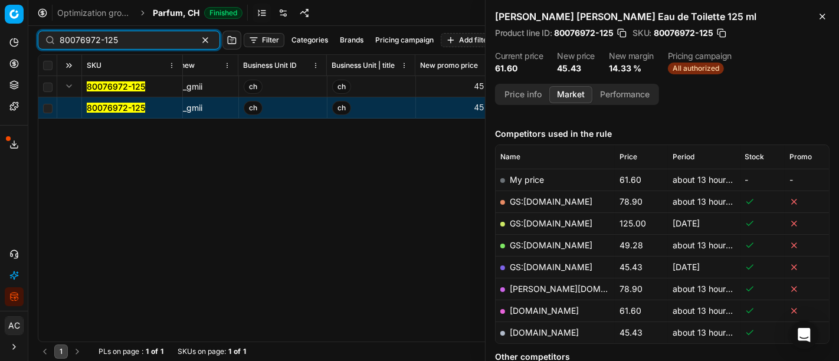
click at [158, 41] on input "80076972-125" at bounding box center [124, 40] width 129 height 12
paste input "56789-100"
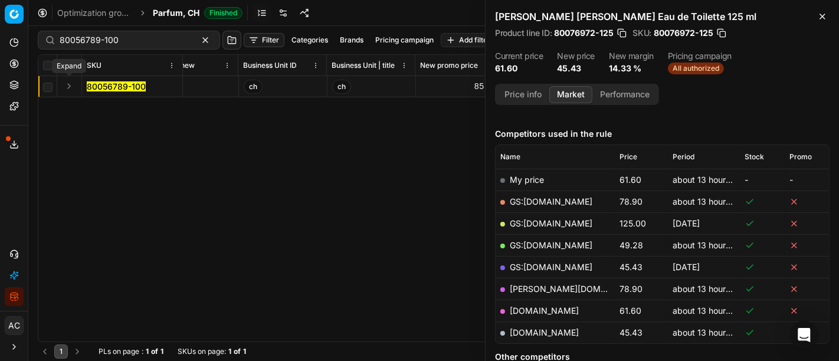
click at [64, 89] on button "Expand" at bounding box center [69, 86] width 14 height 14
click at [96, 103] on mark "80056789-100" at bounding box center [116, 108] width 59 height 10
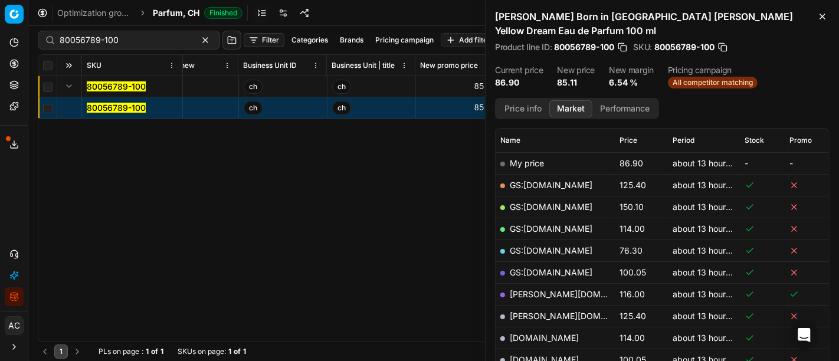
scroll to position [163, 0]
click at [549, 245] on link "GS:[DOMAIN_NAME]" at bounding box center [551, 250] width 83 height 10
click at [158, 28] on div "80056789-100 Filter Categories Brands Pricing campaign Add filter Bulk update A…" at bounding box center [434, 40] width 792 height 28
click at [159, 39] on input "80056789-100" at bounding box center [124, 40] width 129 height 12
paste input "90015417-0024019"
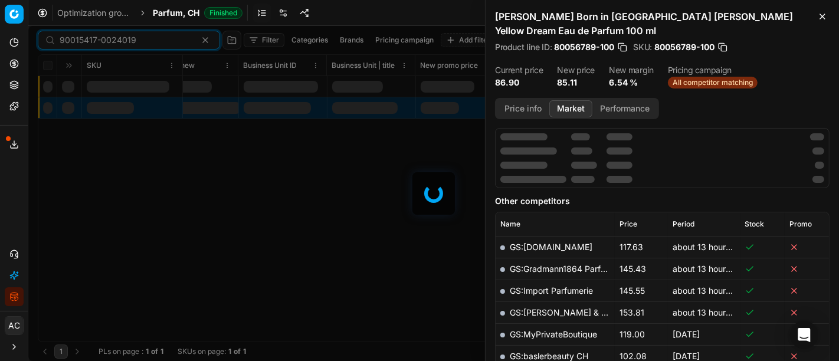
scroll to position [163, 0]
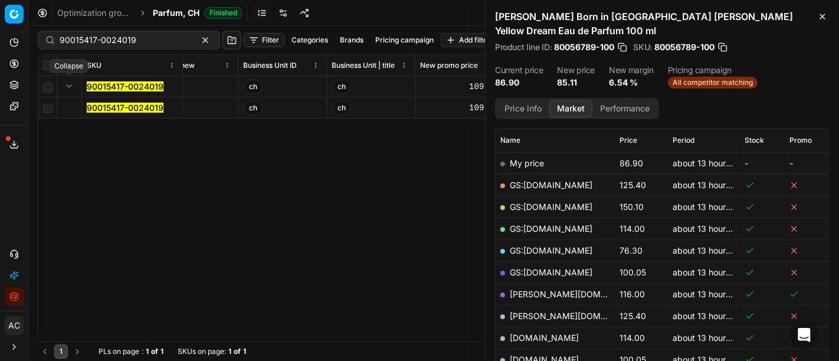
click at [73, 81] on button "Expand" at bounding box center [69, 86] width 14 height 14
click at [65, 84] on button "Expand" at bounding box center [69, 86] width 14 height 14
click at [110, 103] on mark "90015417-0024019" at bounding box center [125, 108] width 77 height 10
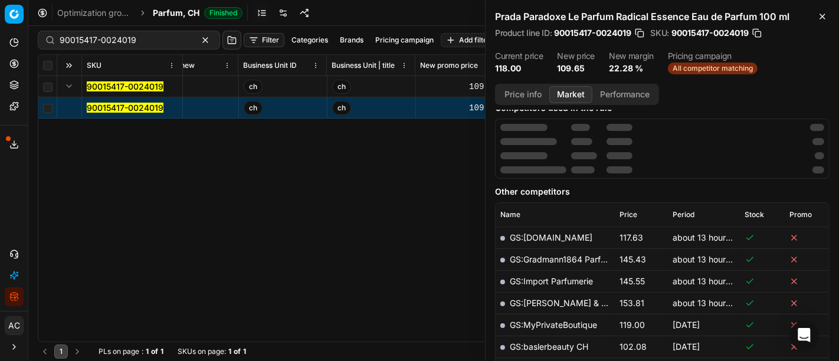
scroll to position [119, 0]
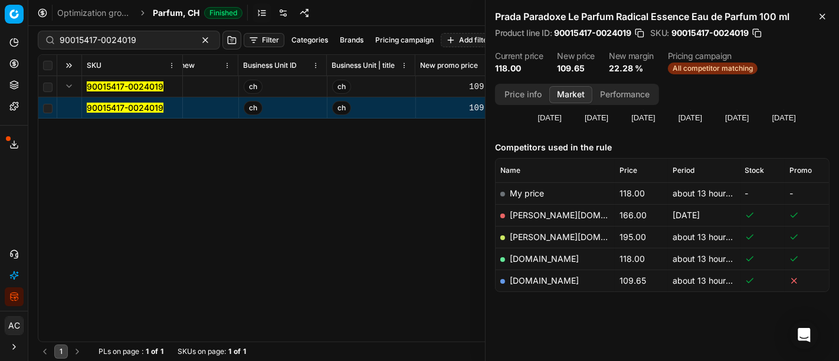
click at [539, 278] on link "[DOMAIN_NAME]" at bounding box center [544, 281] width 69 height 10
click at [146, 41] on input "90015417-0024019" at bounding box center [124, 40] width 129 height 12
paste input "80050265-100"
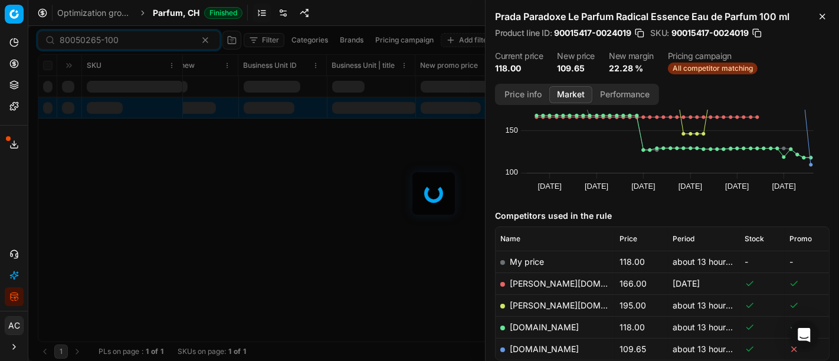
scroll to position [119, 0]
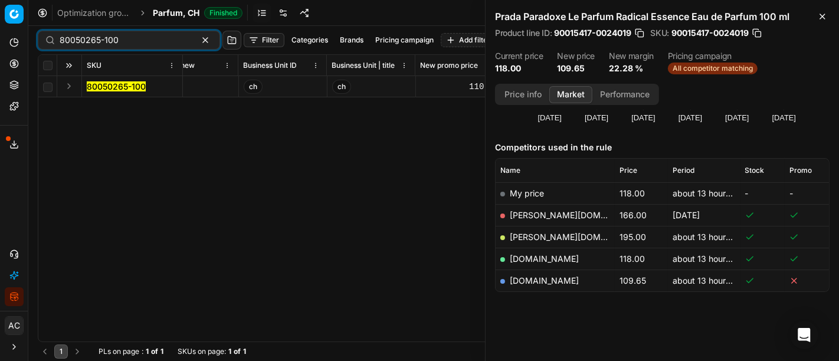
click at [67, 89] on button "Expand" at bounding box center [69, 86] width 14 height 14
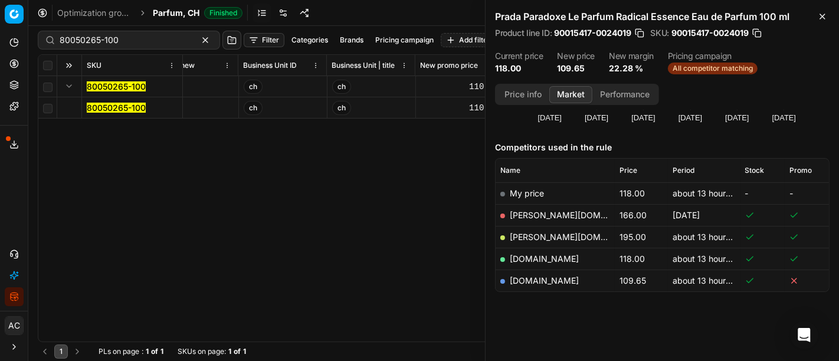
click at [98, 104] on mark "80050265-100" at bounding box center [116, 108] width 59 height 10
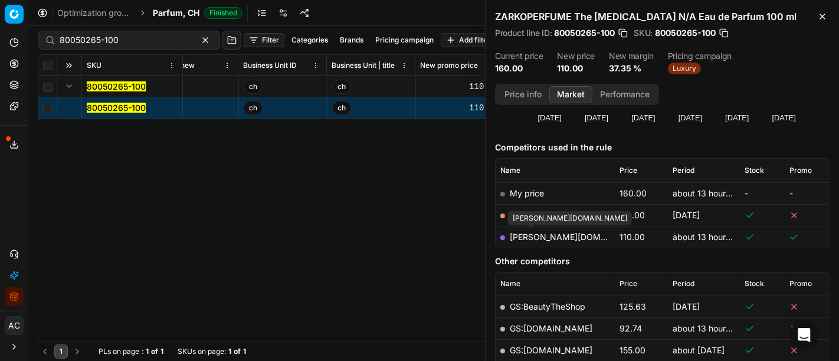
click at [549, 240] on link "[PERSON_NAME][DOMAIN_NAME]" at bounding box center [578, 237] width 137 height 10
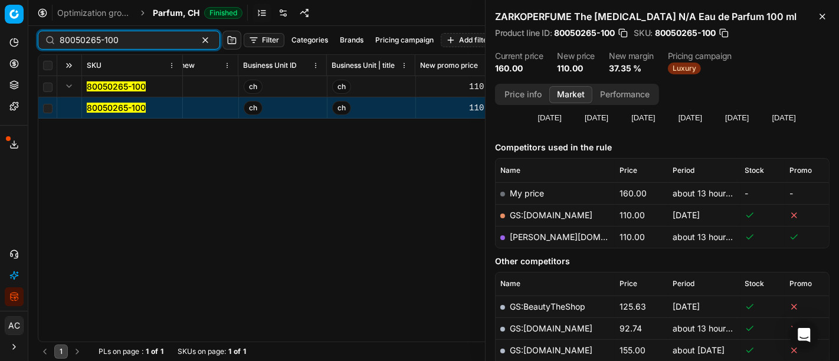
click at [156, 41] on input "80050265-100" at bounding box center [124, 40] width 129 height 12
paste input "27472-9"
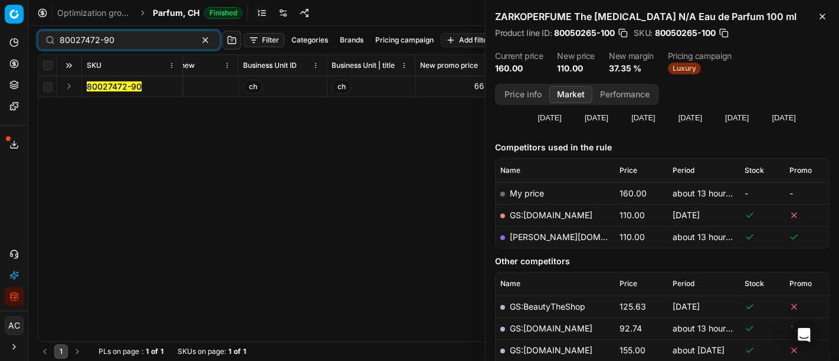
click at [69, 90] on button "Expand" at bounding box center [69, 86] width 14 height 14
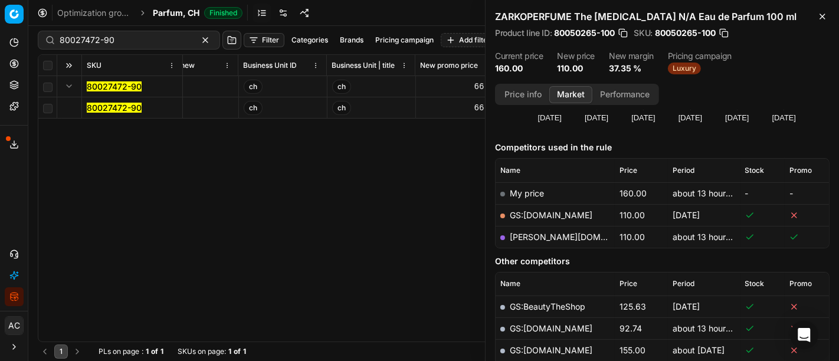
click at [109, 103] on mark "80027472-90" at bounding box center [114, 108] width 55 height 10
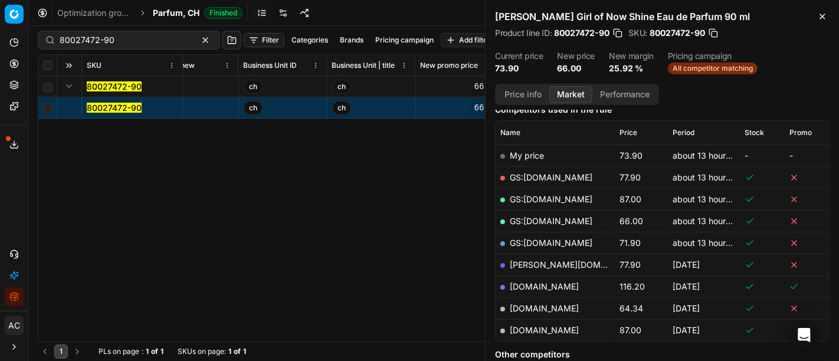
scroll to position [160, 0]
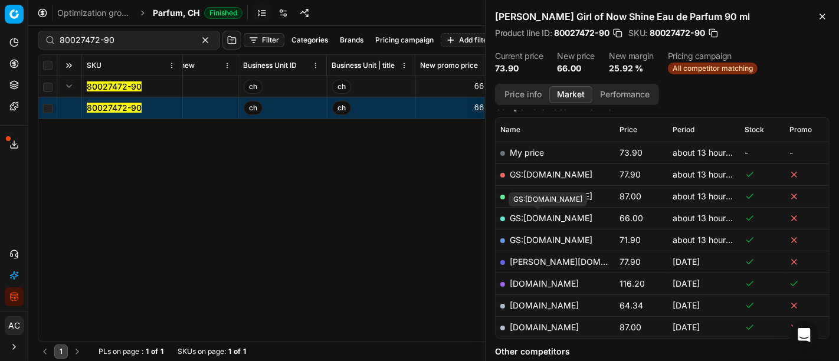
click at [548, 214] on link "GS:[DOMAIN_NAME]" at bounding box center [551, 218] width 83 height 10
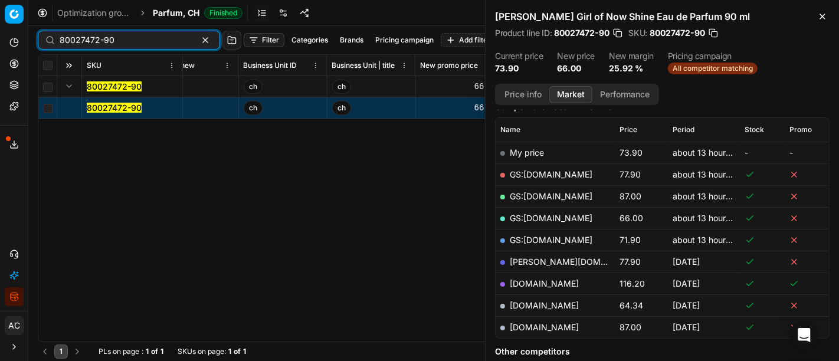
click at [162, 36] on input "80027472-90" at bounding box center [124, 40] width 129 height 12
paste input "90015600-0024374"
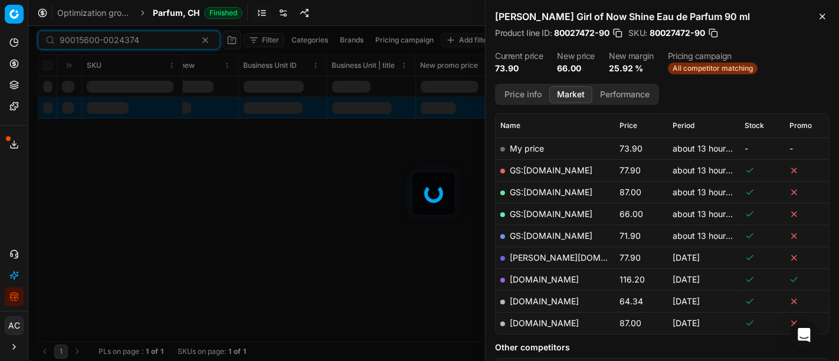
scroll to position [160, 0]
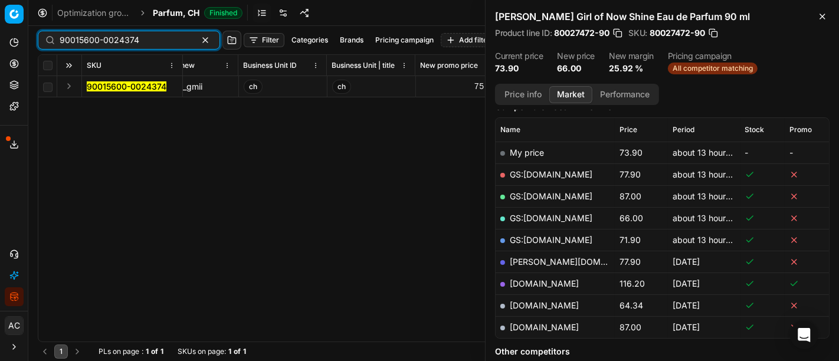
type input "90015600-0024374"
click at [64, 90] on button "Expand" at bounding box center [69, 86] width 14 height 14
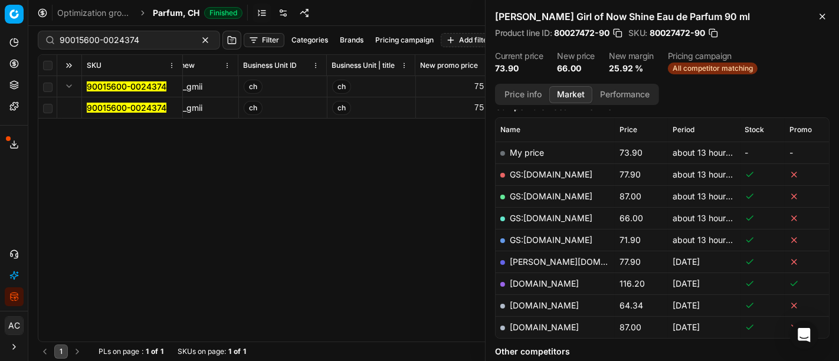
click at [104, 104] on mark "90015600-0024374" at bounding box center [127, 108] width 80 height 10
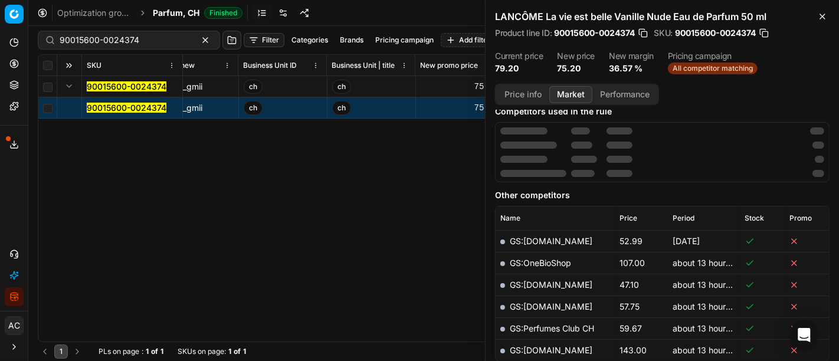
scroll to position [140, 0]
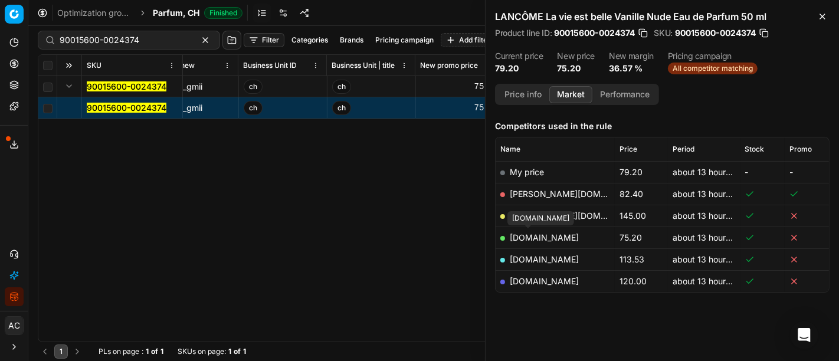
click at [533, 238] on link "[DOMAIN_NAME]" at bounding box center [544, 237] width 69 height 10
click at [335, 204] on div "SKU Product line name Product line ID Title Brand Sales Flag Brand Special Disp…" at bounding box center [433, 198] width 791 height 287
